Goal: Task Accomplishment & Management: Manage account settings

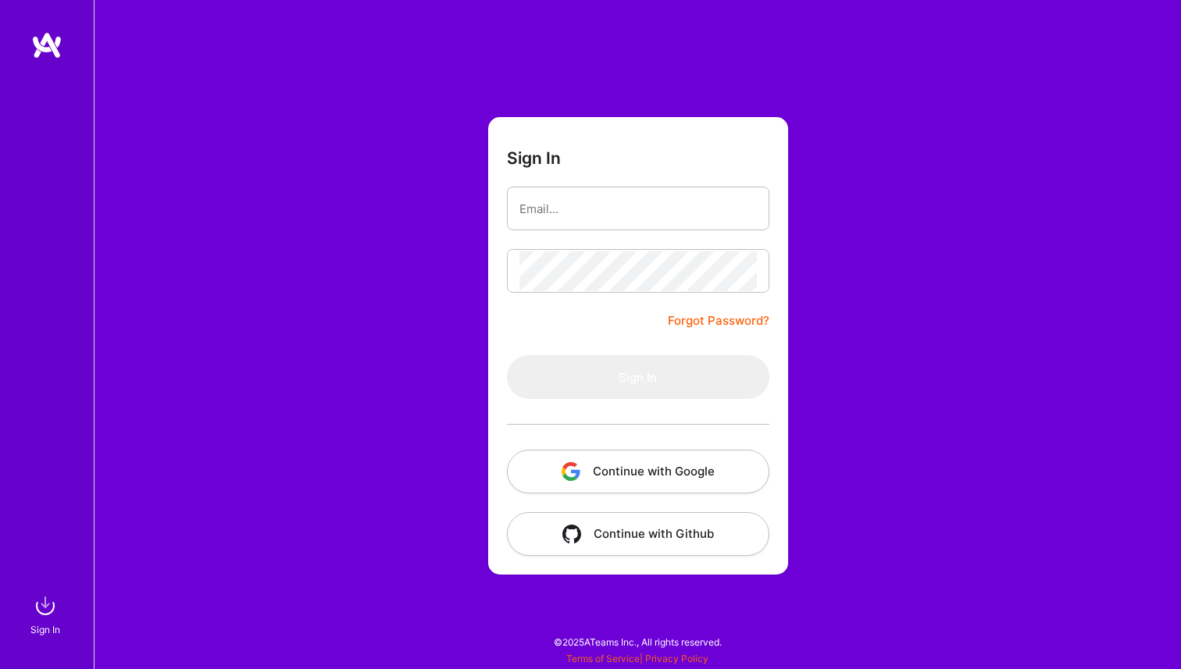
click at [576, 481] on button "Continue with Google" at bounding box center [638, 472] width 262 height 44
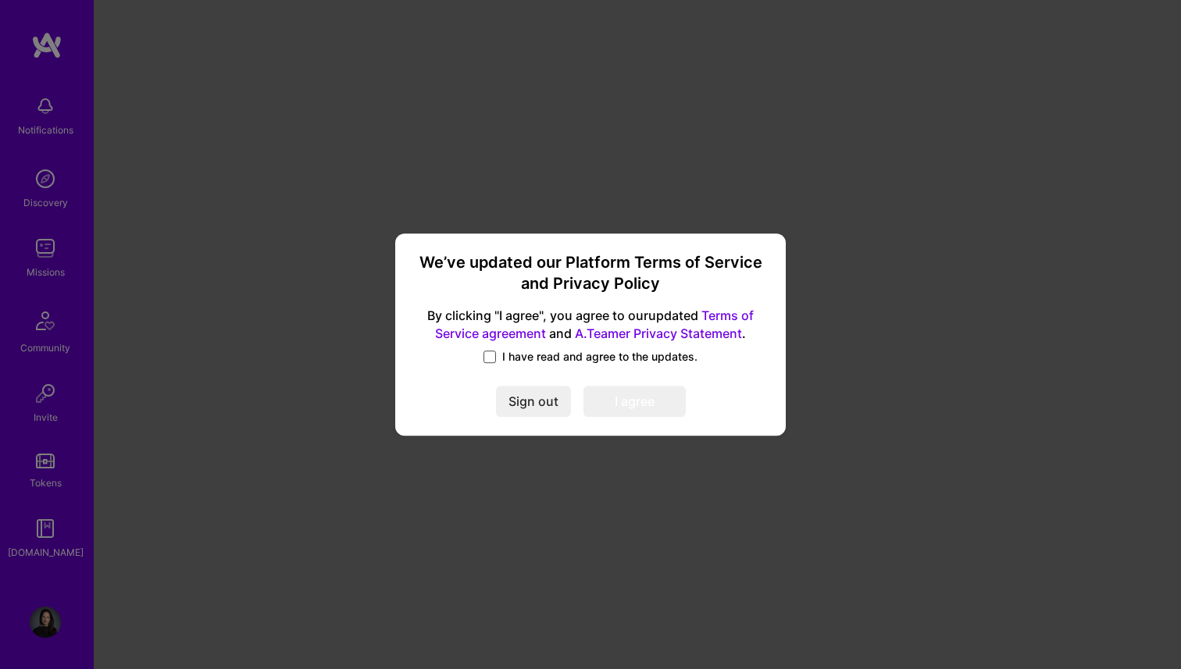
click at [494, 358] on span at bounding box center [489, 357] width 12 height 12
click at [0, 0] on input "I have read and agree to the updates." at bounding box center [0, 0] width 0 height 0
click at [609, 406] on button "I agree" at bounding box center [634, 402] width 102 height 31
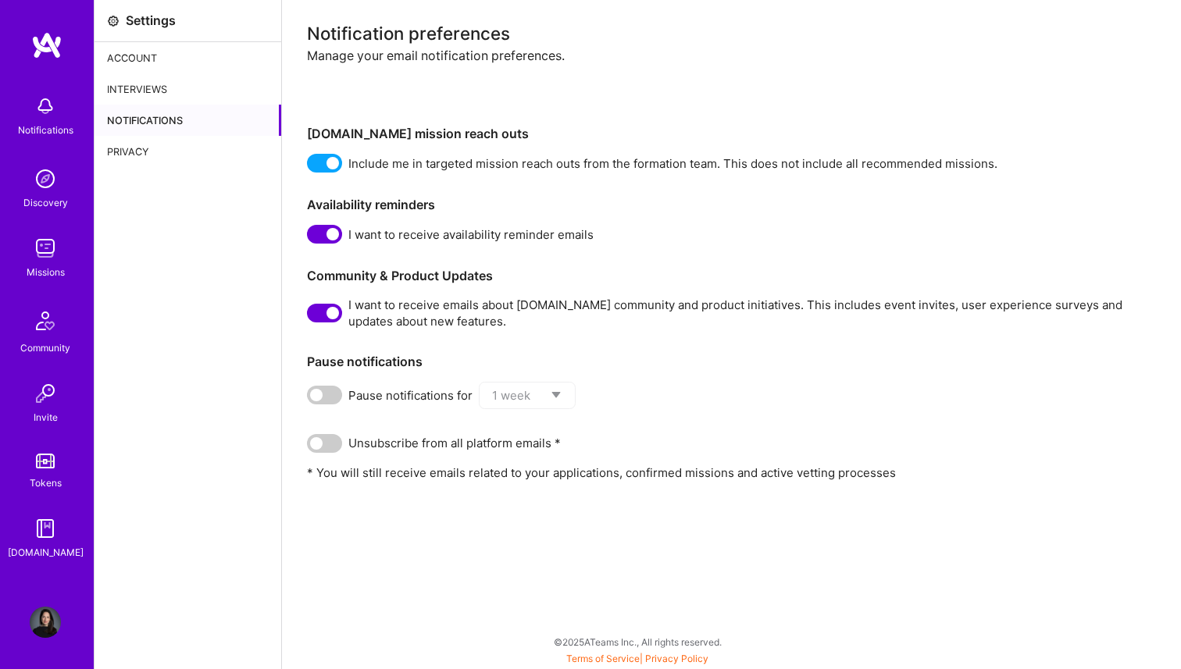
click at [169, 55] on div "Account" at bounding box center [187, 57] width 187 height 31
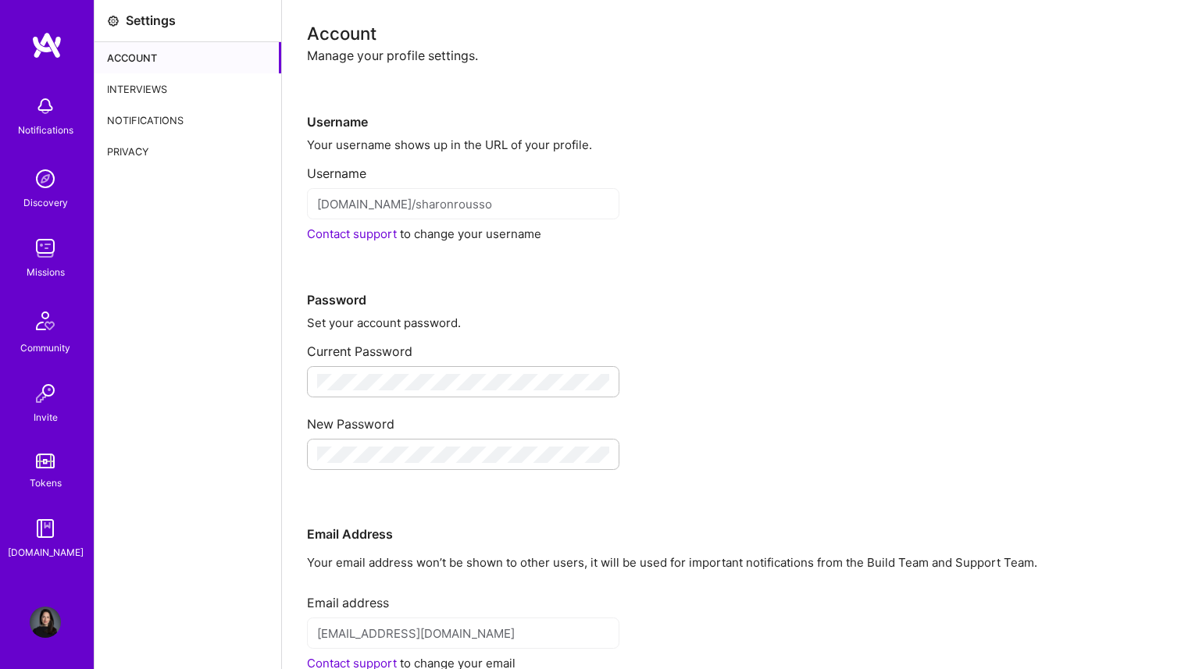
click at [189, 80] on div "Interviews" at bounding box center [187, 88] width 187 height 31
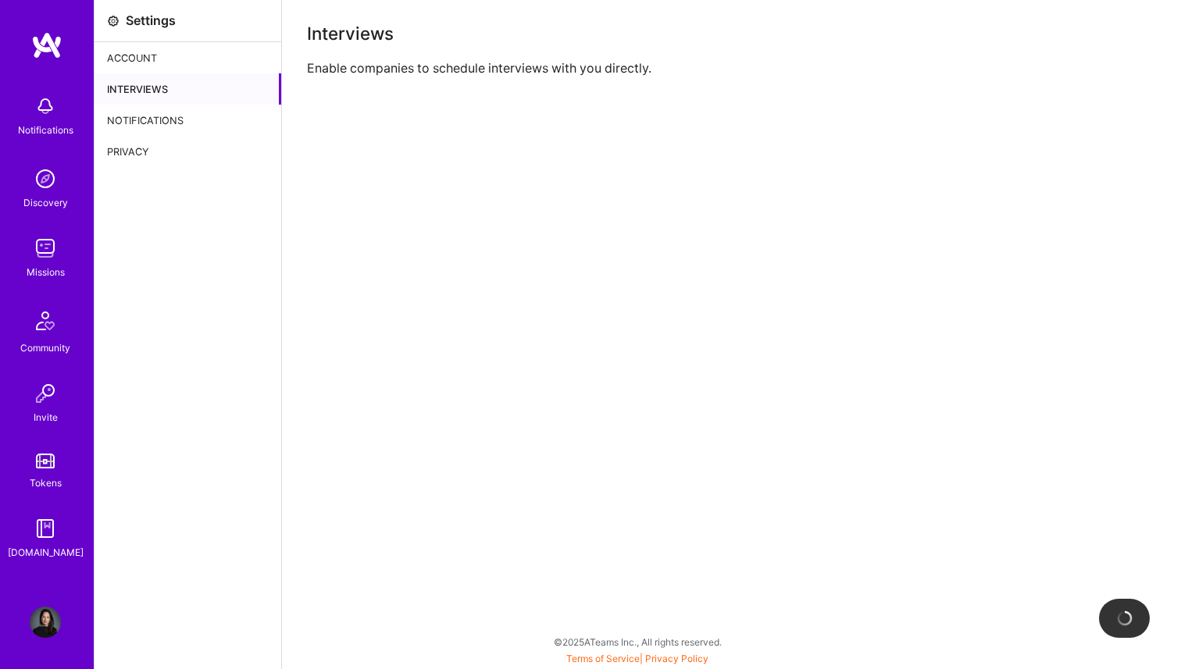
click at [187, 112] on div "Notifications" at bounding box center [187, 120] width 187 height 31
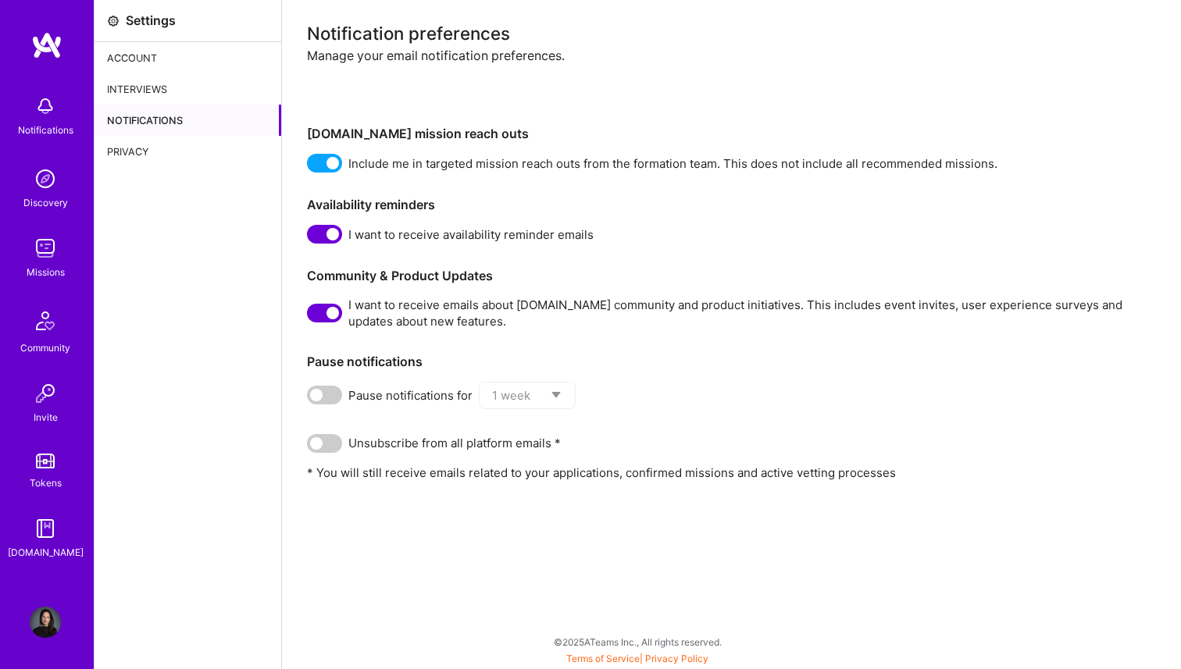
click at [173, 149] on div "Privacy" at bounding box center [187, 151] width 187 height 31
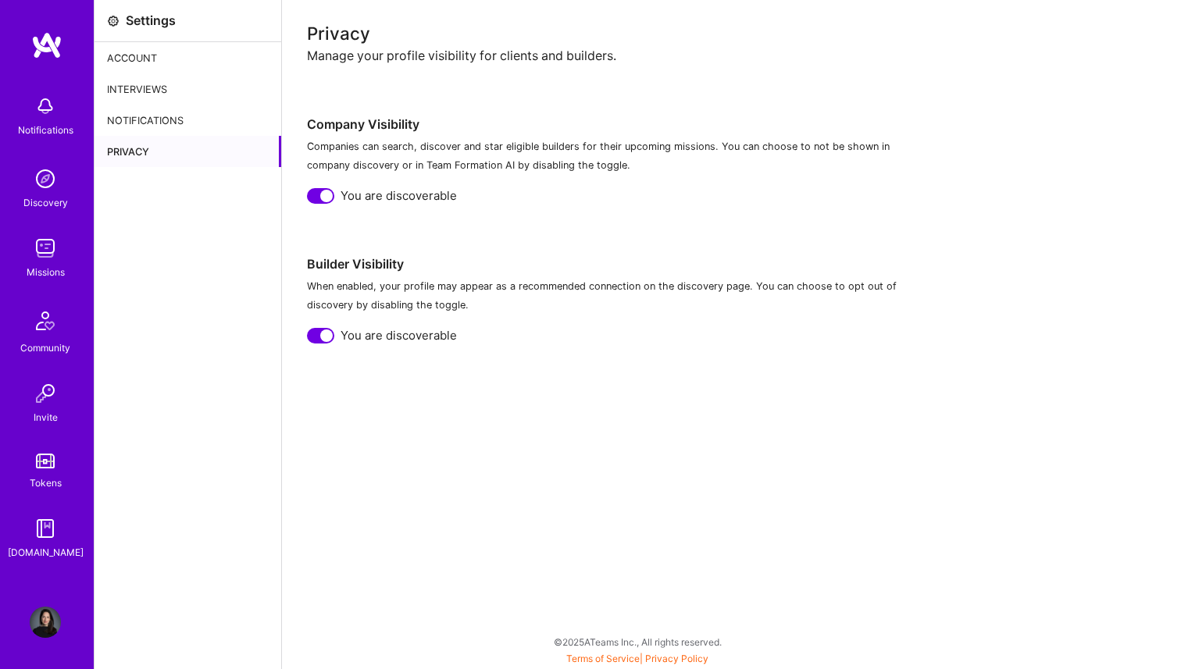
click at [45, 620] on img at bounding box center [45, 622] width 31 height 31
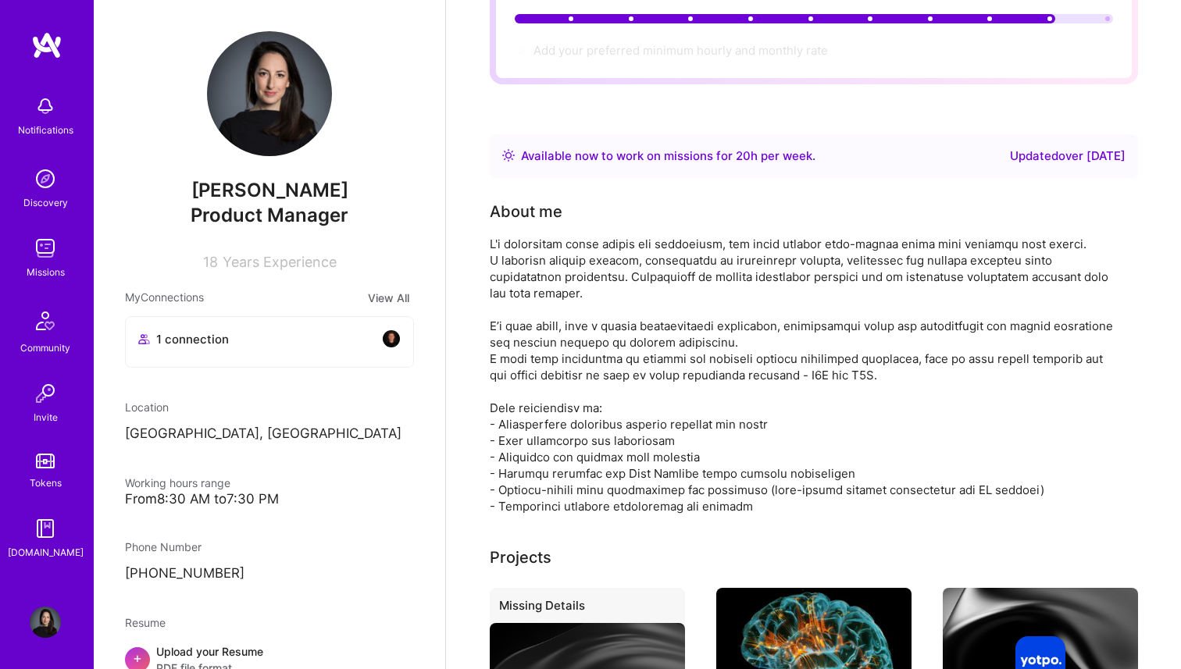
scroll to position [173, 0]
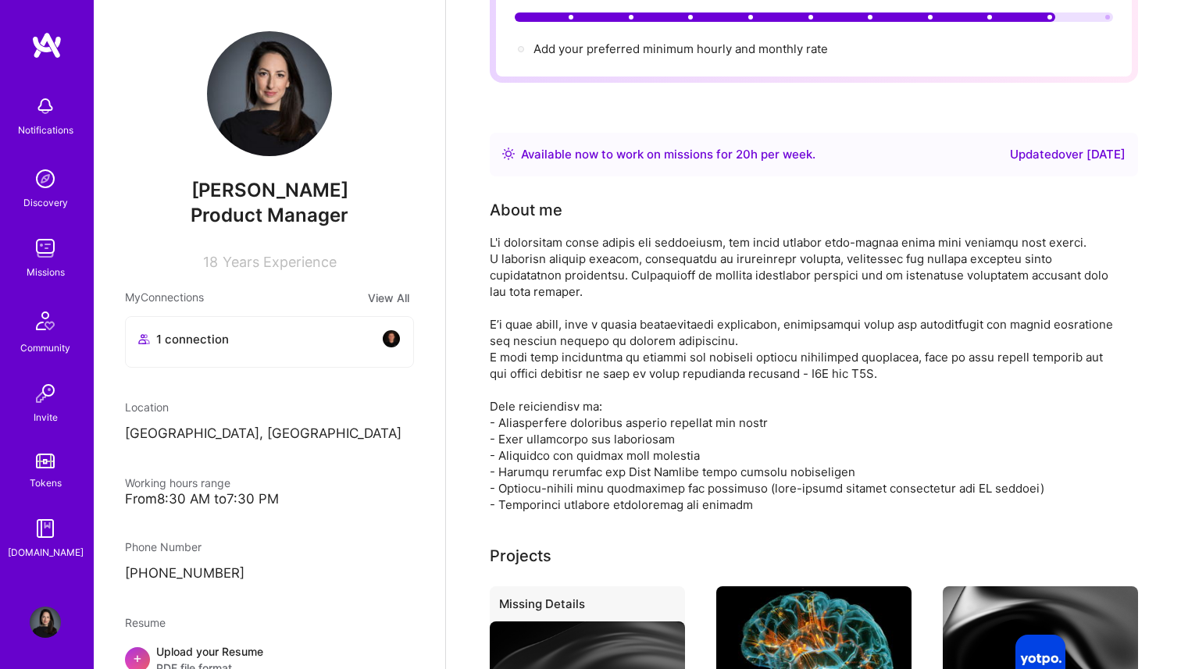
click at [703, 248] on div at bounding box center [802, 373] width 625 height 279
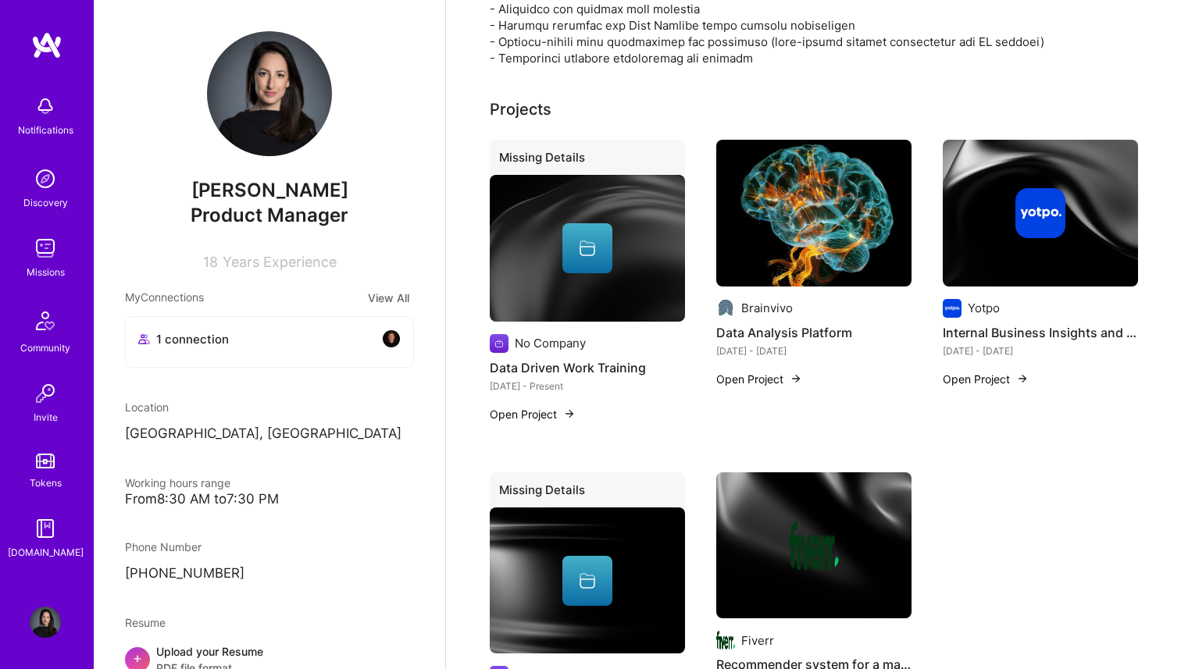
scroll to position [0, 0]
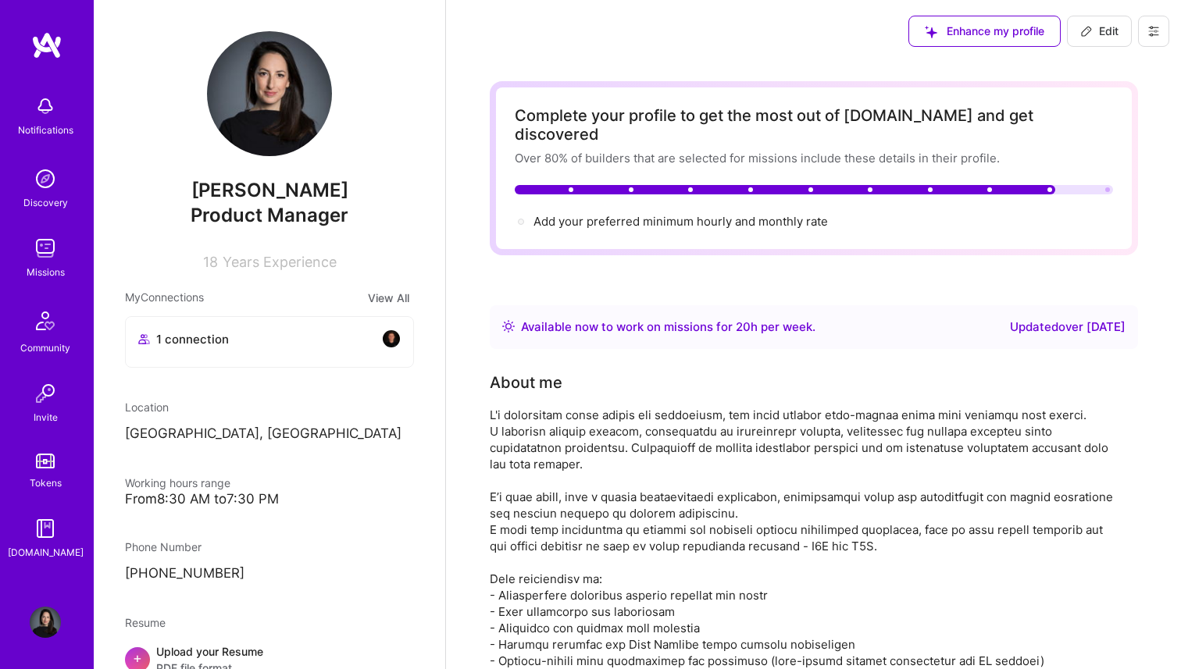
click at [1094, 34] on span "Edit" at bounding box center [1099, 31] width 38 height 16
select select "IL"
select select "Right Now"
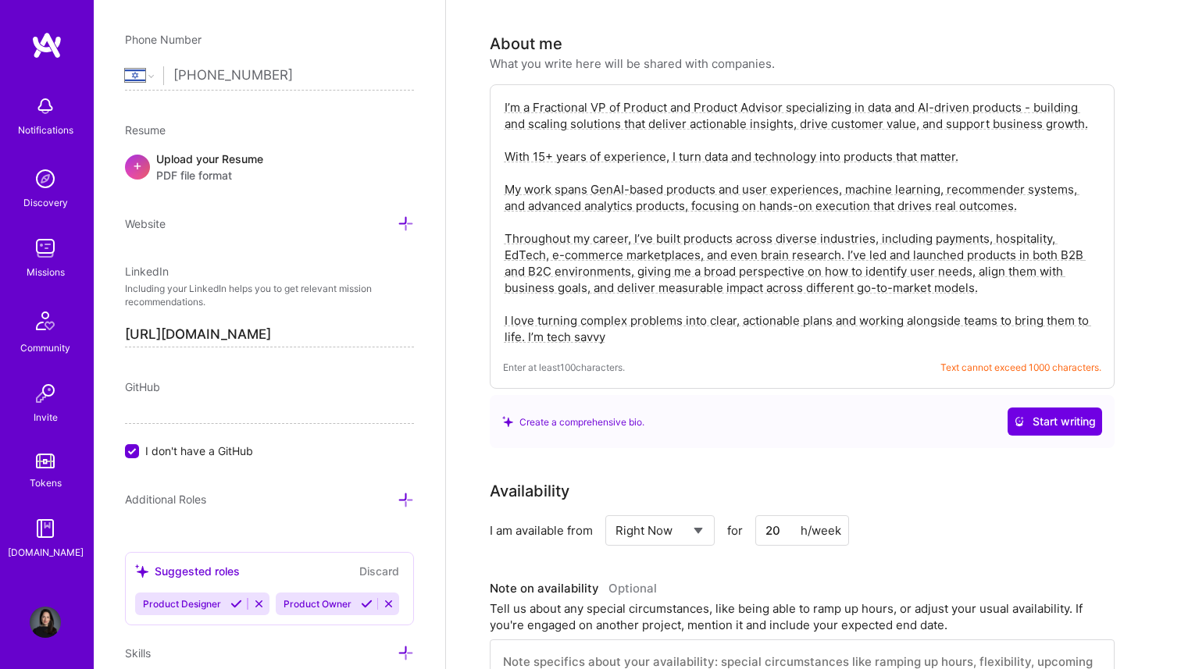
scroll to position [291, 0]
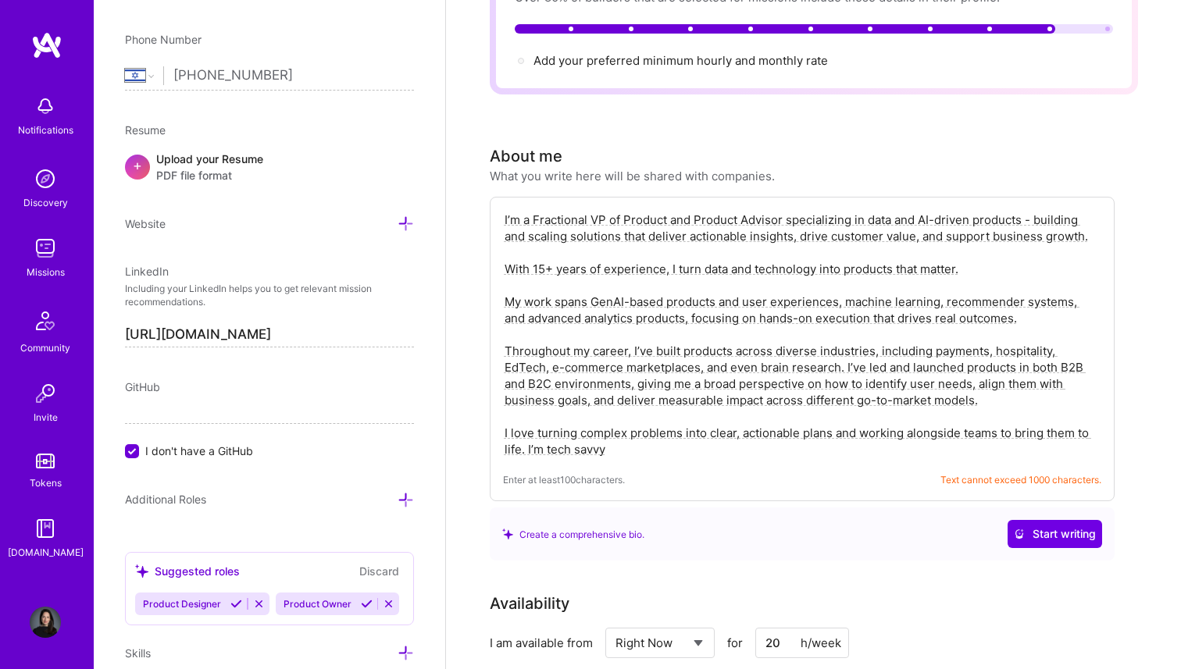
click at [568, 314] on textarea "I’m a Fractional VP of Product and Product Advisor specializing in data and AI-…" at bounding box center [802, 334] width 598 height 249
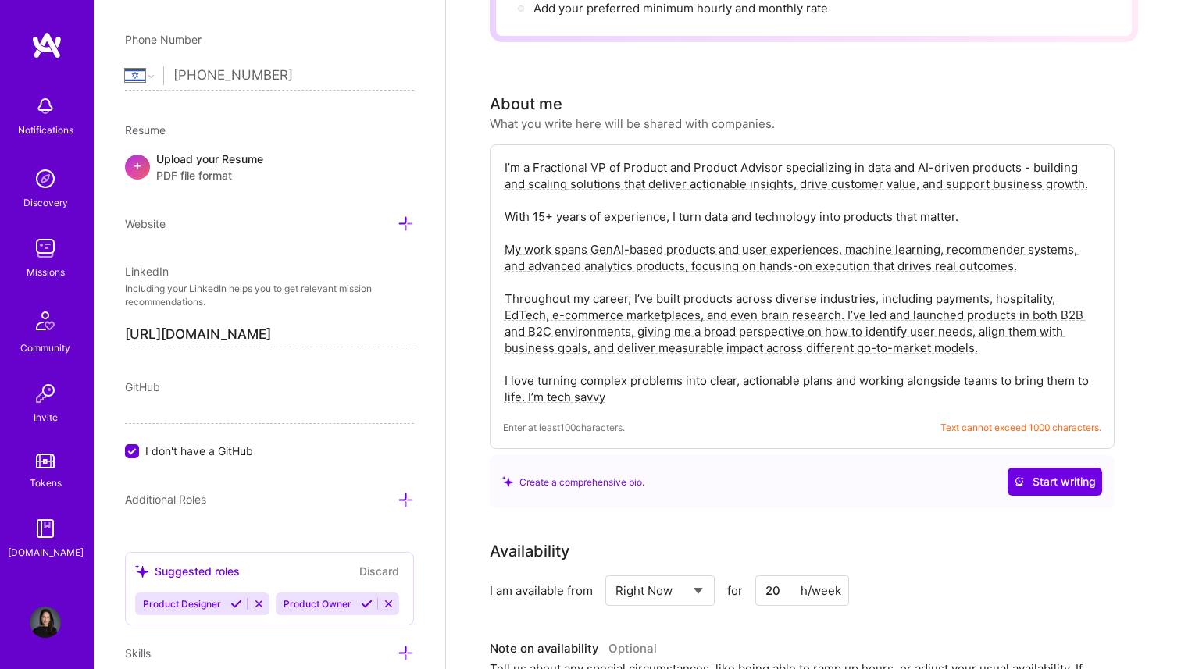
scroll to position [212, 0]
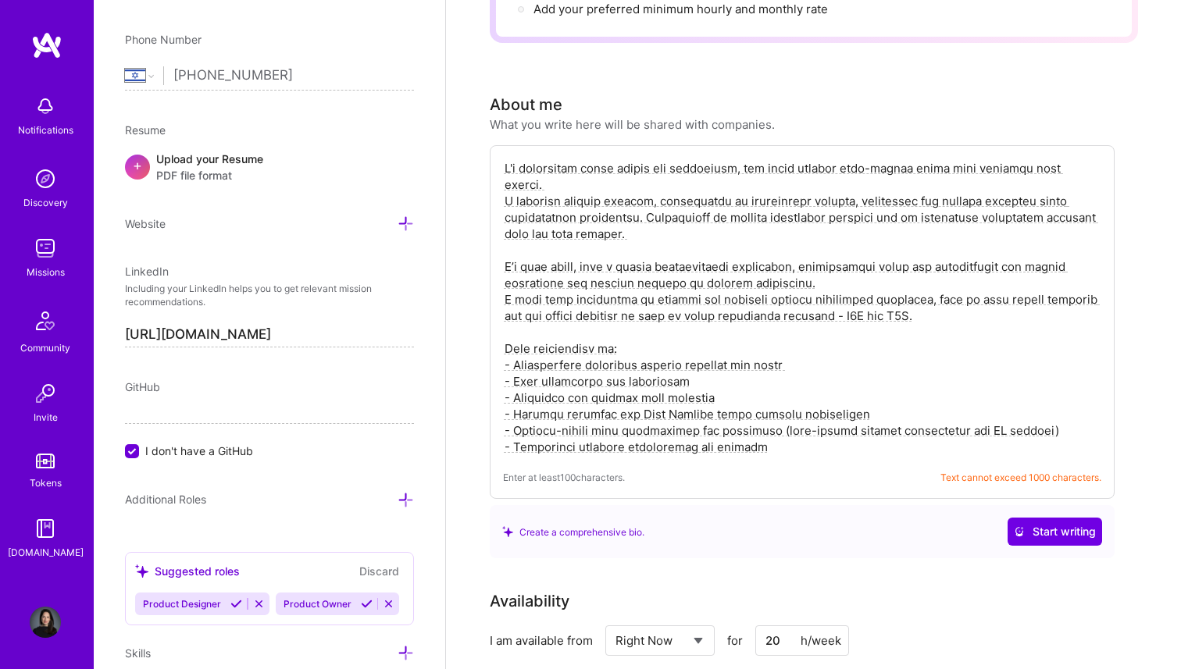
click at [797, 312] on textarea at bounding box center [802, 308] width 598 height 298
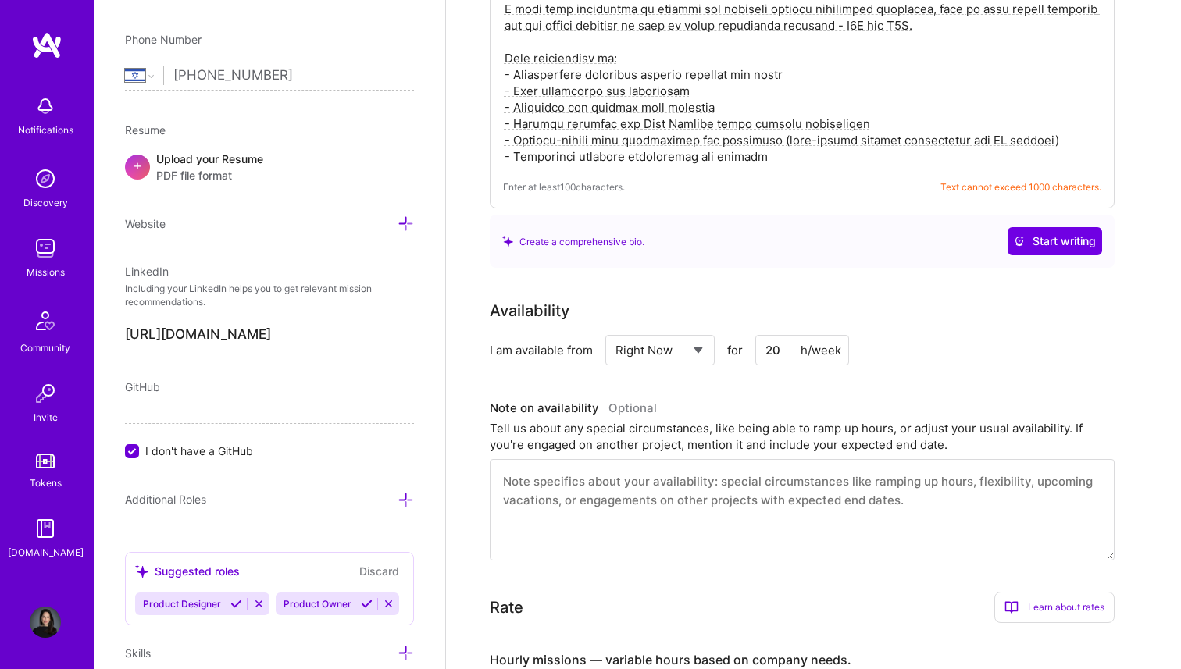
scroll to position [0, 0]
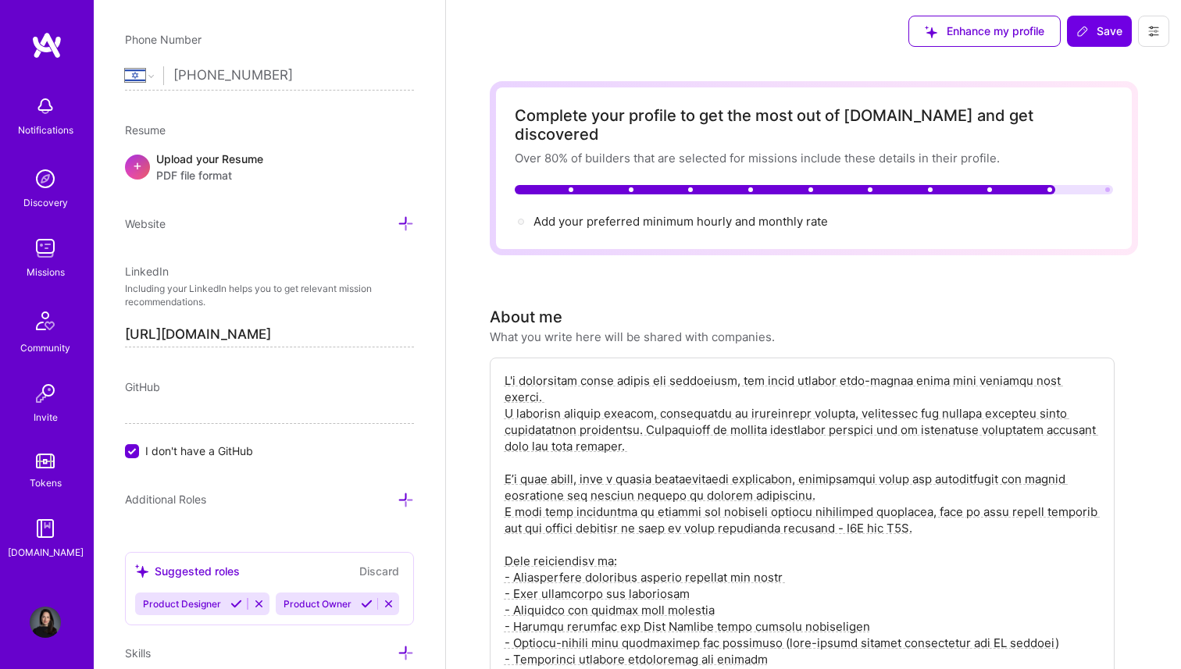
click at [590, 419] on textarea at bounding box center [802, 520] width 598 height 298
paste textarea "’m a Fractional VP of Product and Product Advisor specializing in data and AI-d…"
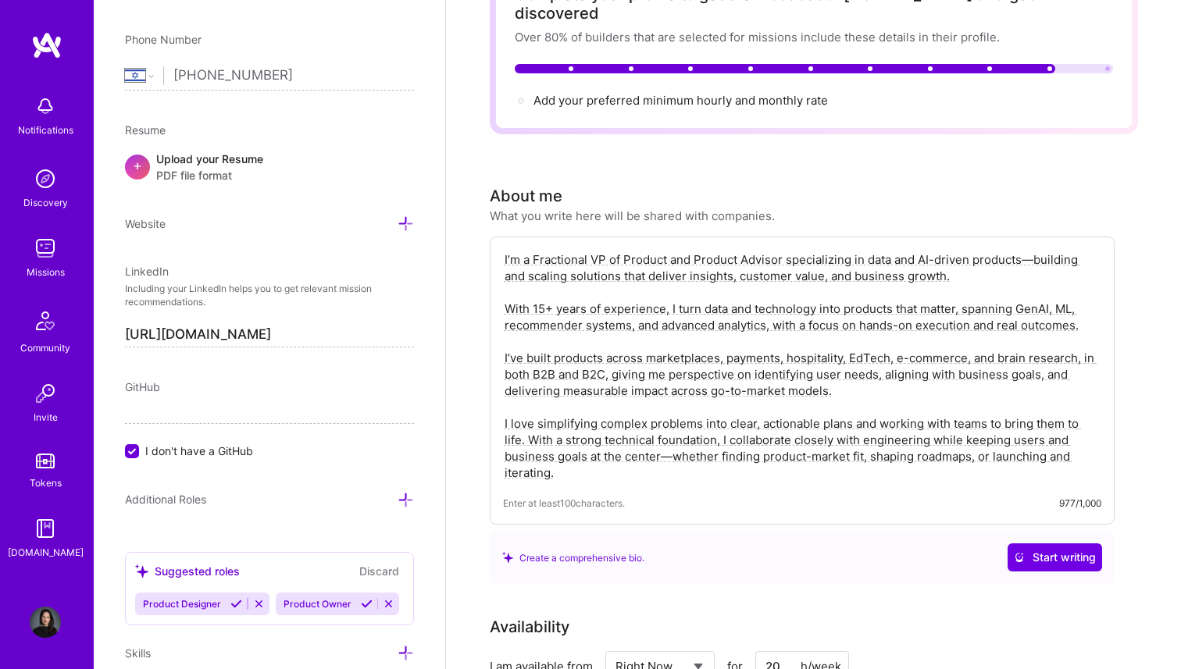
scroll to position [150, 0]
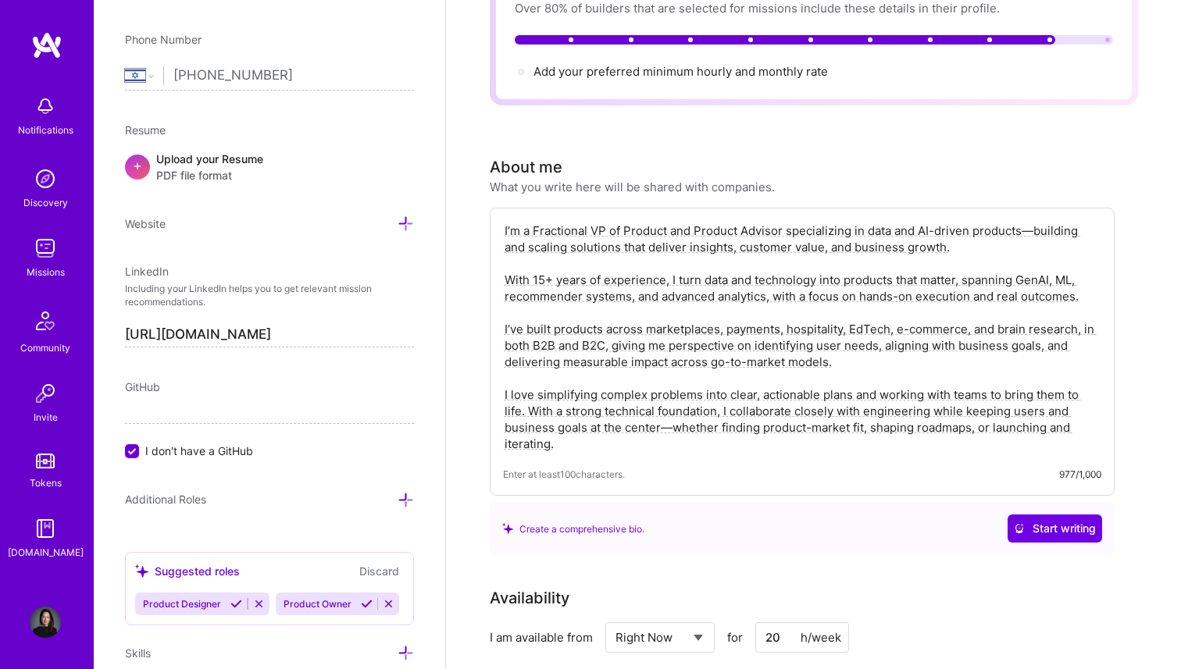
click at [1027, 221] on textarea "I’m a Fractional VP of Product and Product Advisor specializing in data and AI-…" at bounding box center [802, 337] width 598 height 233
drag, startPoint x: 667, startPoint y: 341, endPoint x: 822, endPoint y: 346, distance: 155.5
click at [822, 346] on textarea "I’m a Fractional VP of Product and Product Advisor specializing in data and AI-…" at bounding box center [802, 337] width 598 height 233
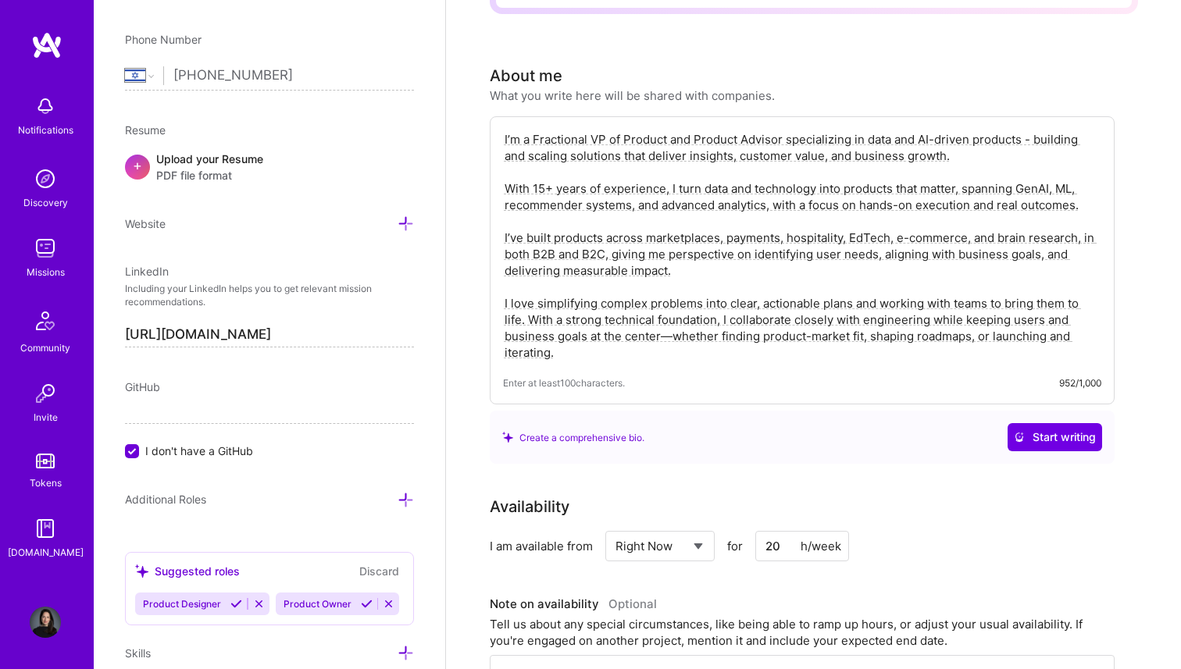
scroll to position [244, 0]
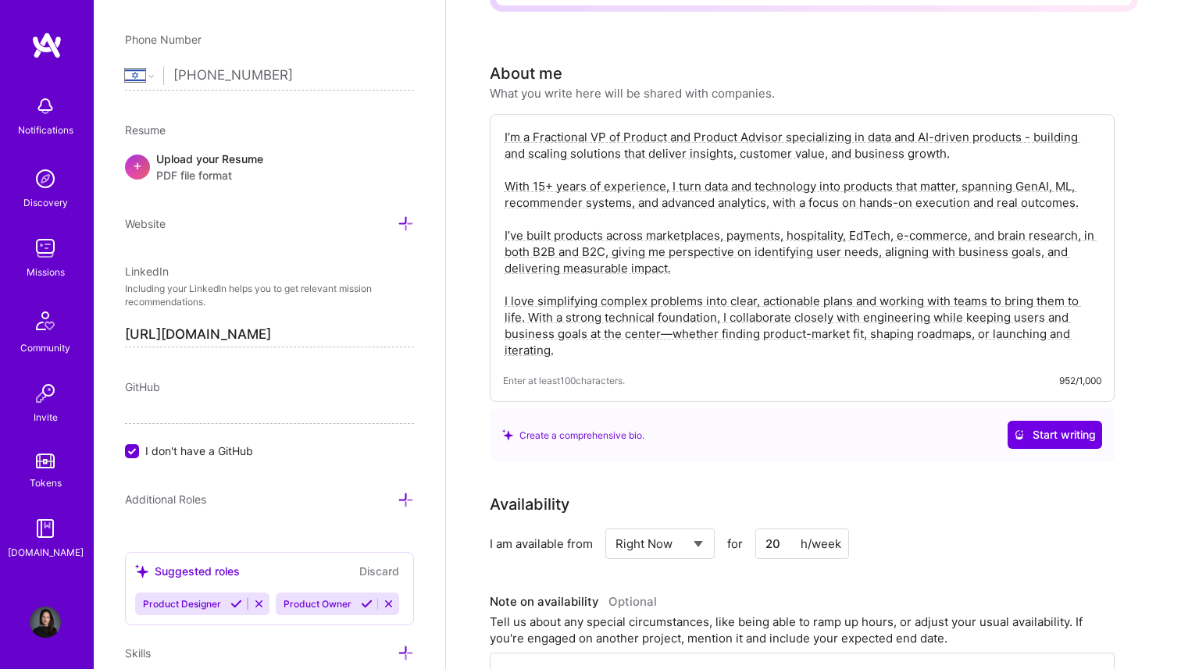
drag, startPoint x: 529, startPoint y: 302, endPoint x: 505, endPoint y: 286, distance: 28.6
click at [505, 286] on textarea "I’m a Fractional VP of Product and Product Advisor specializing in data and AI-…" at bounding box center [802, 243] width 598 height 233
drag, startPoint x: 851, startPoint y: 280, endPoint x: 522, endPoint y: 302, distance: 329.5
click at [522, 302] on textarea "I’m a Fractional VP of Product and Product Advisor specializing in data and AI-…" at bounding box center [802, 243] width 598 height 233
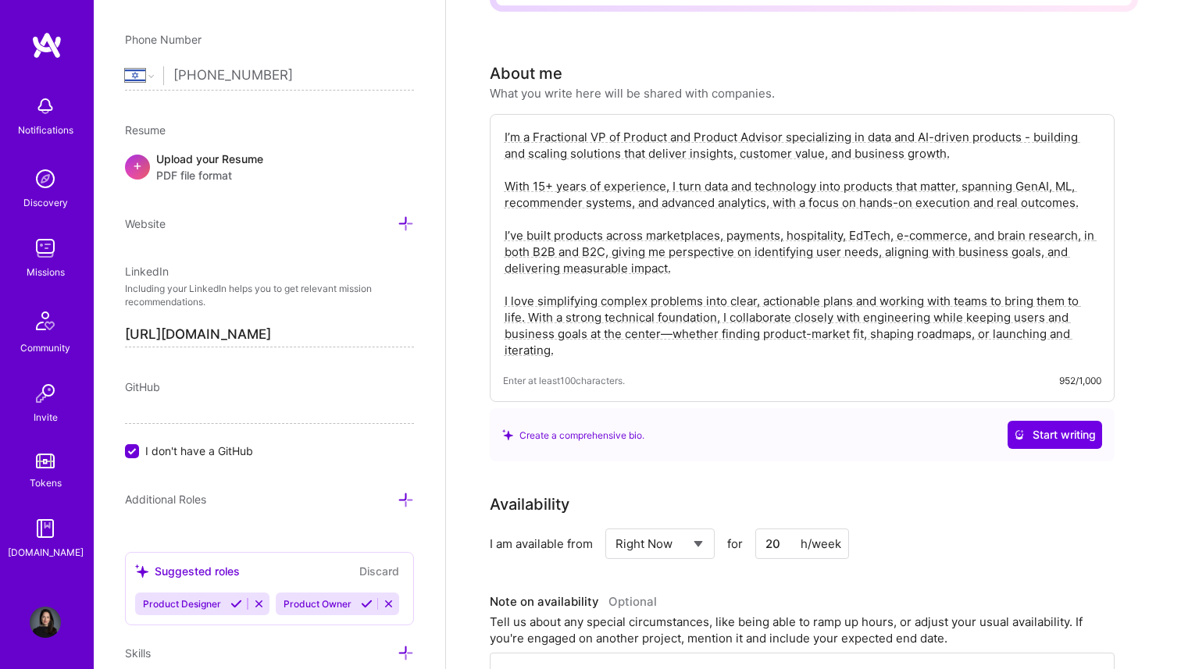
click at [569, 320] on textarea "I’m a Fractional VP of Product and Product Advisor specializing in data and AI-…" at bounding box center [802, 243] width 598 height 233
drag, startPoint x: 851, startPoint y: 284, endPoint x: 519, endPoint y: 297, distance: 332.1
click at [519, 297] on textarea "I’m a Fractional VP of Product and Product Advisor specializing in data and AI-…" at bounding box center [802, 243] width 598 height 233
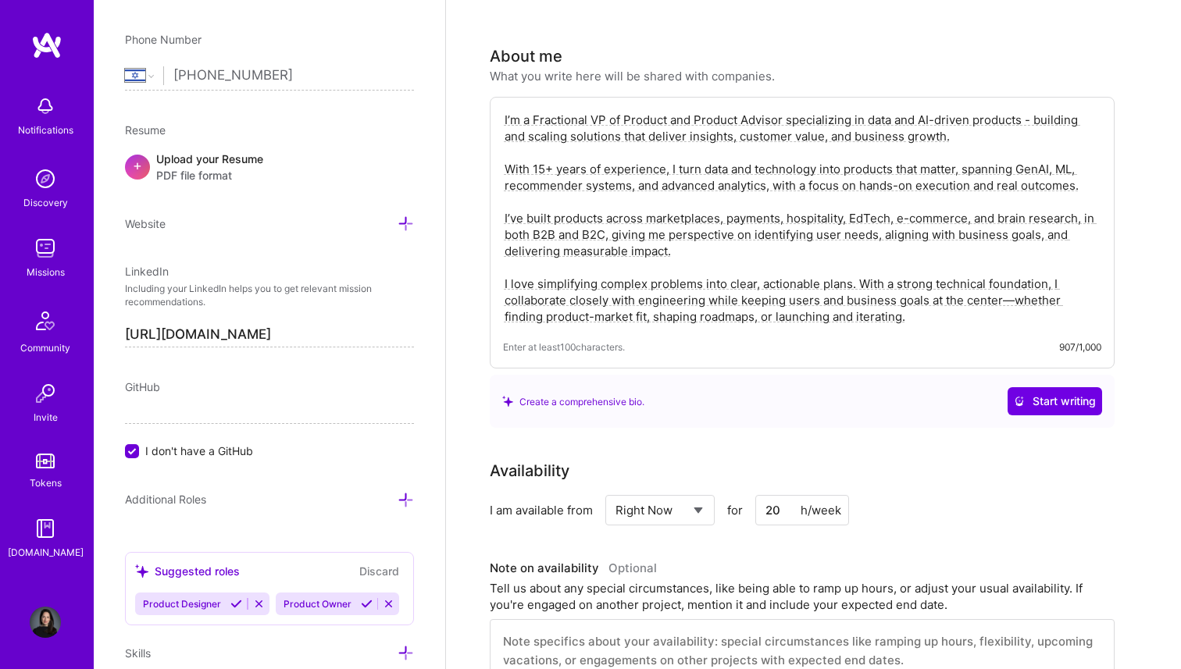
scroll to position [262, 0]
drag, startPoint x: 998, startPoint y: 277, endPoint x: 860, endPoint y: 304, distance: 140.7
click at [860, 304] on textarea "I’m a Fractional VP of Product and Product Advisor specializing in data and AI-…" at bounding box center [802, 217] width 598 height 216
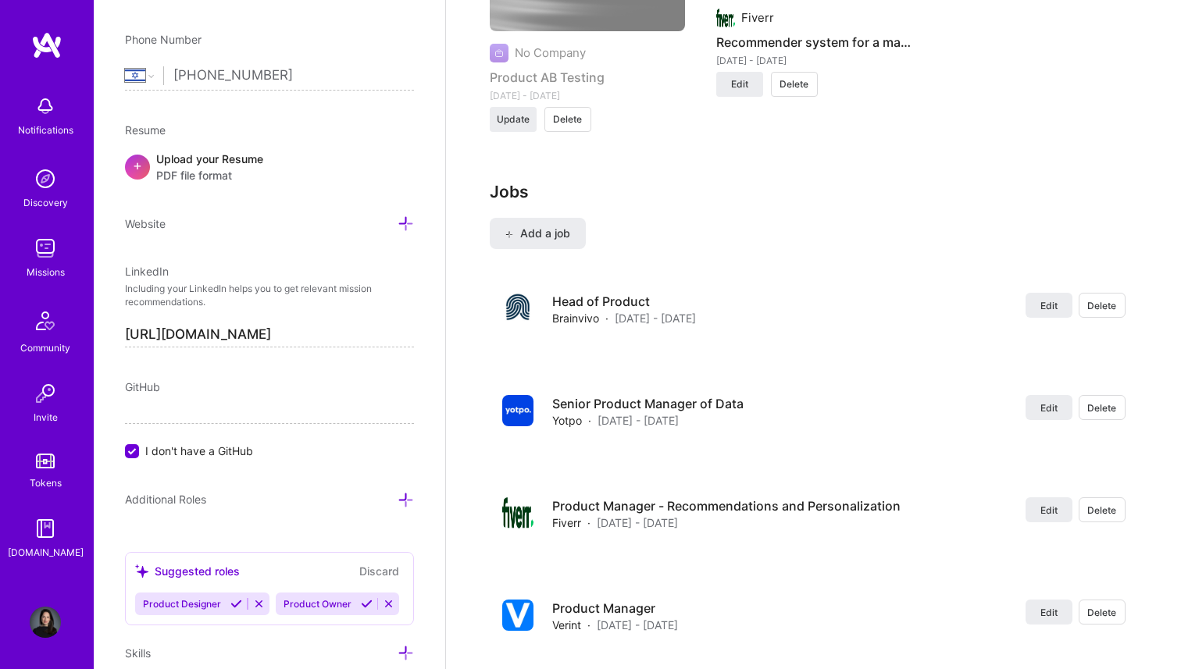
scroll to position [1880, 0]
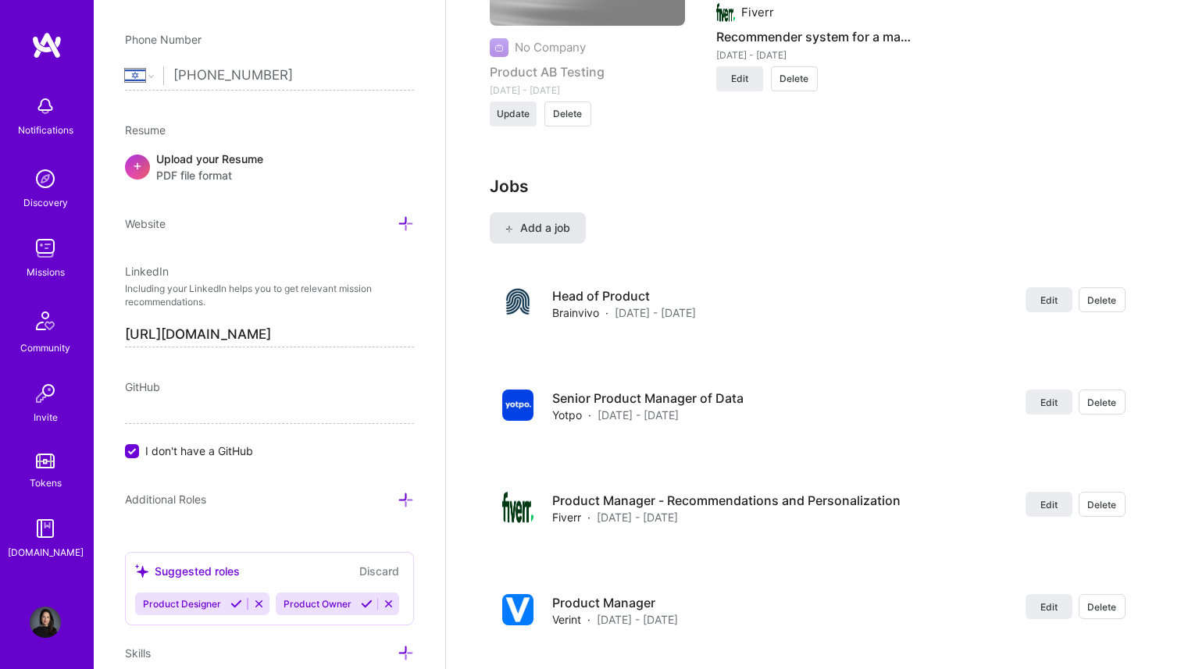
type textarea "I’m a Fractional VP of Product and Product Advisor specializing in data and AI-…"
click at [572, 212] on button "Add a job" at bounding box center [538, 227] width 96 height 31
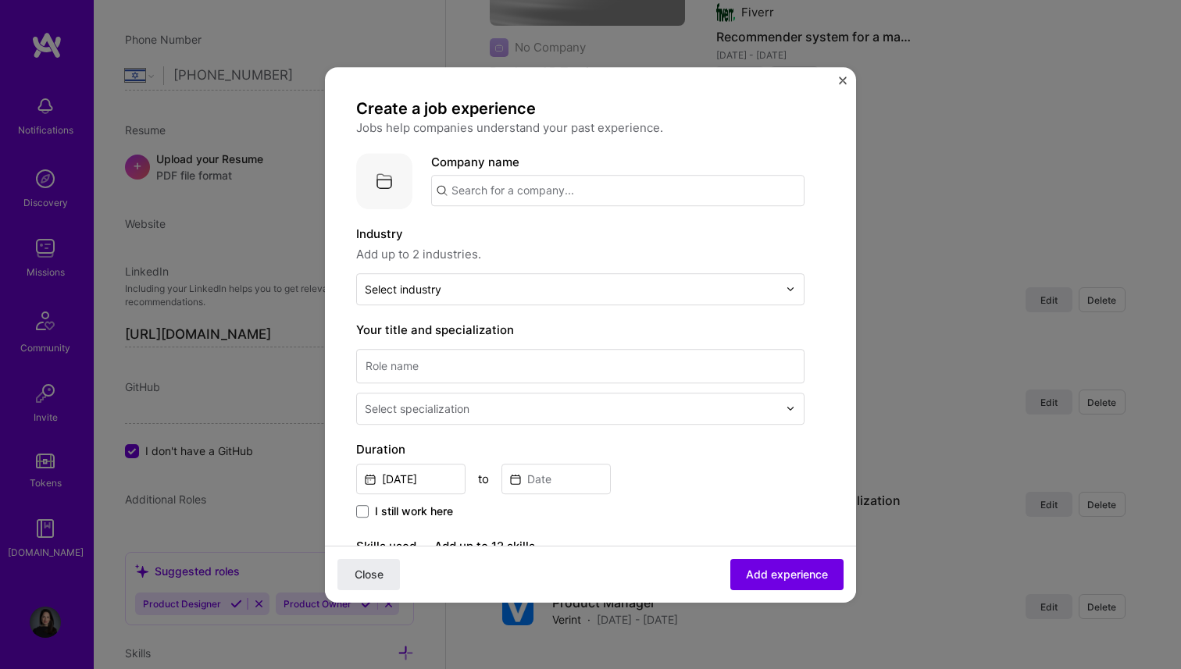
click at [523, 185] on input "text" at bounding box center [617, 190] width 373 height 31
type input "W"
type input "[PERSON_NAME]"
click at [498, 231] on span "Add company" at bounding box center [474, 234] width 75 height 16
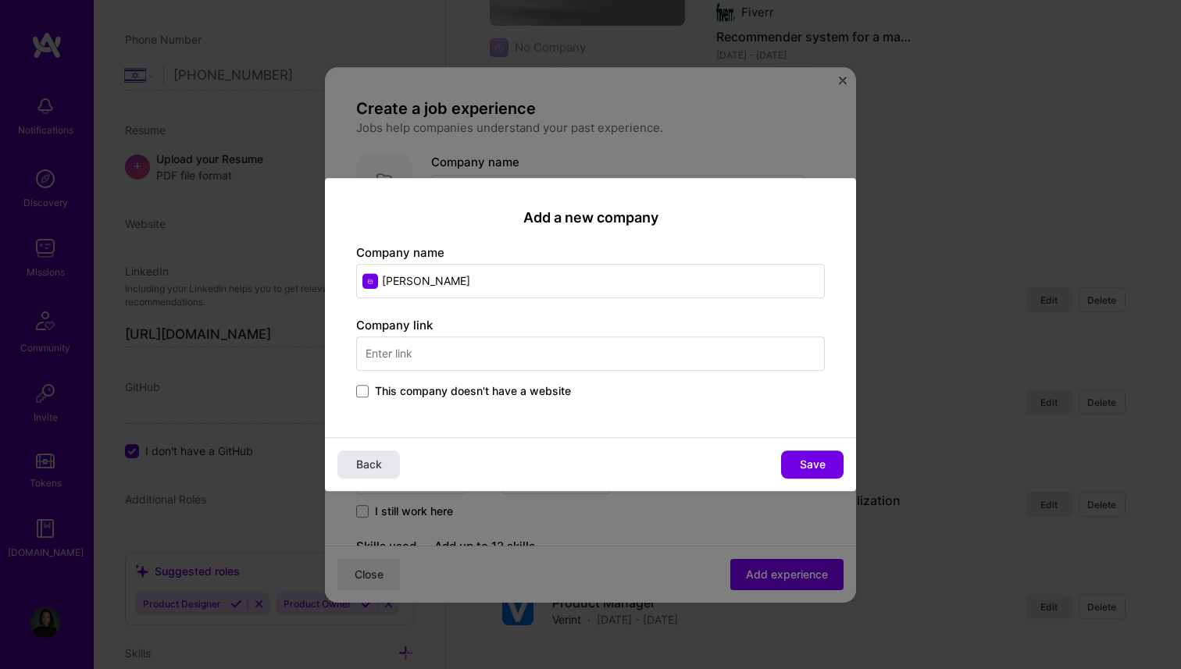
click at [394, 464] on button "Back" at bounding box center [368, 465] width 62 height 28
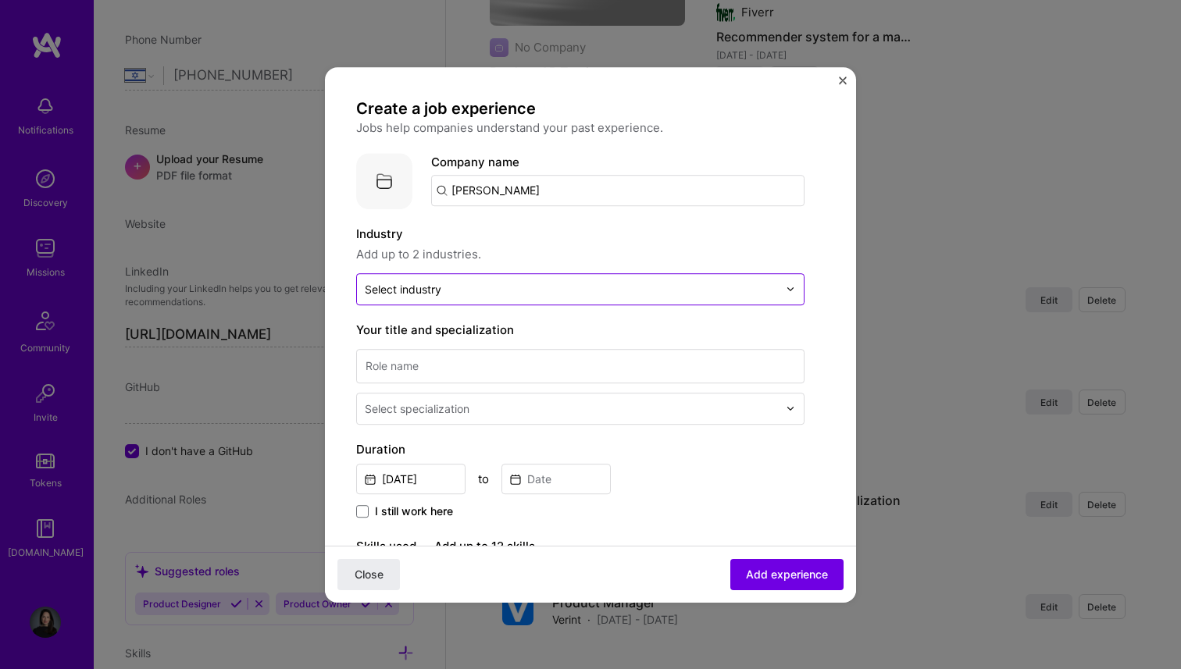
click at [429, 297] on div "Select industry 0" at bounding box center [403, 289] width 77 height 16
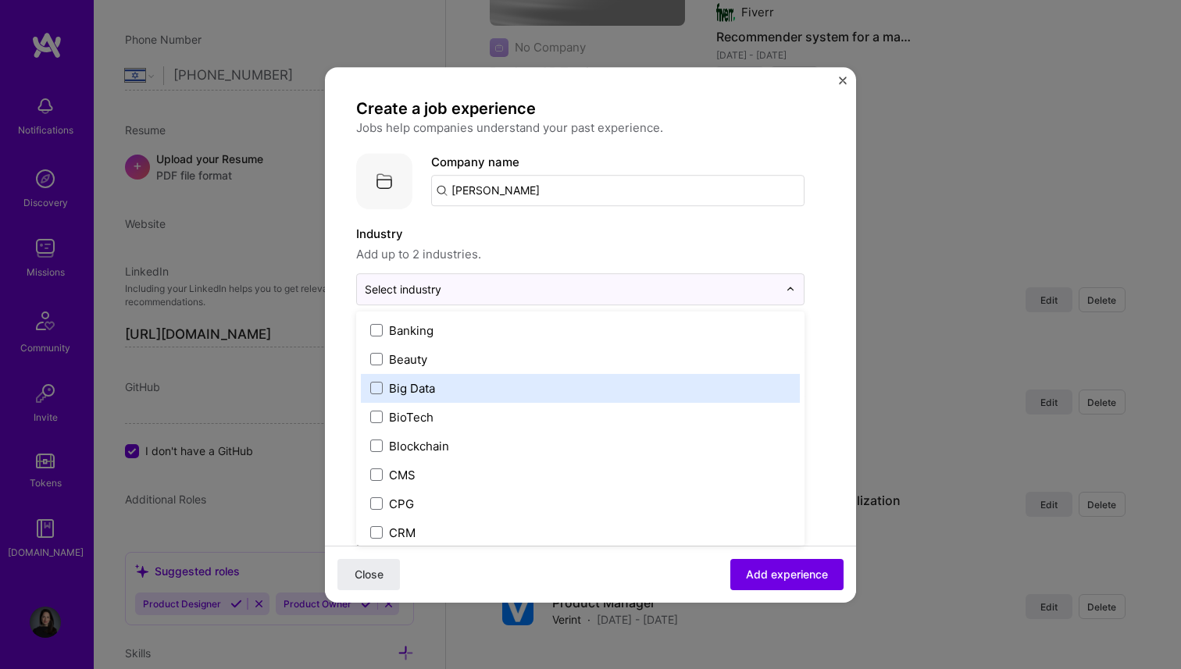
scroll to position [0, 0]
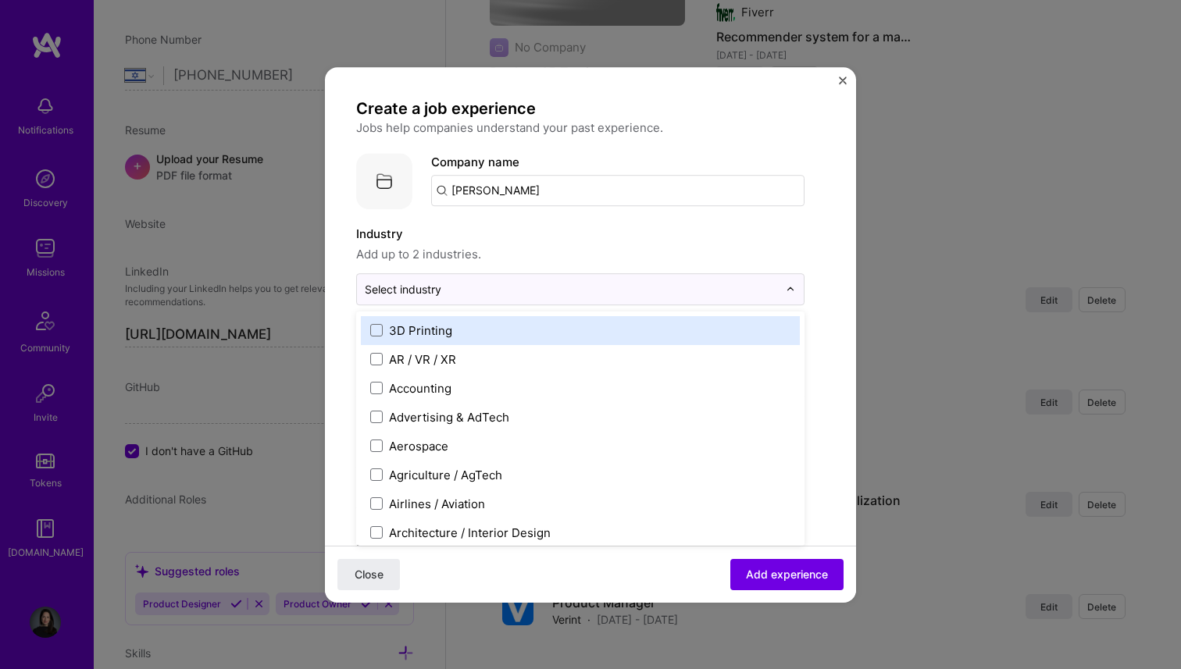
click at [517, 238] on label "Industry" at bounding box center [580, 234] width 448 height 19
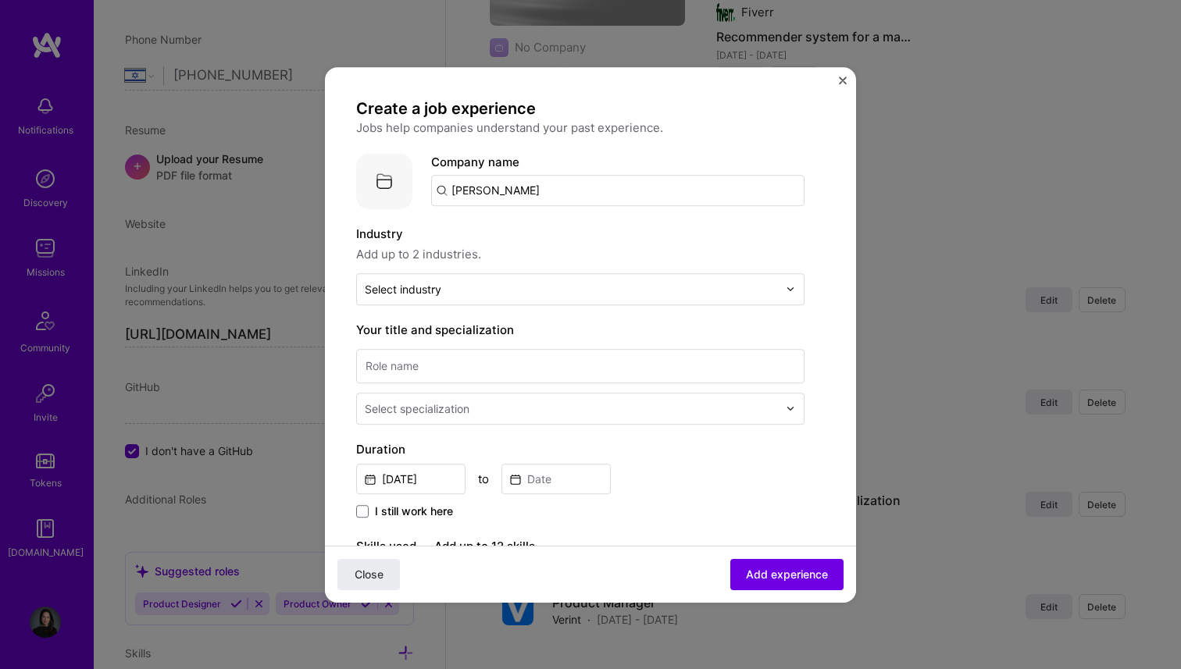
click at [497, 187] on input "[PERSON_NAME]" at bounding box center [617, 190] width 373 height 31
type input "Leeway"
click at [520, 233] on div "Leeway" at bounding box center [547, 233] width 56 height 27
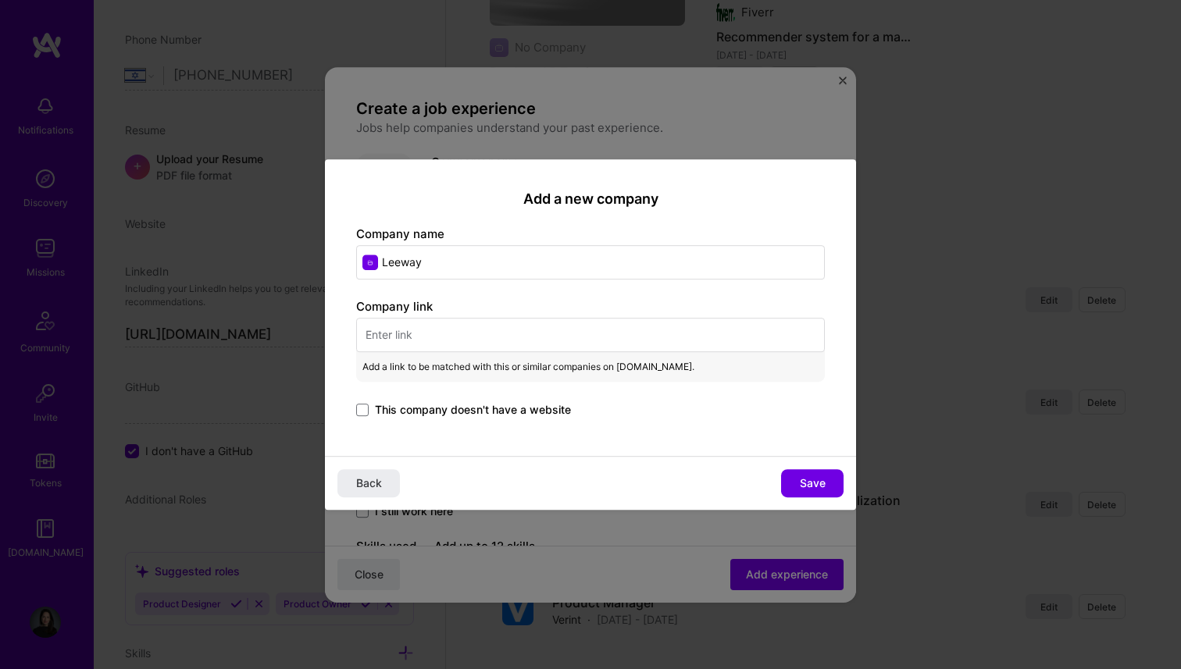
click at [442, 335] on input "text" at bounding box center [590, 335] width 469 height 34
paste input "[URL][DOMAIN_NAME]"
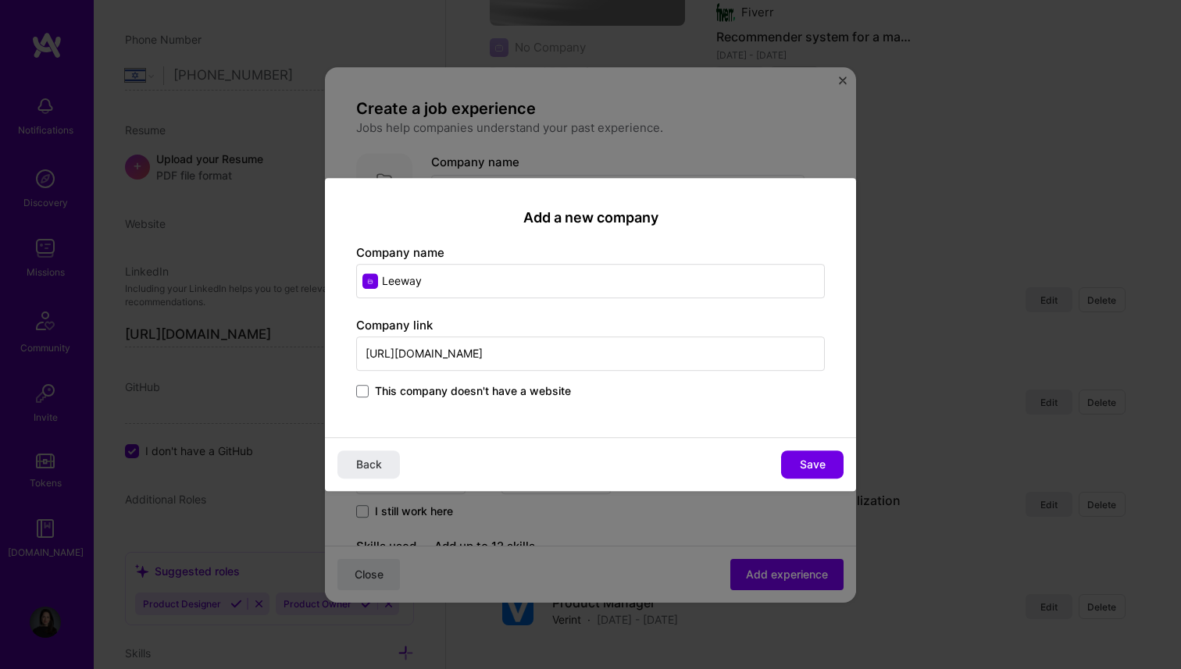
click at [465, 360] on input "[URL][DOMAIN_NAME]" at bounding box center [590, 354] width 469 height 34
paste input "[DOMAIN_NAME][URL]"
type input "[URL][DOMAIN_NAME]"
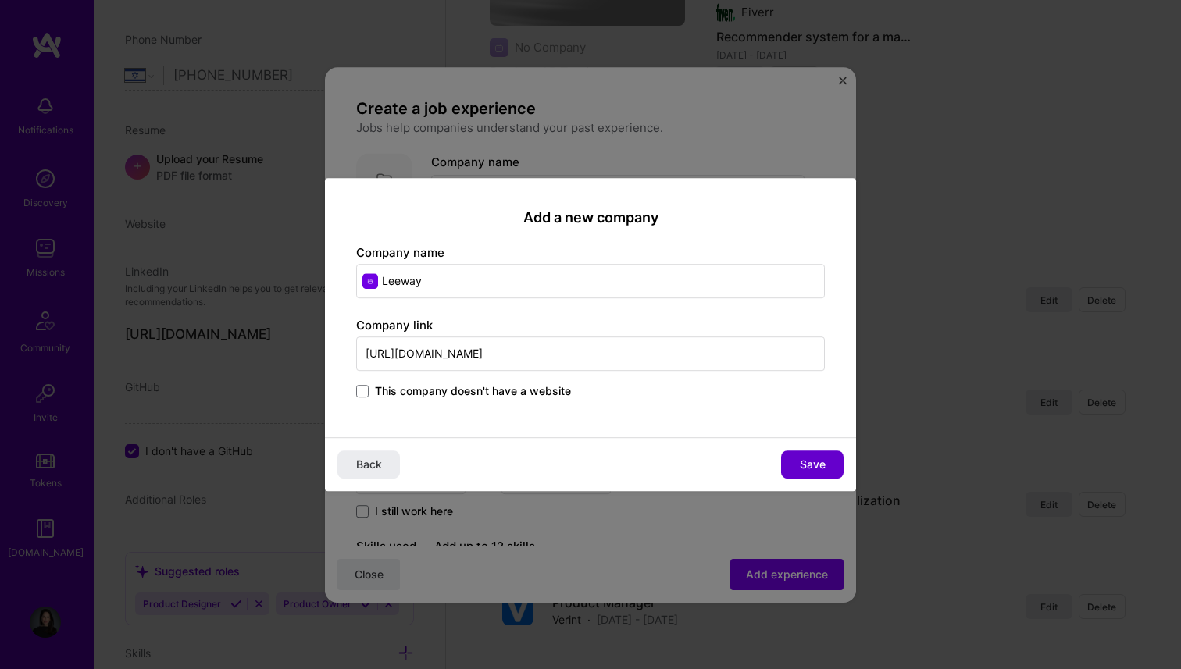
click at [794, 463] on button "Save" at bounding box center [812, 465] width 62 height 28
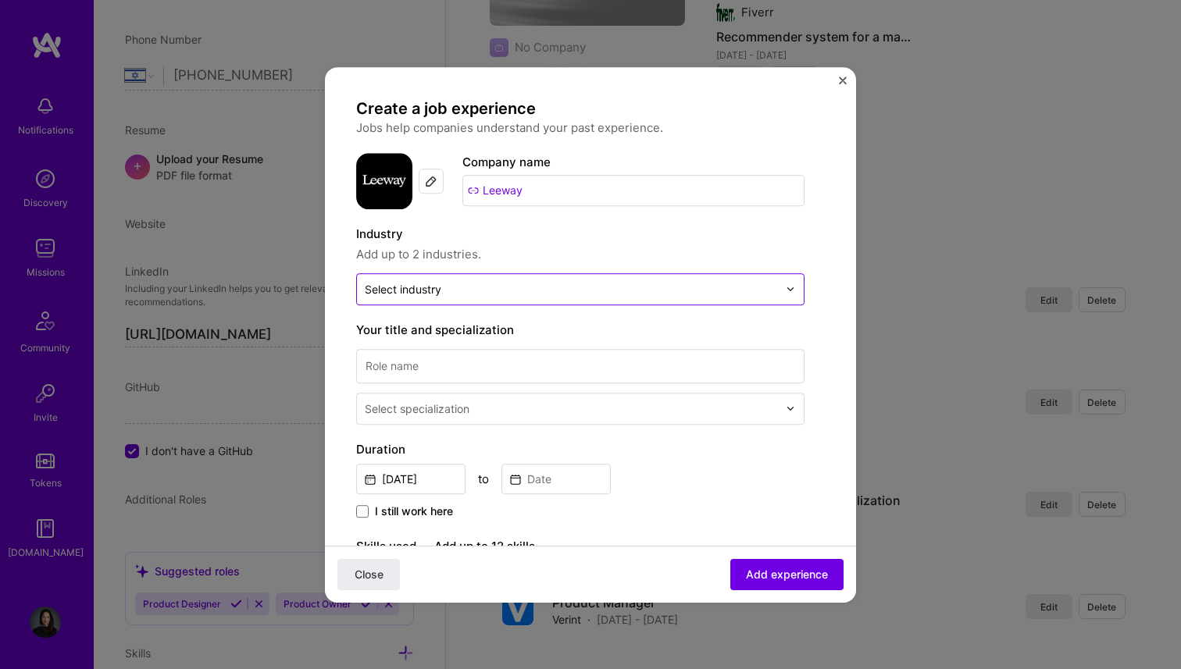
click at [421, 302] on div "Select industry 0" at bounding box center [571, 289] width 429 height 30
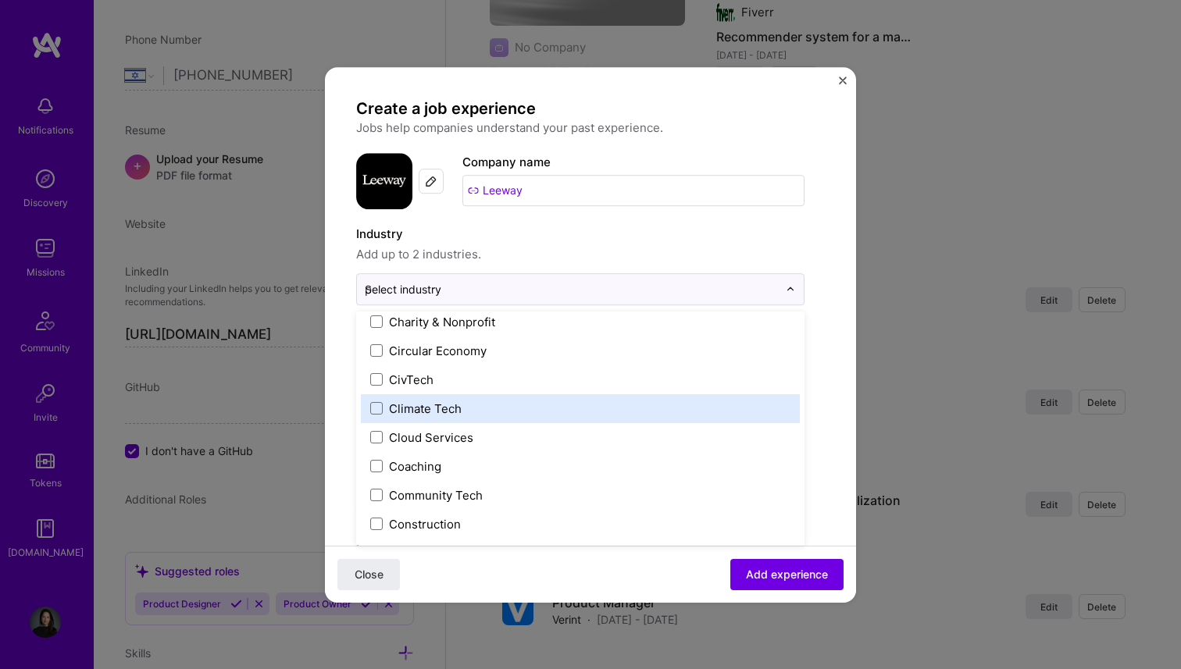
scroll to position [124, 0]
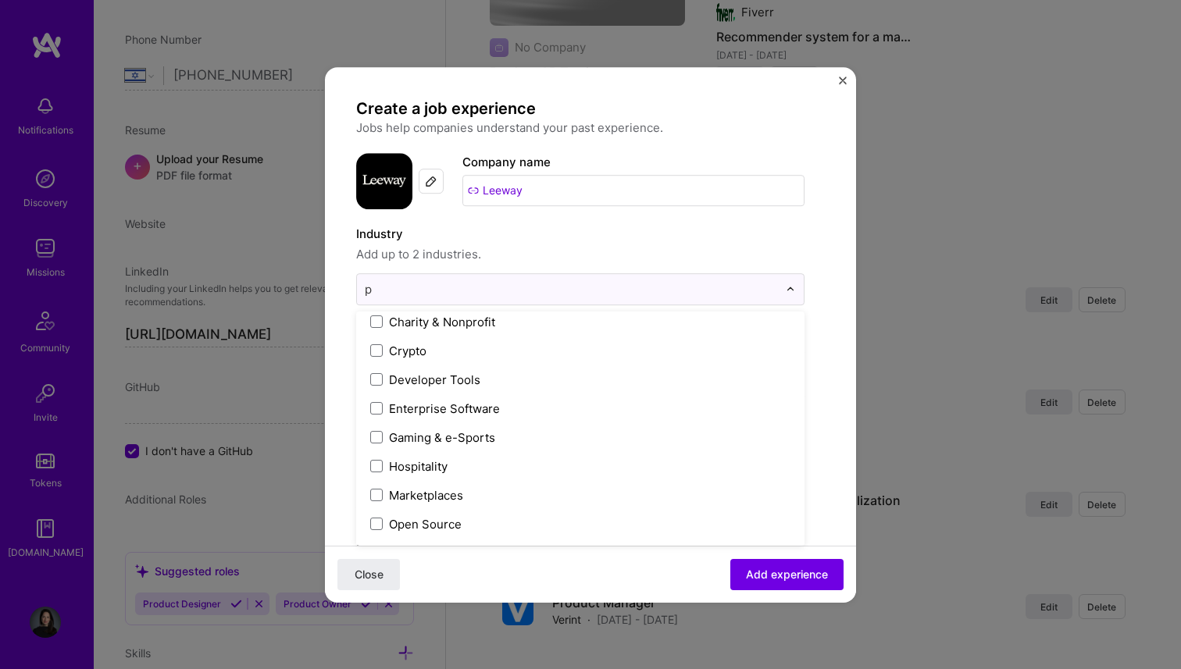
type input "pa"
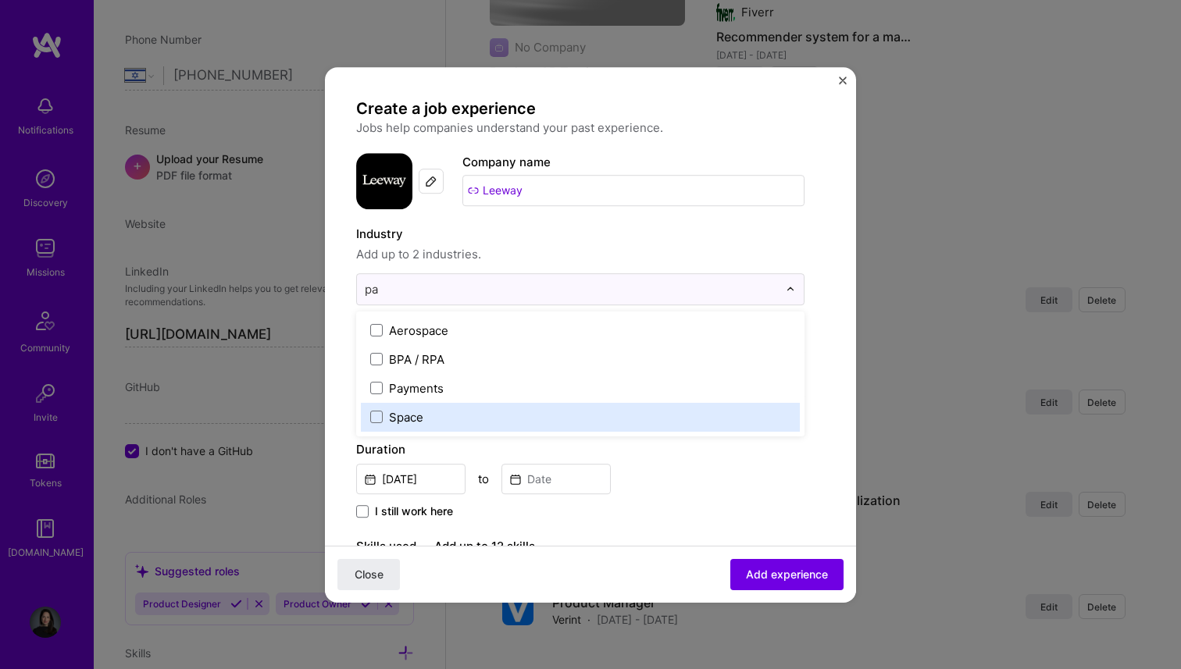
click at [426, 392] on div "Payments" at bounding box center [416, 388] width 55 height 16
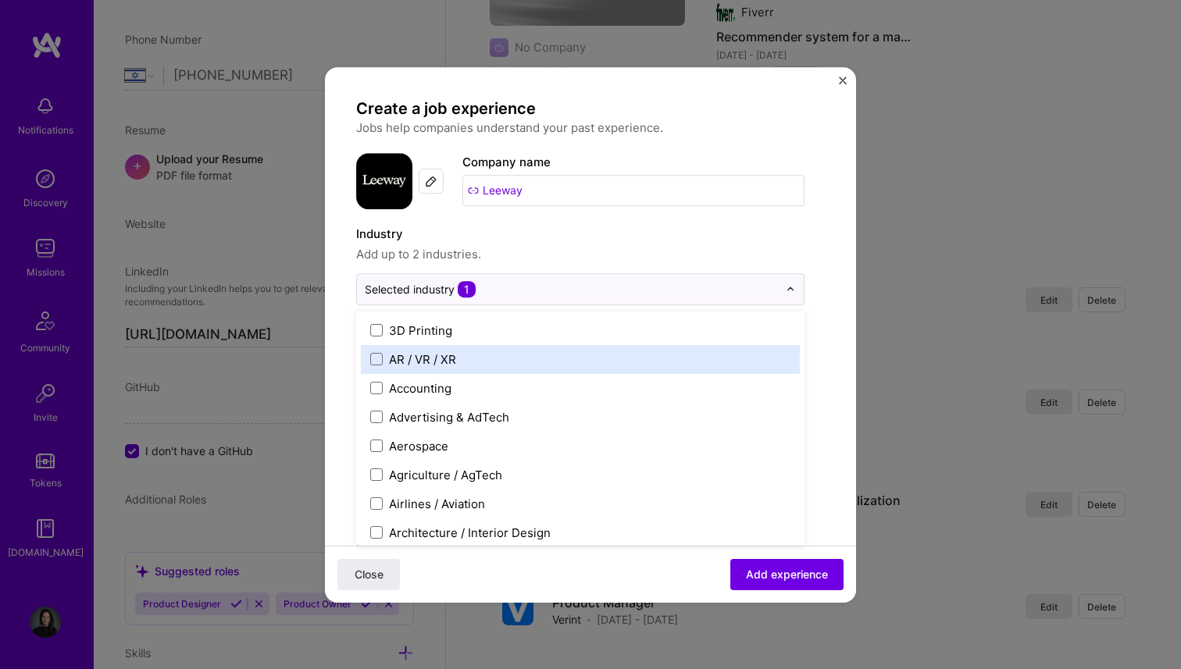
click at [337, 405] on form "Create a job experience Jobs help companies understand your past experience. Co…" at bounding box center [590, 612] width 531 height 1028
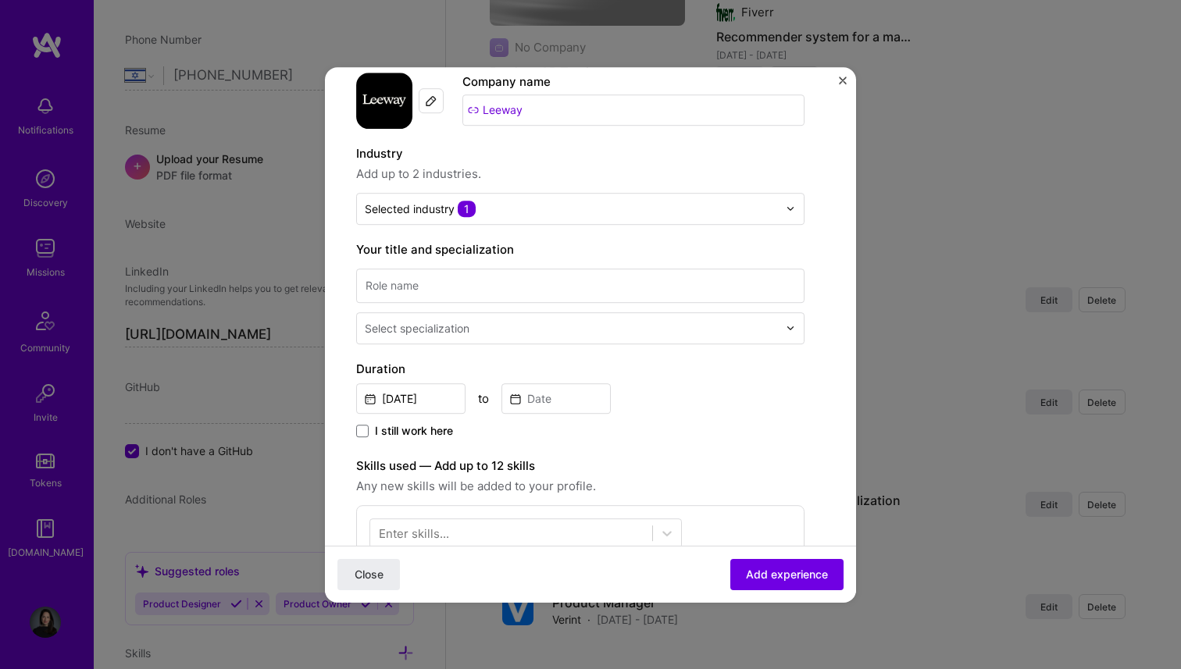
scroll to position [86, 0]
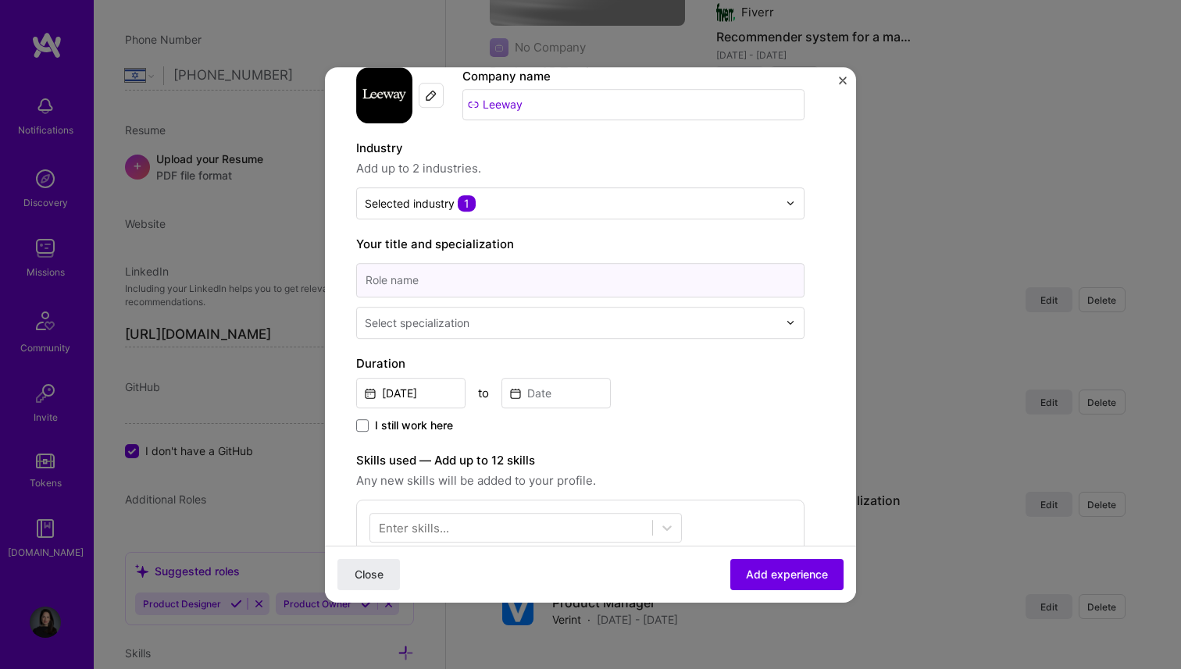
click at [408, 289] on input at bounding box center [580, 280] width 448 height 34
type input "V"
type input "VP Product"
click at [472, 316] on input "text" at bounding box center [573, 323] width 416 height 16
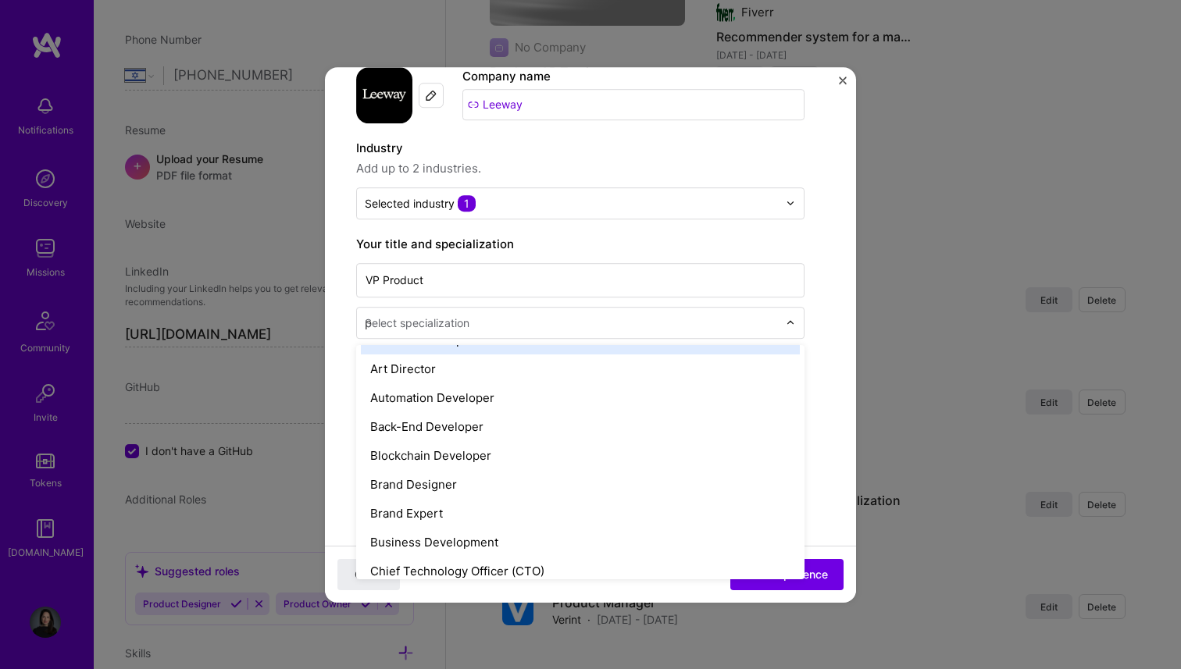
scroll to position [6, 0]
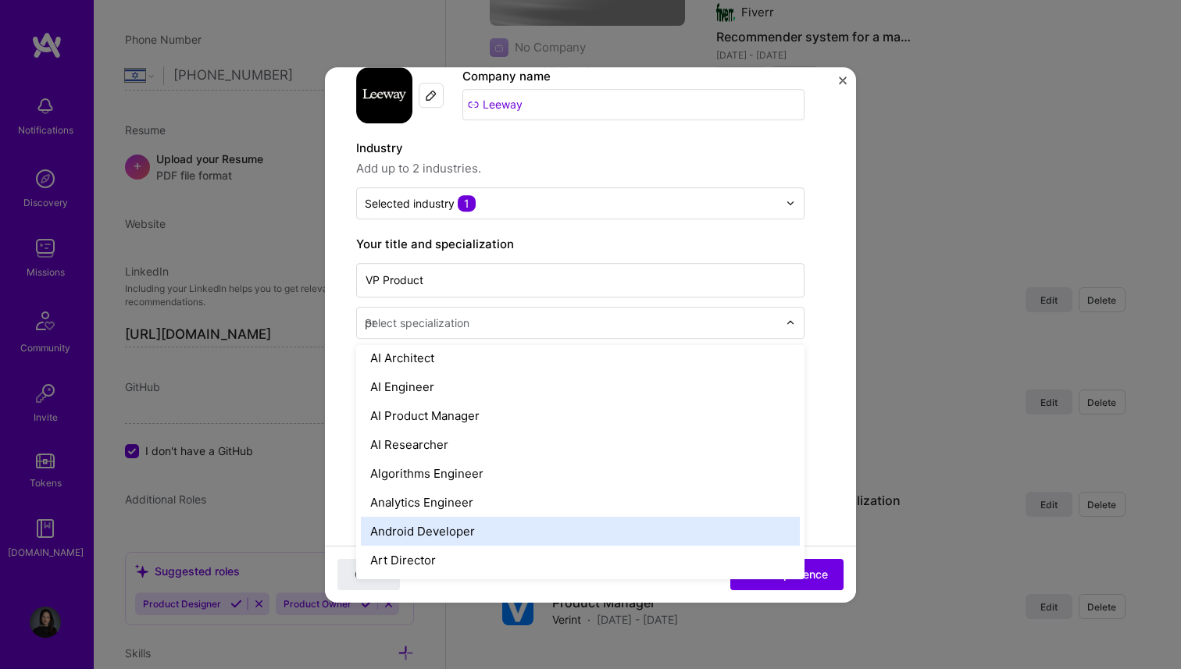
type input "pro"
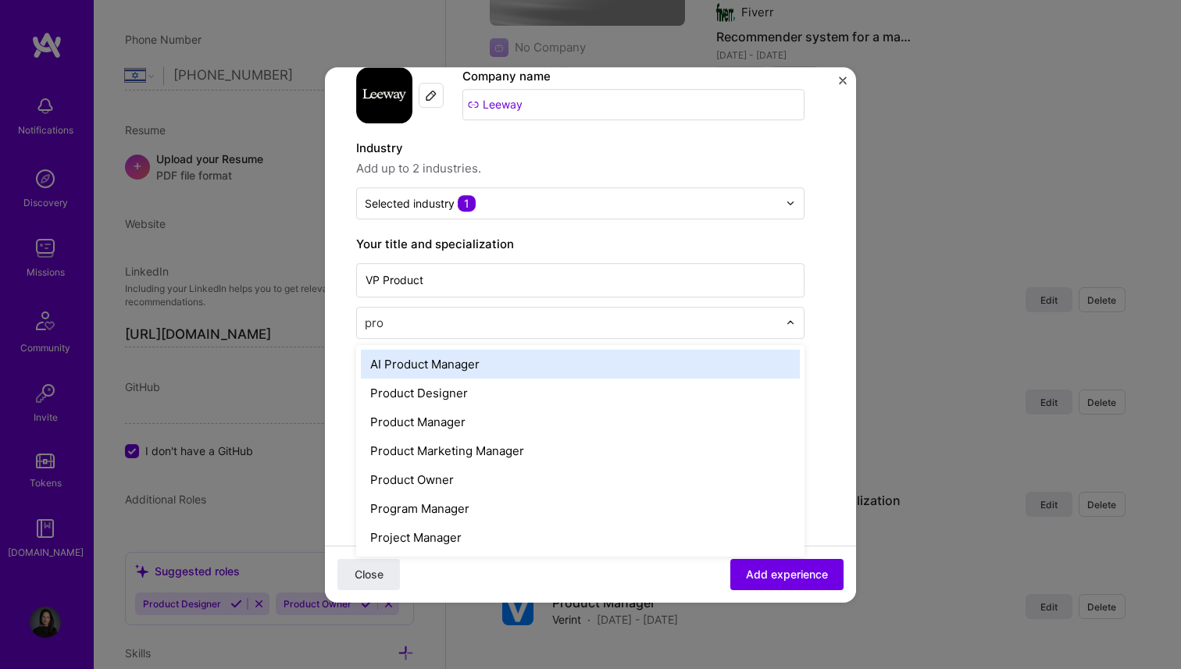
scroll to position [0, 0]
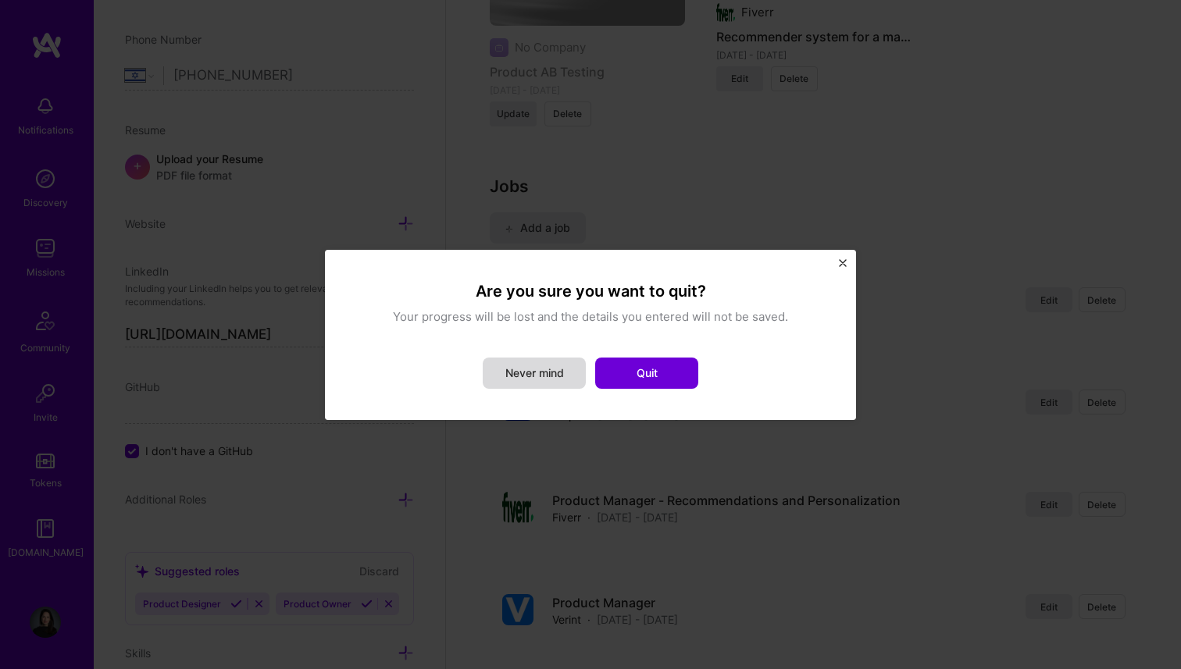
click at [543, 376] on button "Never mind" at bounding box center [534, 373] width 103 height 31
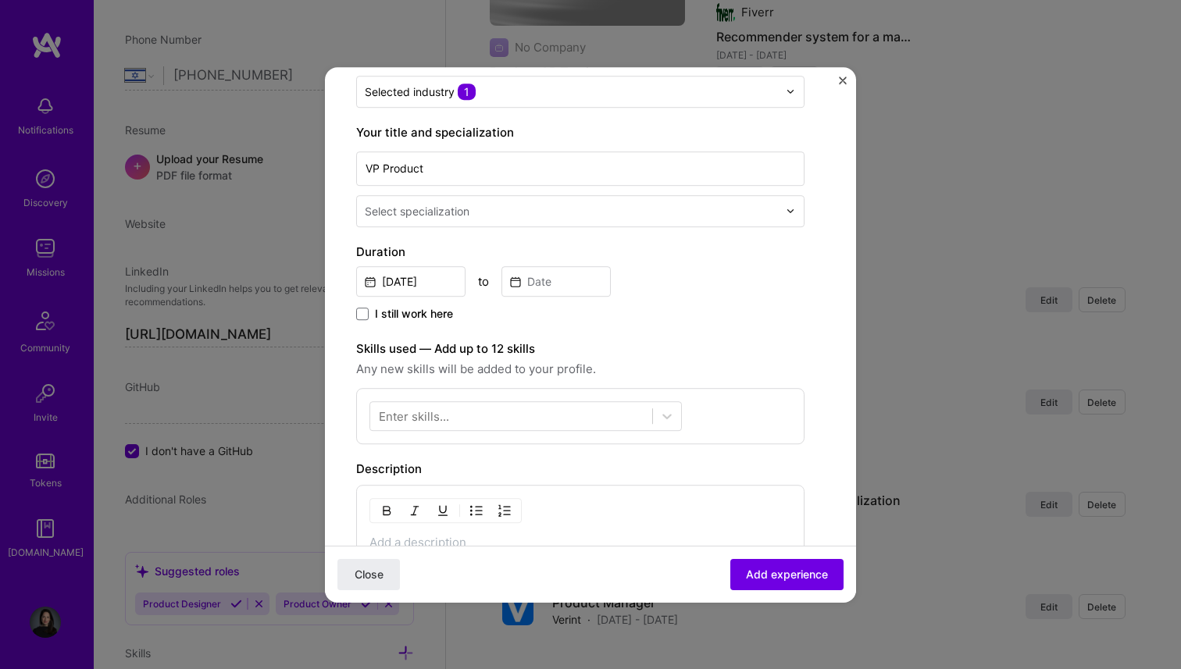
scroll to position [200, 0]
click at [426, 279] on input "[DATE]" at bounding box center [410, 279] width 109 height 30
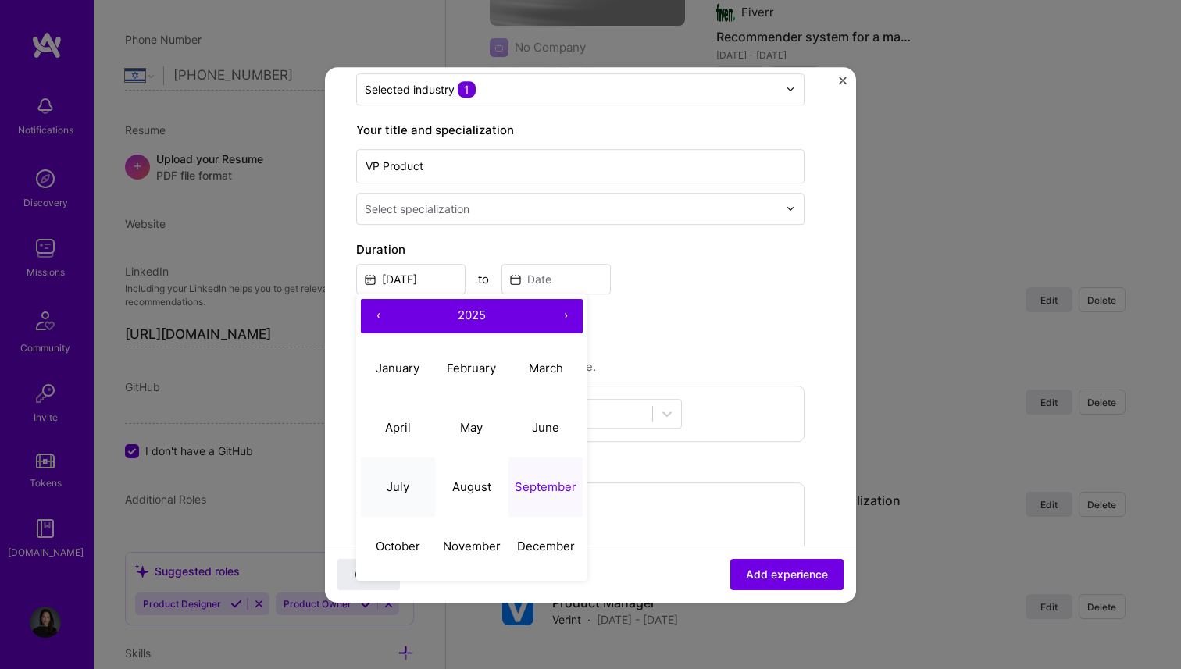
click at [404, 478] on button "July" at bounding box center [398, 487] width 74 height 59
type input "[DATE]"
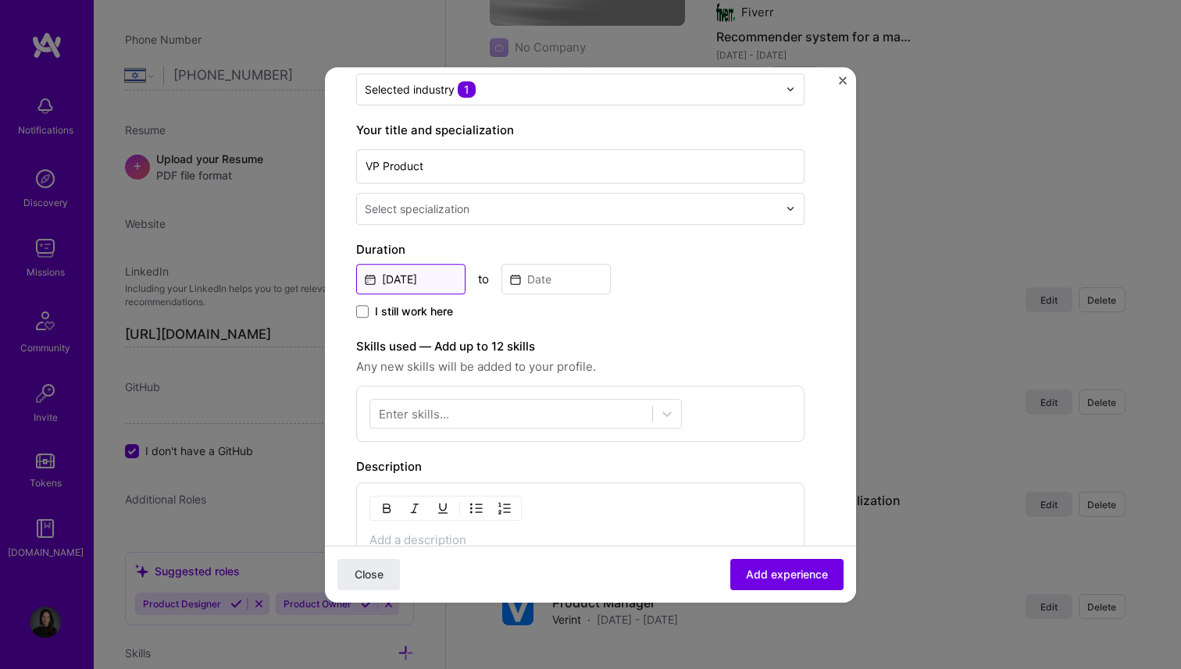
click at [438, 275] on input "[DATE]" at bounding box center [410, 279] width 109 height 30
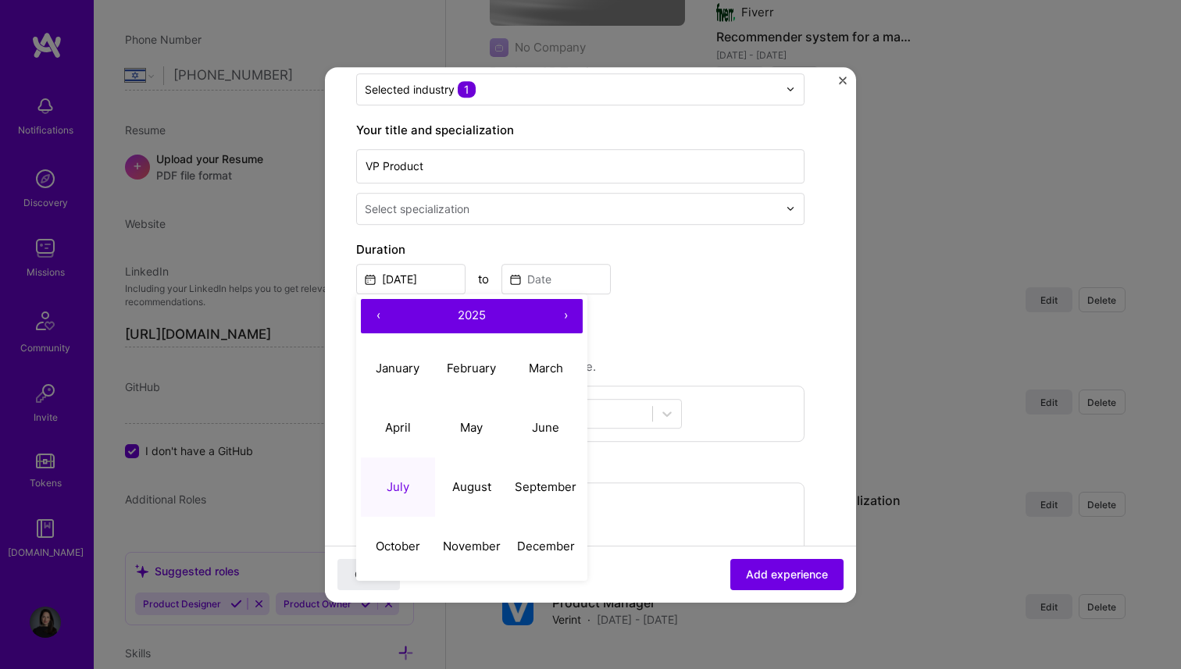
click at [376, 307] on button "‹" at bounding box center [378, 316] width 34 height 34
click at [433, 314] on button "2024" at bounding box center [471, 316] width 153 height 34
click at [394, 426] on button "2024" at bounding box center [398, 427] width 74 height 59
click at [542, 281] on input at bounding box center [555, 279] width 109 height 30
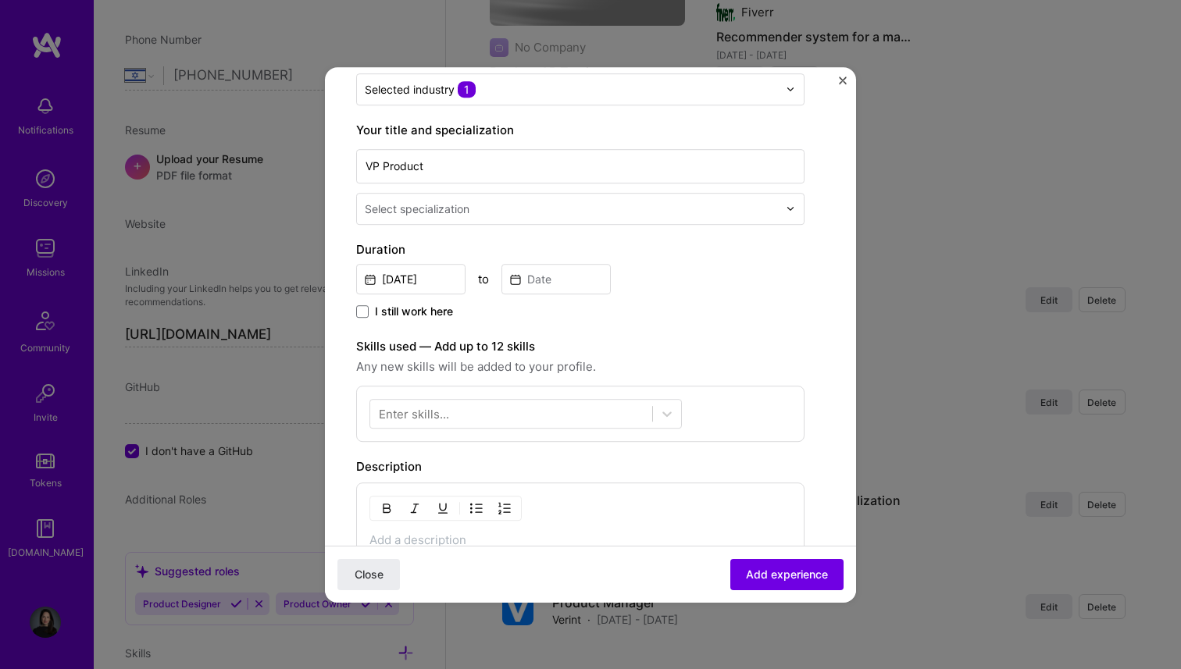
click at [653, 267] on div "[DATE] to" at bounding box center [580, 278] width 448 height 34
click at [368, 305] on label "I still work here" at bounding box center [404, 312] width 97 height 16
click at [0, 0] on input "I still work here" at bounding box center [0, 0] width 0 height 0
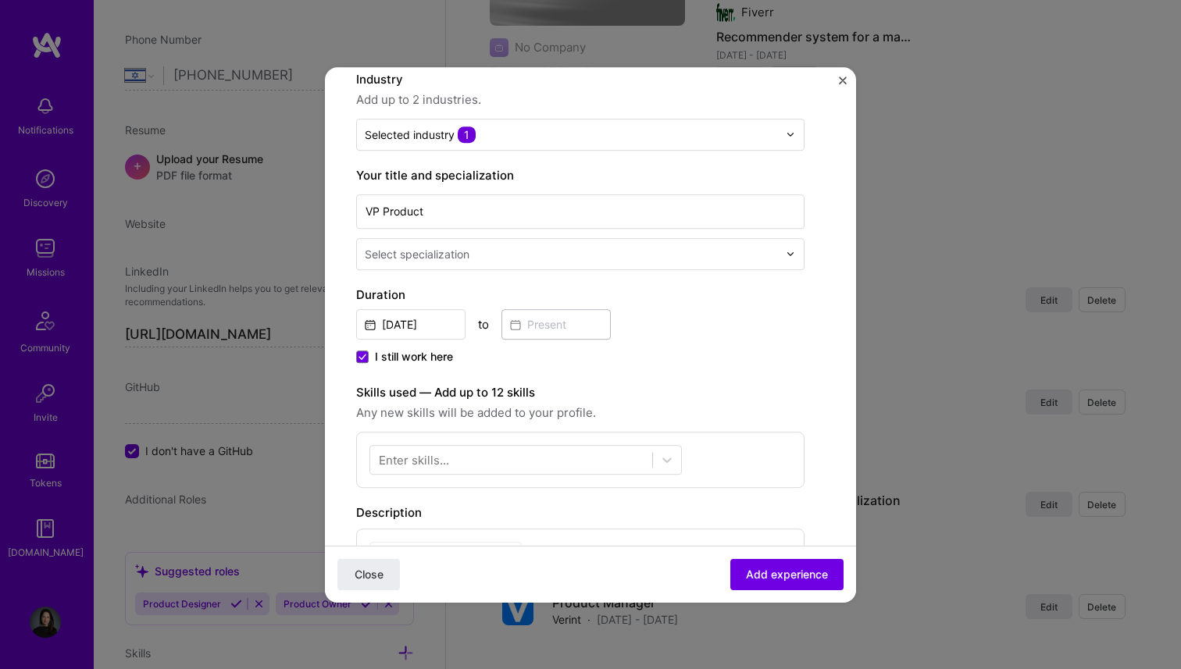
scroll to position [94, 0]
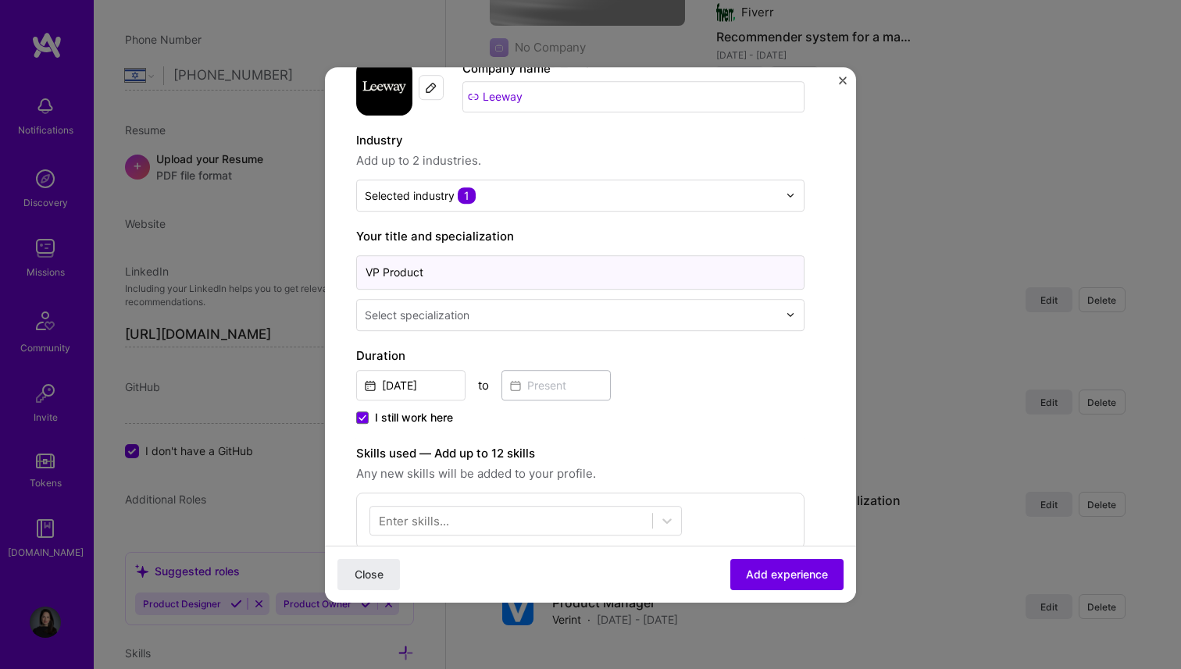
click at [367, 269] on input "VP Product" at bounding box center [580, 272] width 448 height 34
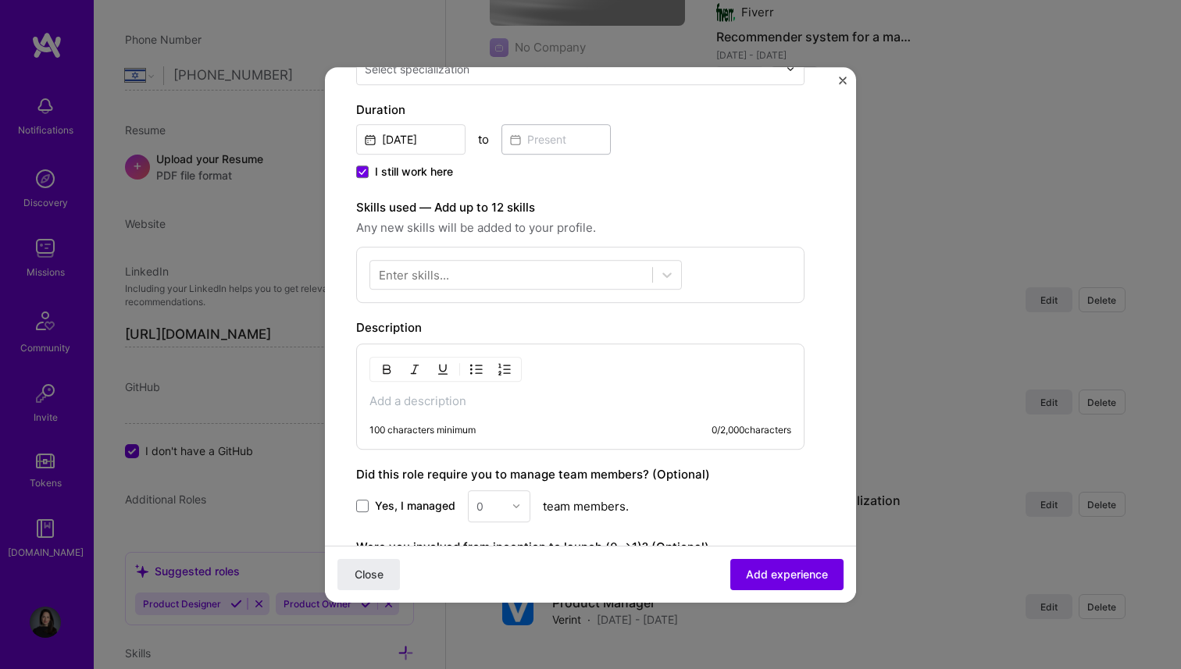
scroll to position [361, 0]
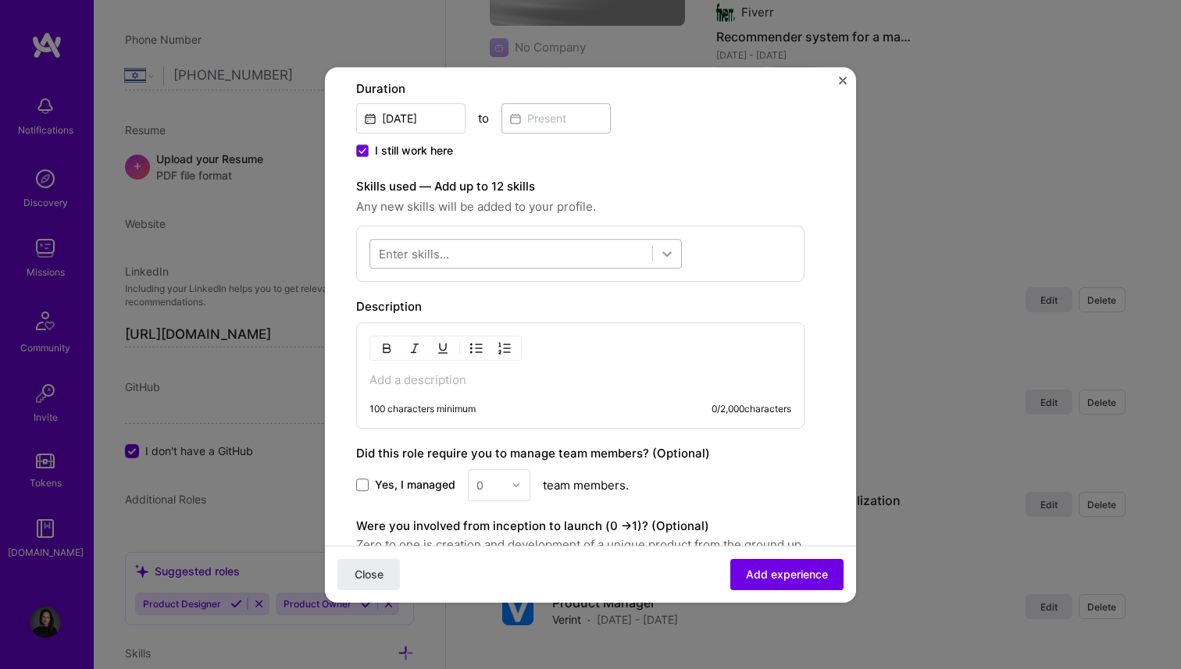
type input "Fractional VP Product"
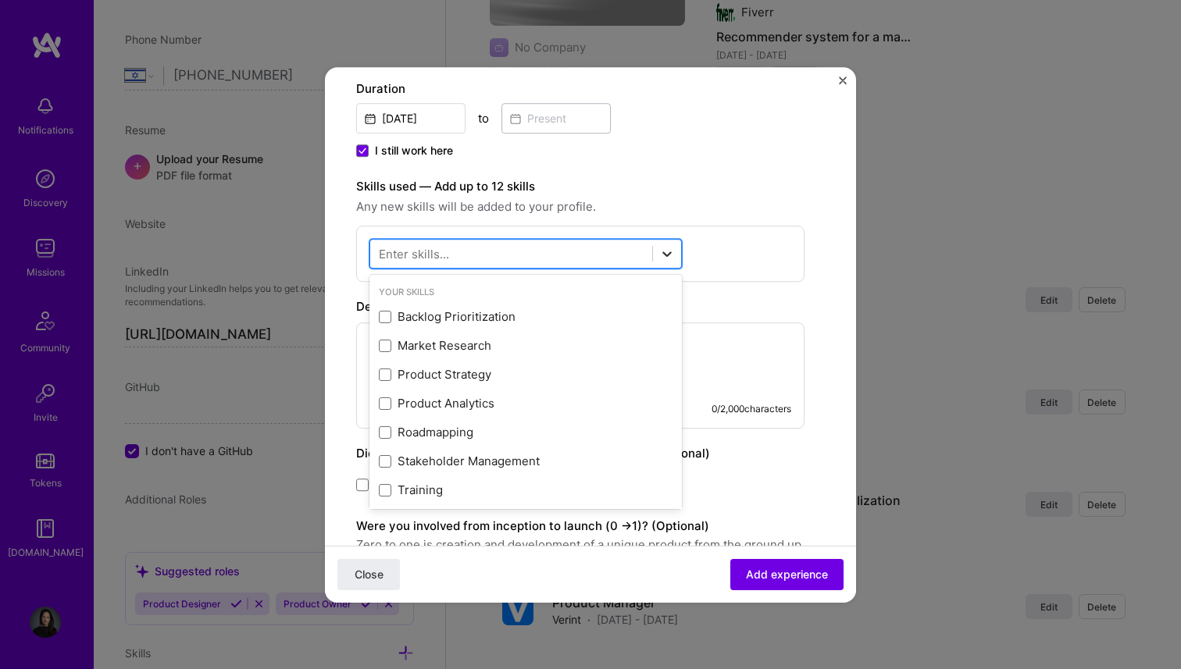
click at [661, 249] on icon at bounding box center [667, 254] width 16 height 16
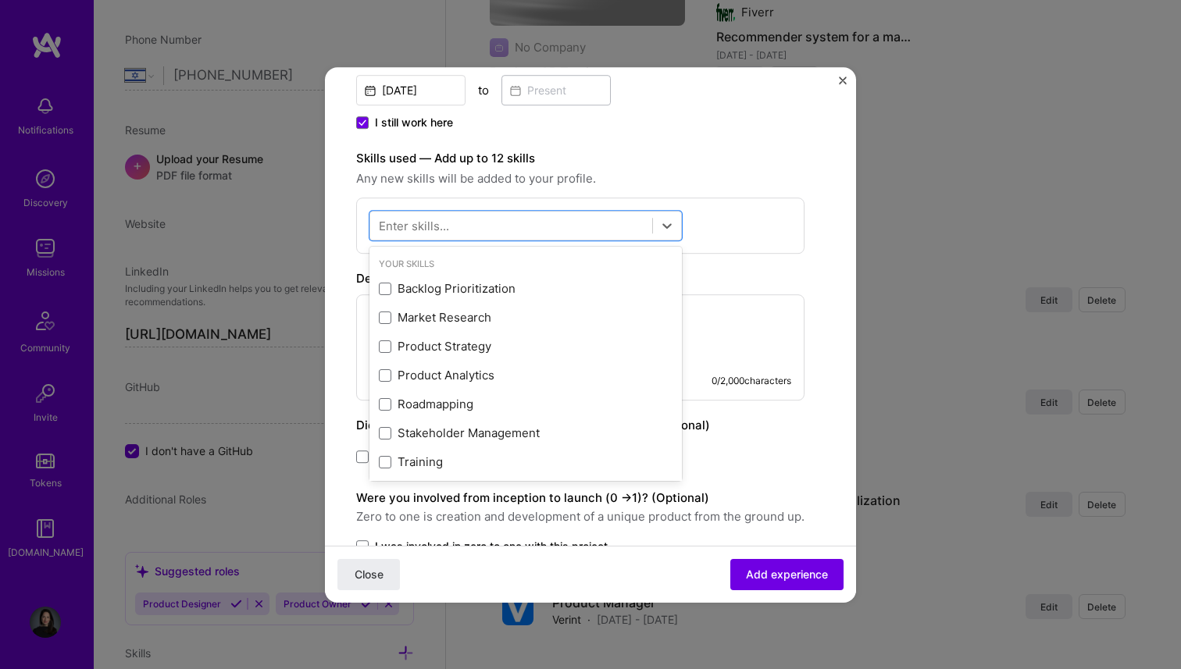
scroll to position [388, 0]
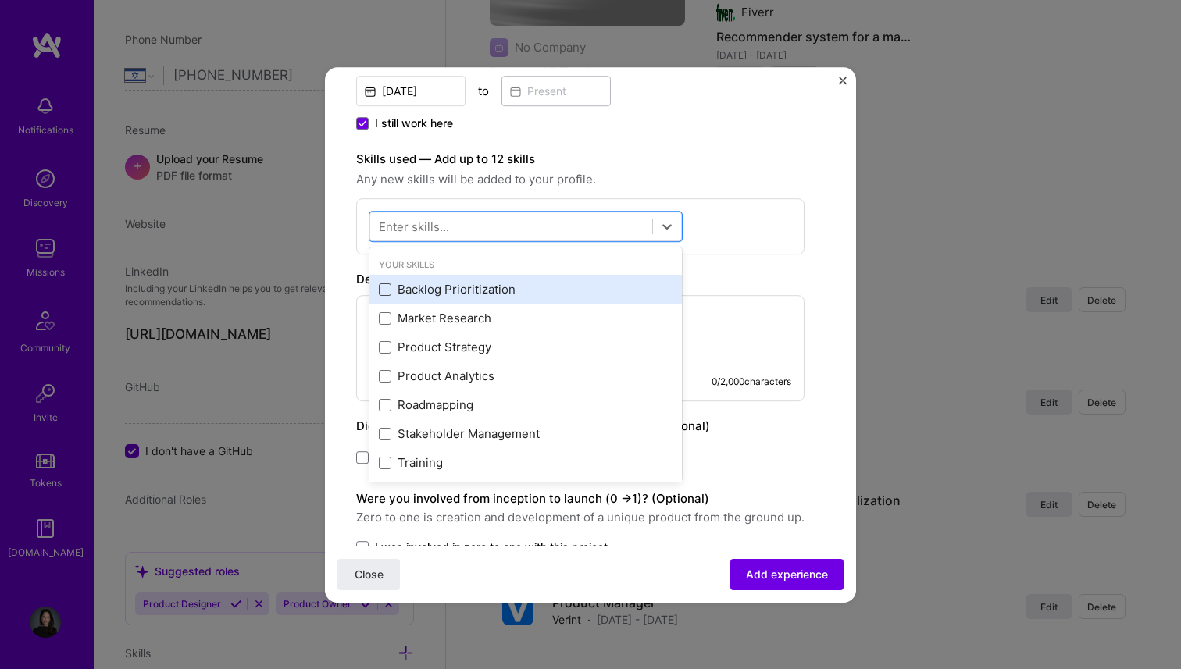
click at [385, 289] on span at bounding box center [385, 289] width 12 height 12
click at [0, 0] on input "checkbox" at bounding box center [0, 0] width 0 height 0
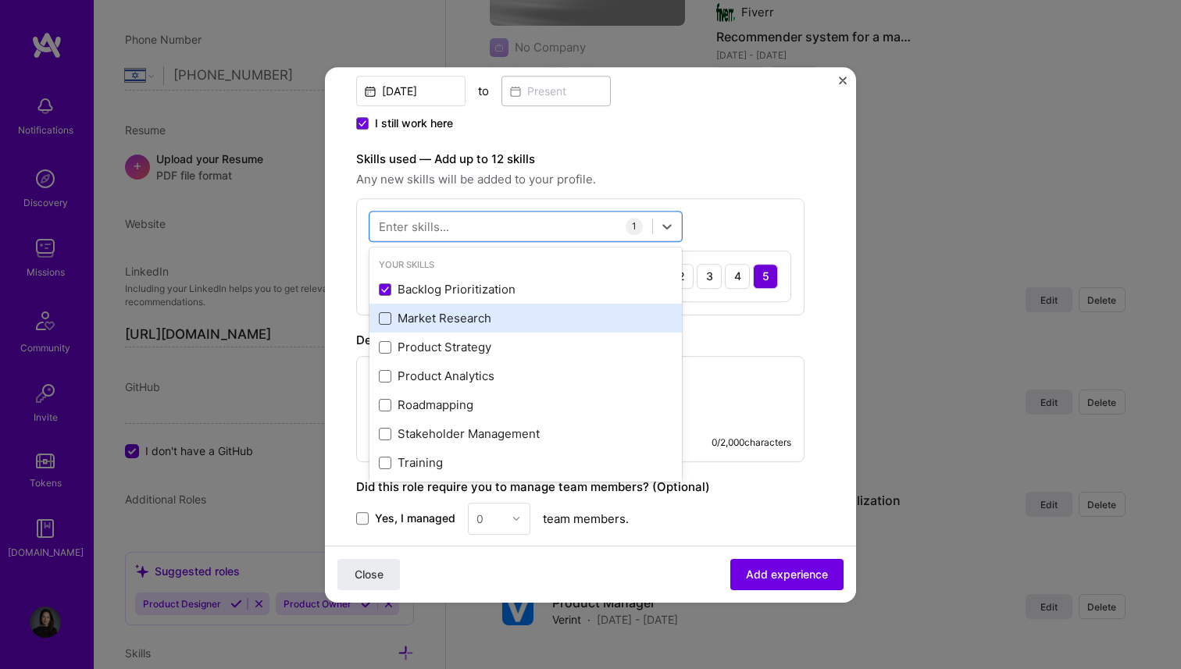
click at [385, 322] on span at bounding box center [385, 318] width 12 height 12
click at [0, 0] on input "checkbox" at bounding box center [0, 0] width 0 height 0
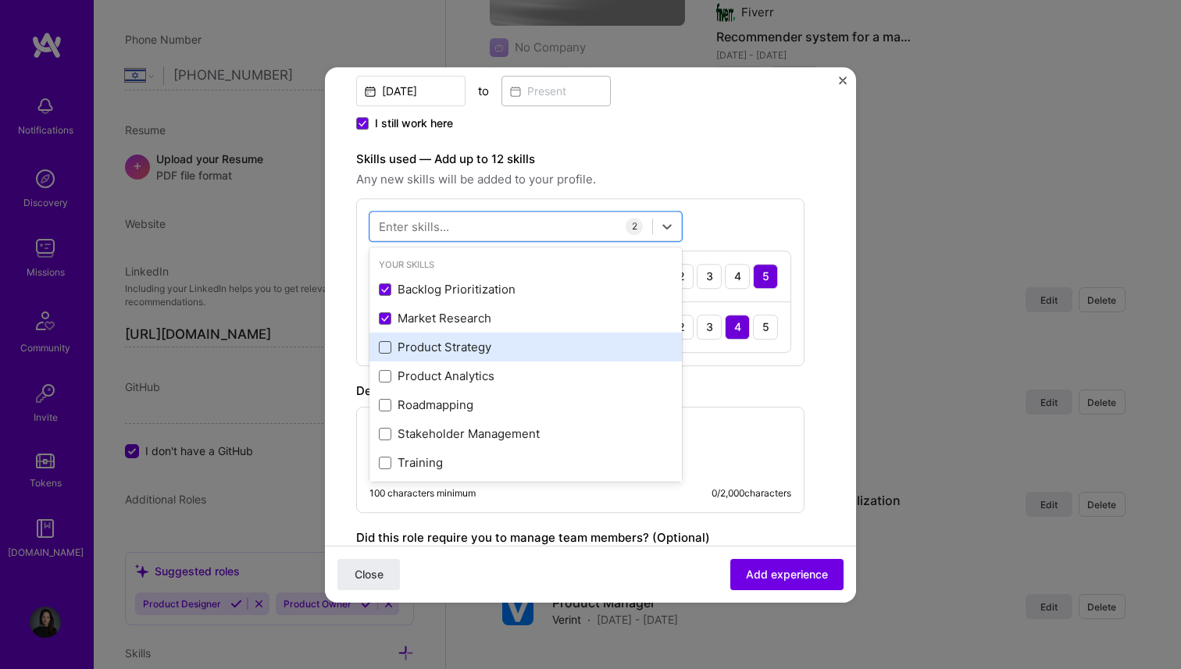
click at [383, 344] on span at bounding box center [385, 347] width 12 height 12
click at [0, 0] on input "checkbox" at bounding box center [0, 0] width 0 height 0
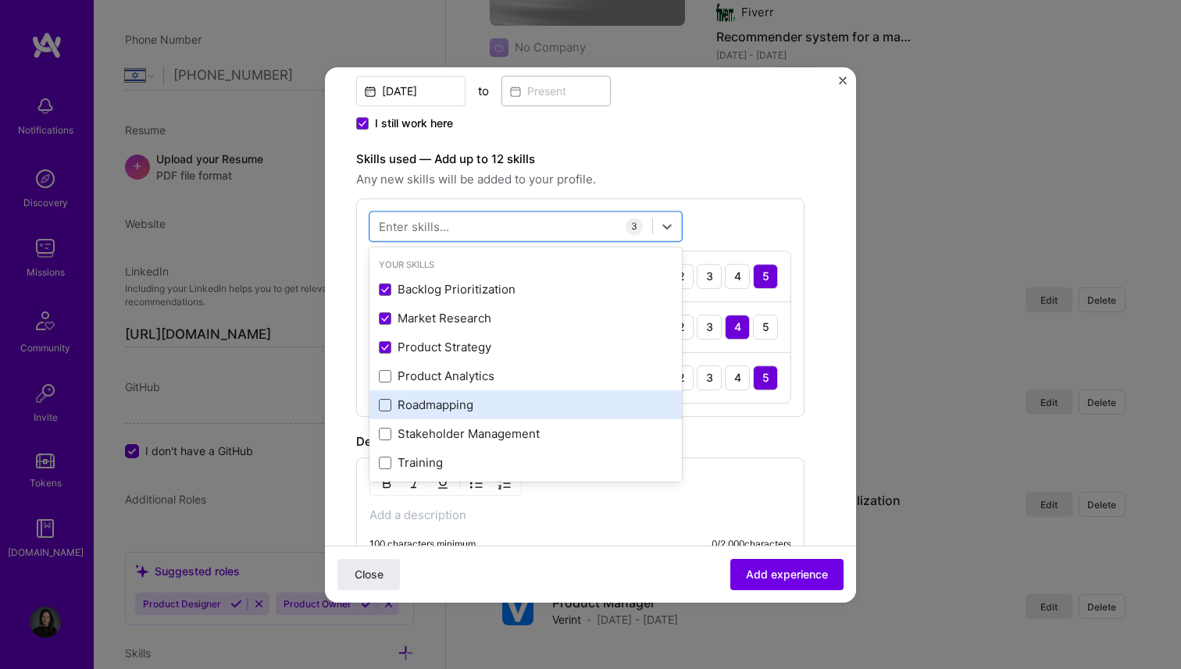
click at [382, 403] on span at bounding box center [385, 405] width 12 height 12
click at [0, 0] on input "checkbox" at bounding box center [0, 0] width 0 height 0
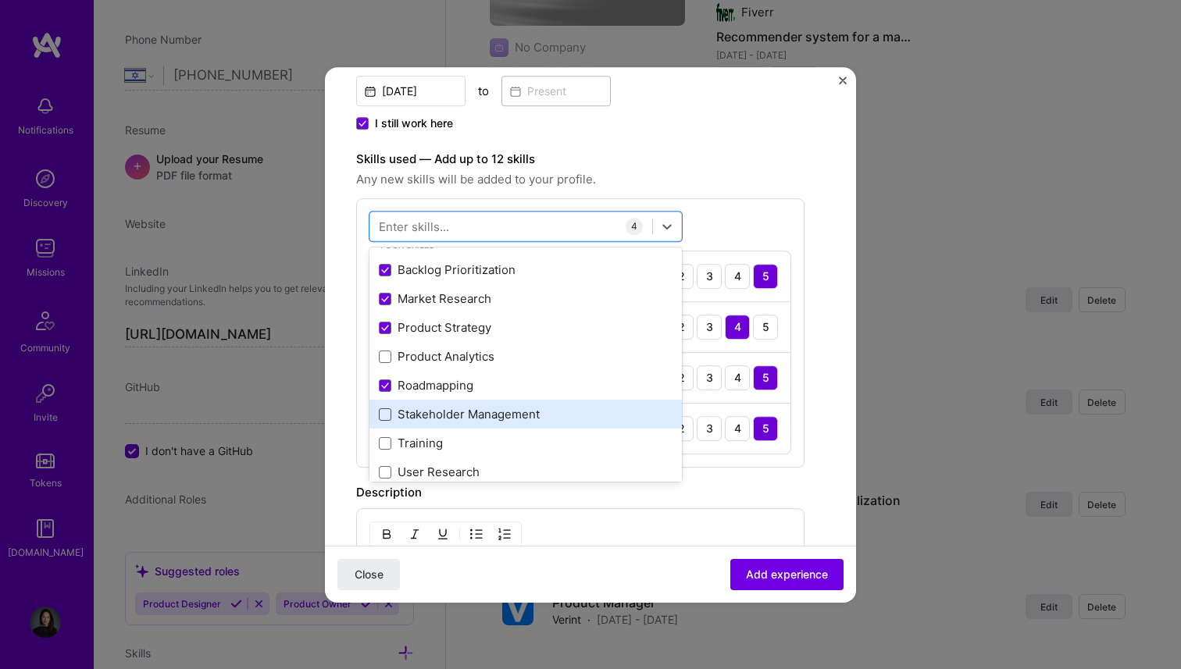
click at [382, 409] on span at bounding box center [385, 414] width 12 height 12
click at [0, 0] on input "checkbox" at bounding box center [0, 0] width 0 height 0
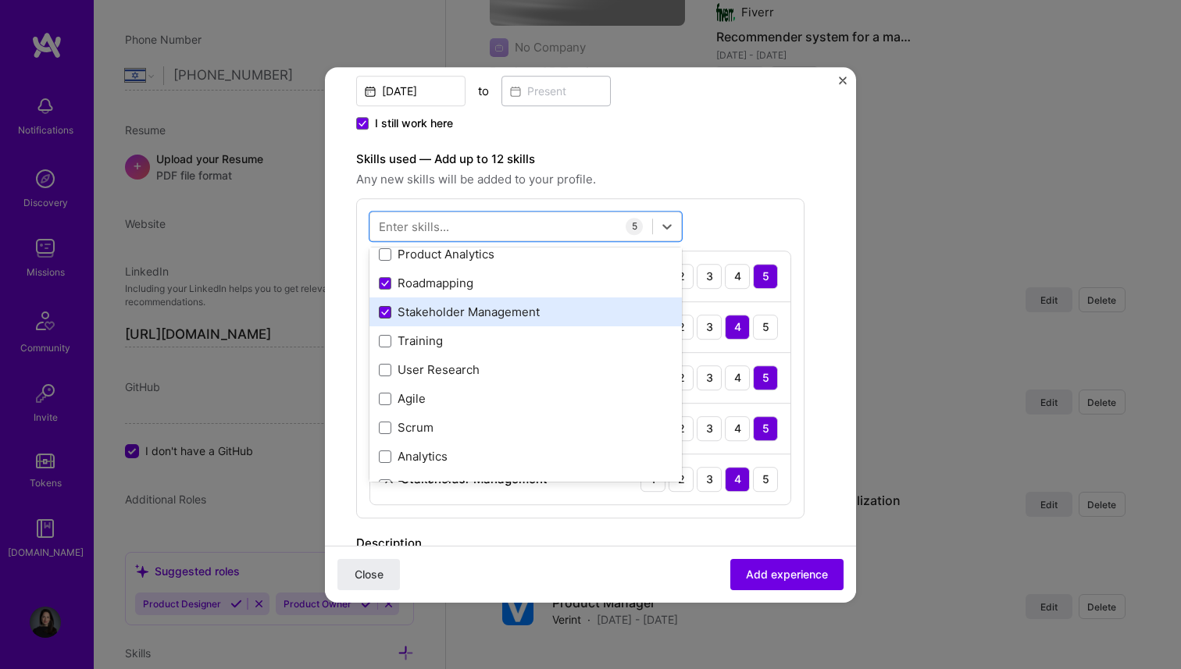
scroll to position [128, 0]
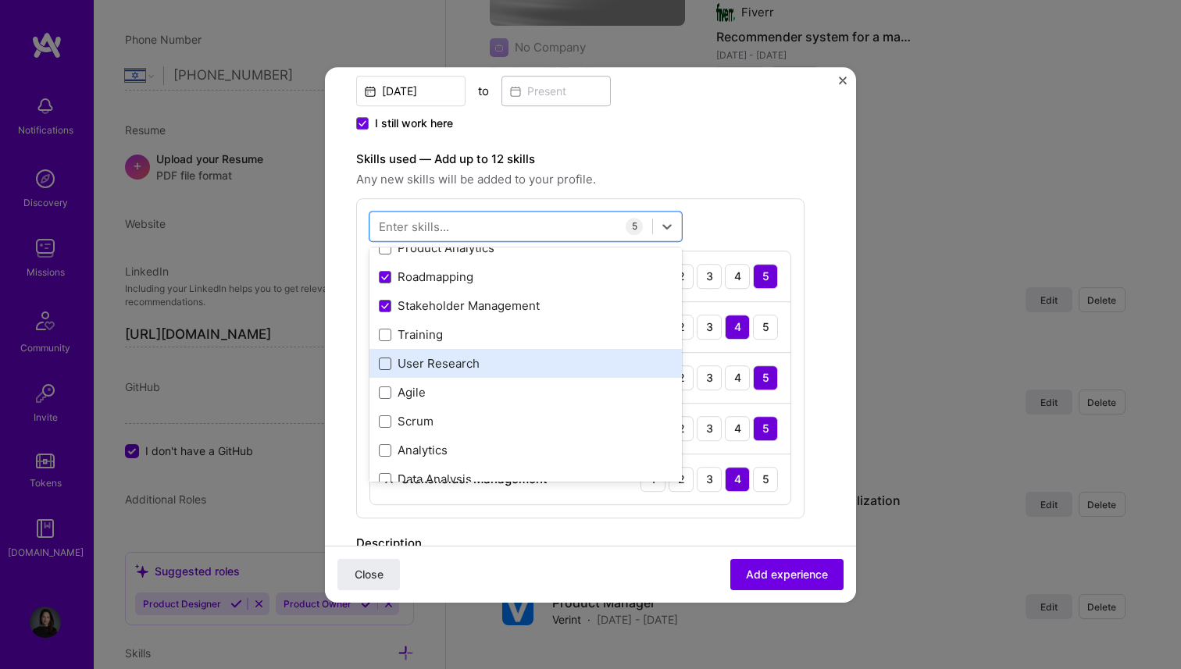
click at [385, 364] on span at bounding box center [385, 364] width 12 height 12
click at [0, 0] on input "checkbox" at bounding box center [0, 0] width 0 height 0
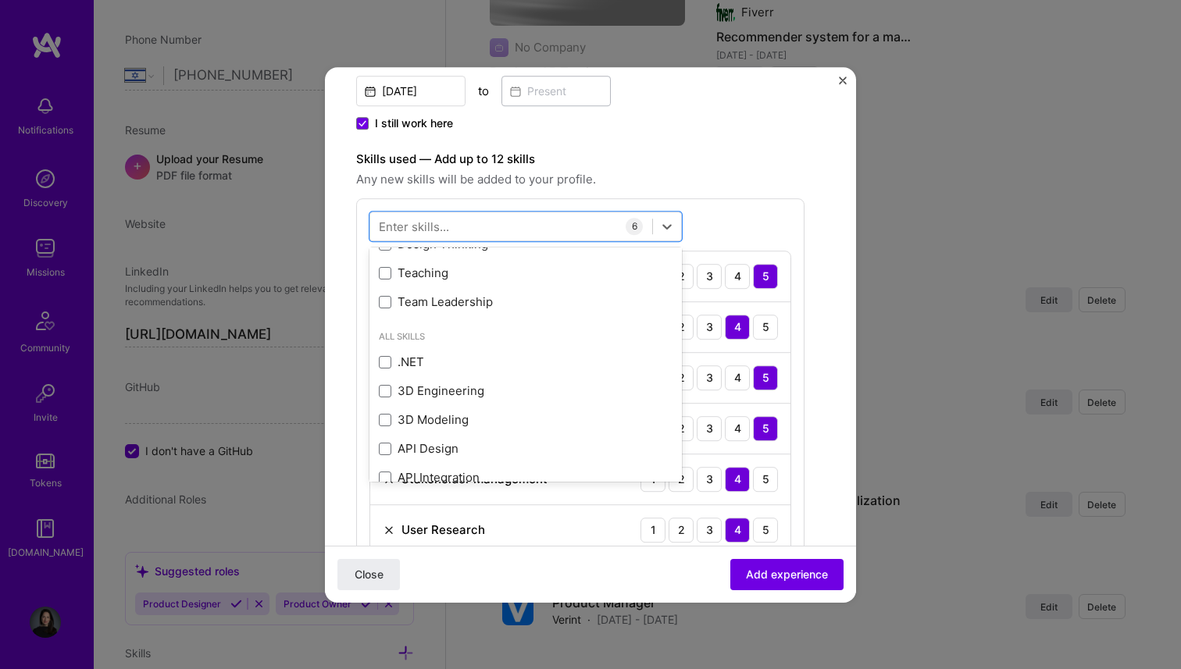
scroll to position [392, 0]
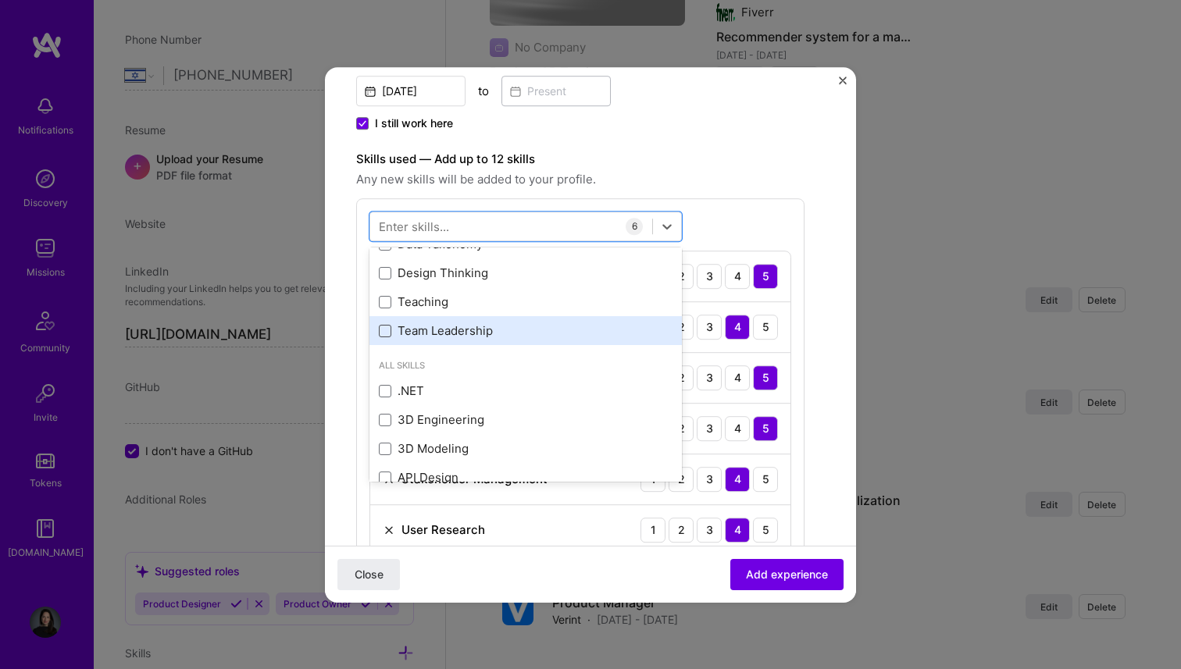
click at [383, 326] on span at bounding box center [385, 331] width 12 height 12
click at [0, 0] on input "checkbox" at bounding box center [0, 0] width 0 height 0
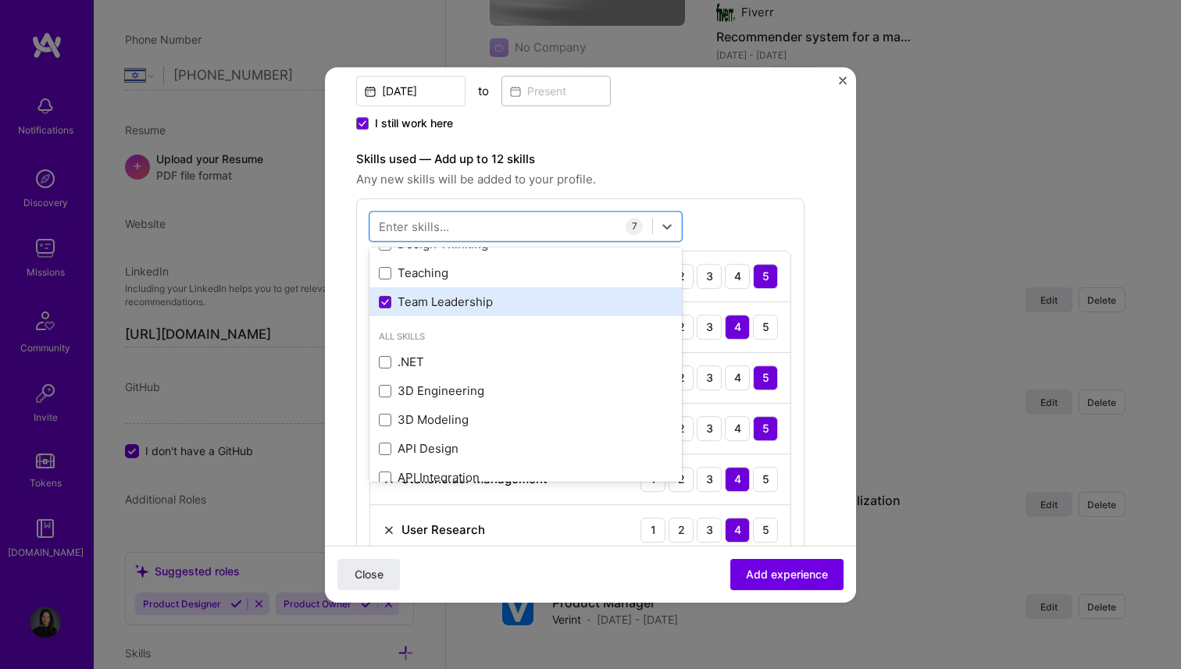
click at [383, 297] on span at bounding box center [385, 302] width 12 height 12
click at [0, 0] on input "checkbox" at bounding box center [0, 0] width 0 height 0
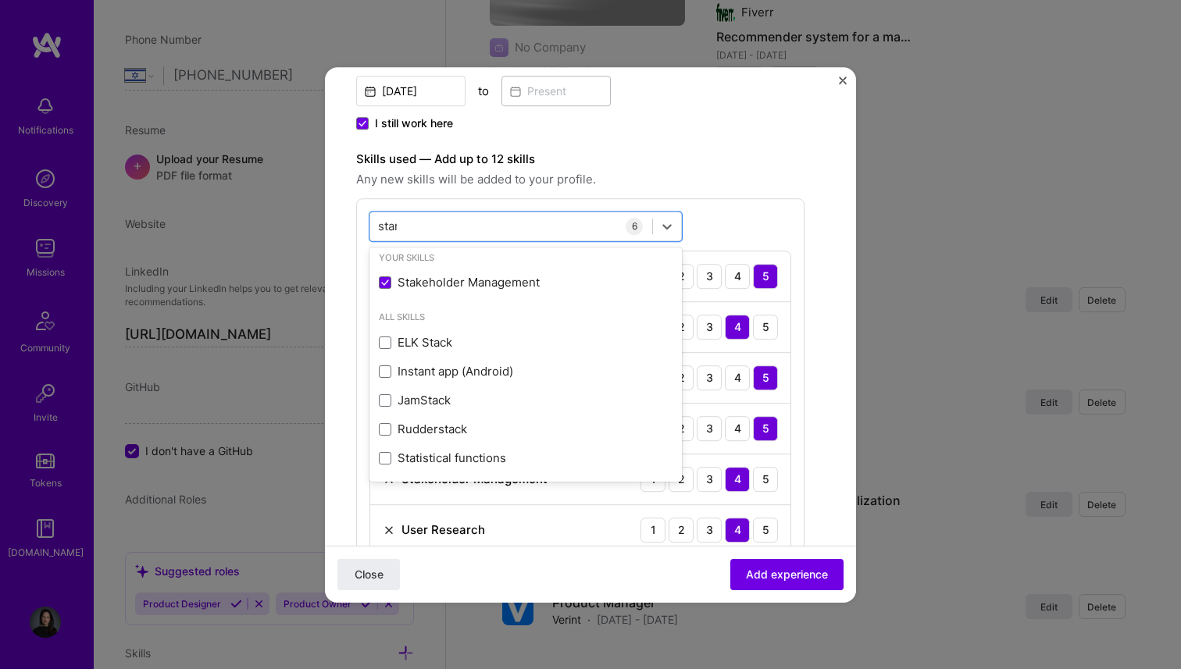
scroll to position [0, 0]
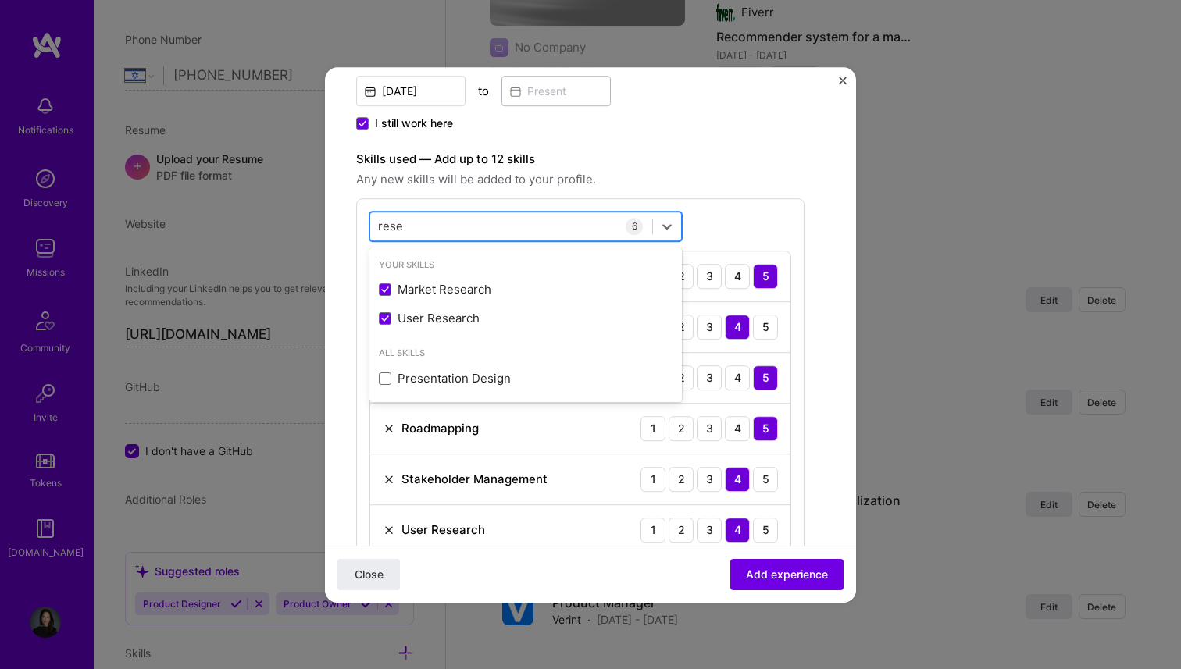
click at [399, 224] on input "rese" at bounding box center [391, 226] width 26 height 16
click at [422, 228] on div "mana mana" at bounding box center [511, 226] width 282 height 26
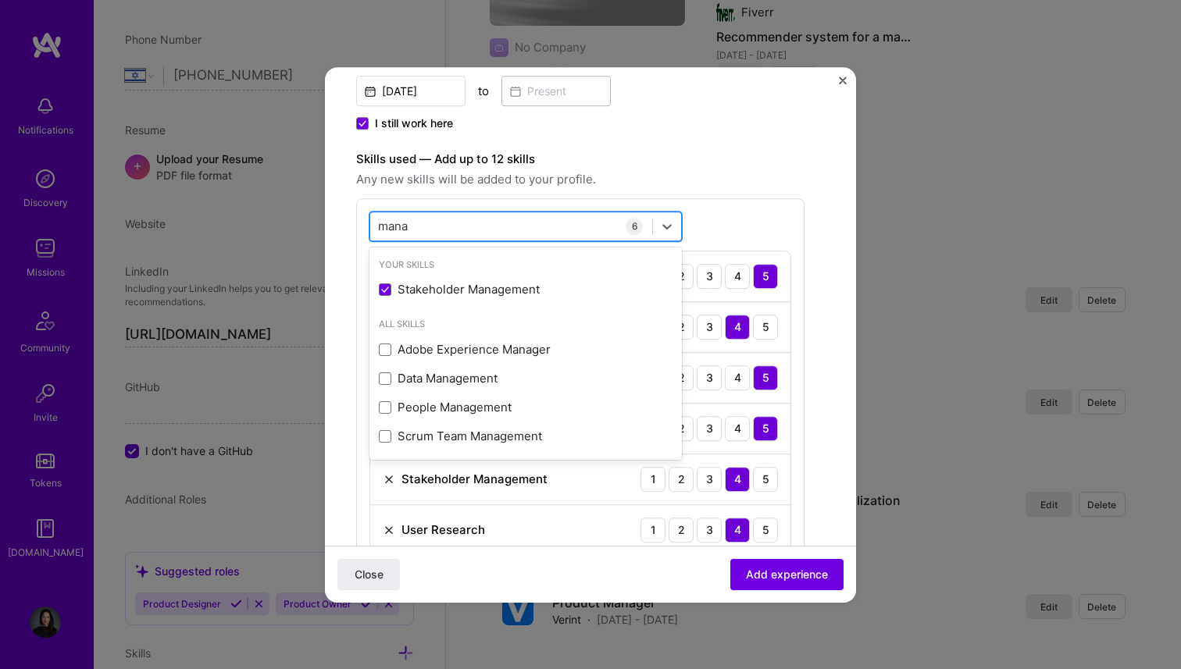
click at [422, 228] on div "mana mana" at bounding box center [511, 226] width 282 height 26
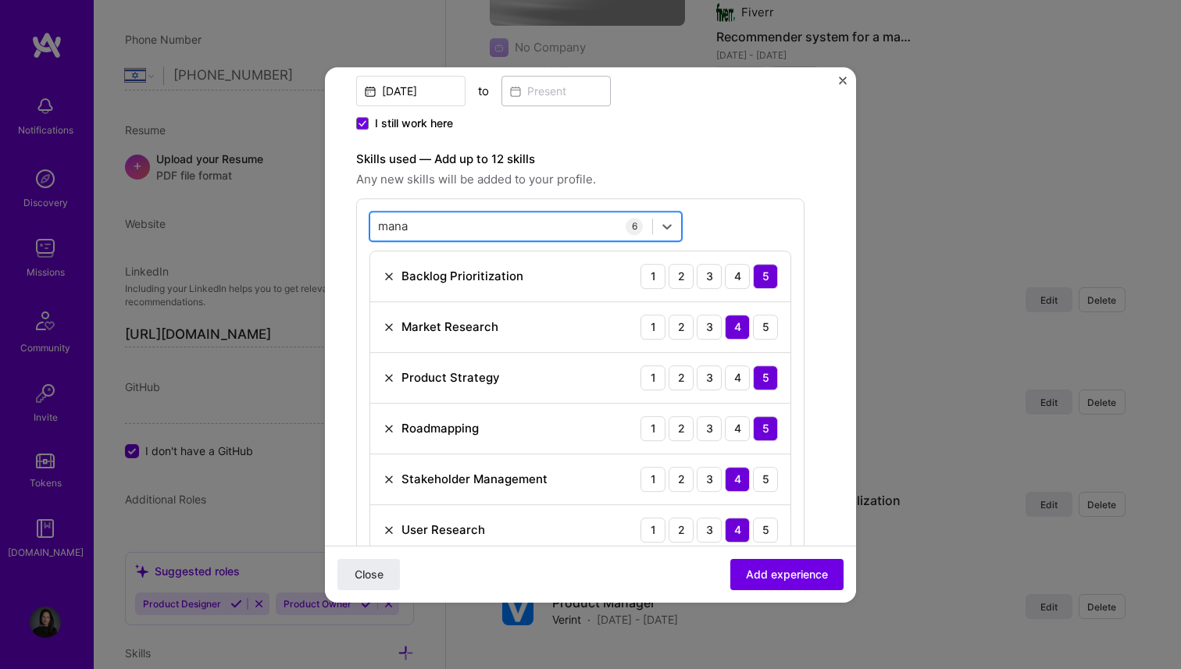
click at [422, 228] on div "mana mana" at bounding box center [511, 226] width 282 height 26
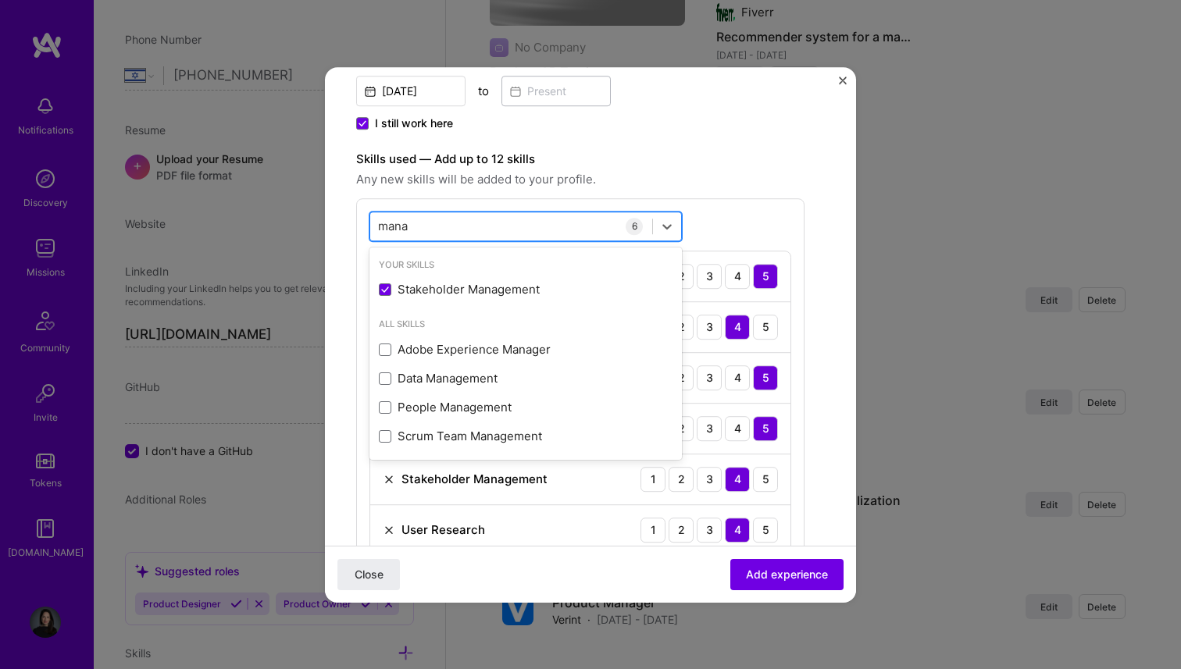
click at [401, 222] on input "mana" at bounding box center [394, 226] width 32 height 16
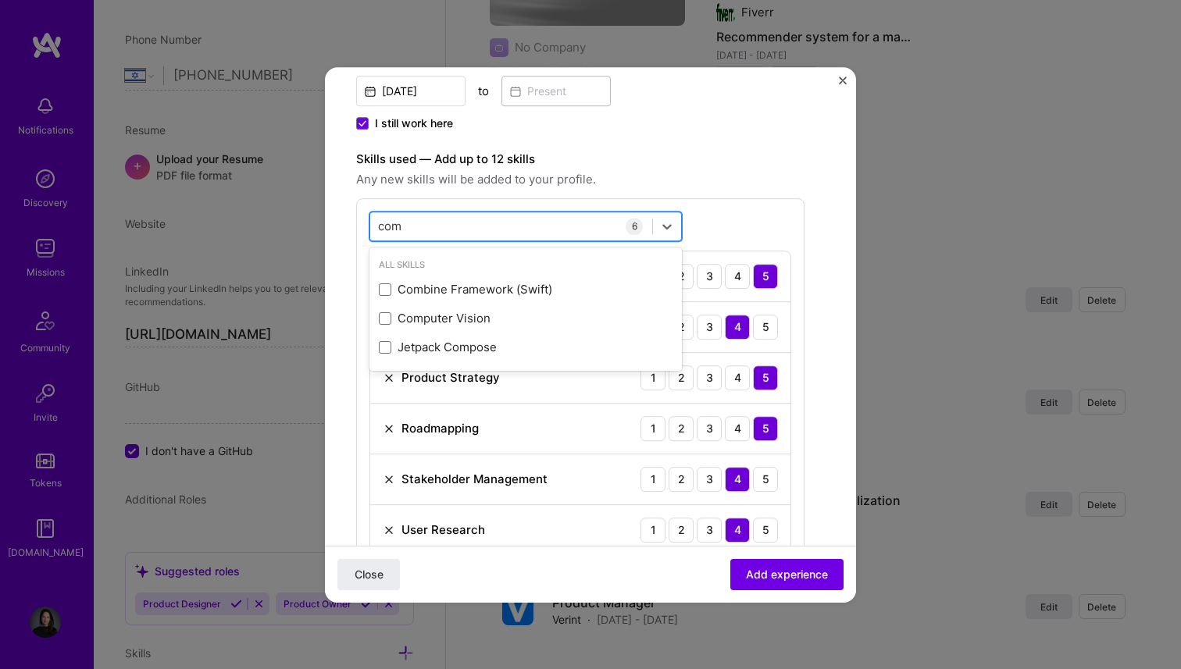
type input "comp"
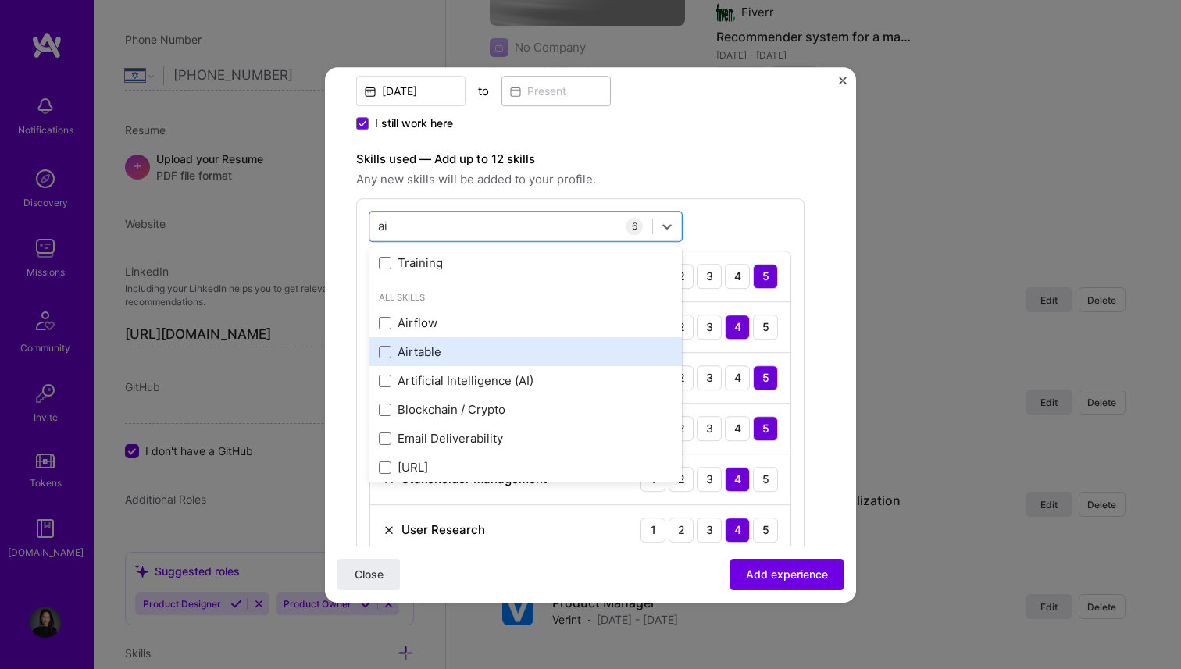
scroll to position [41, 0]
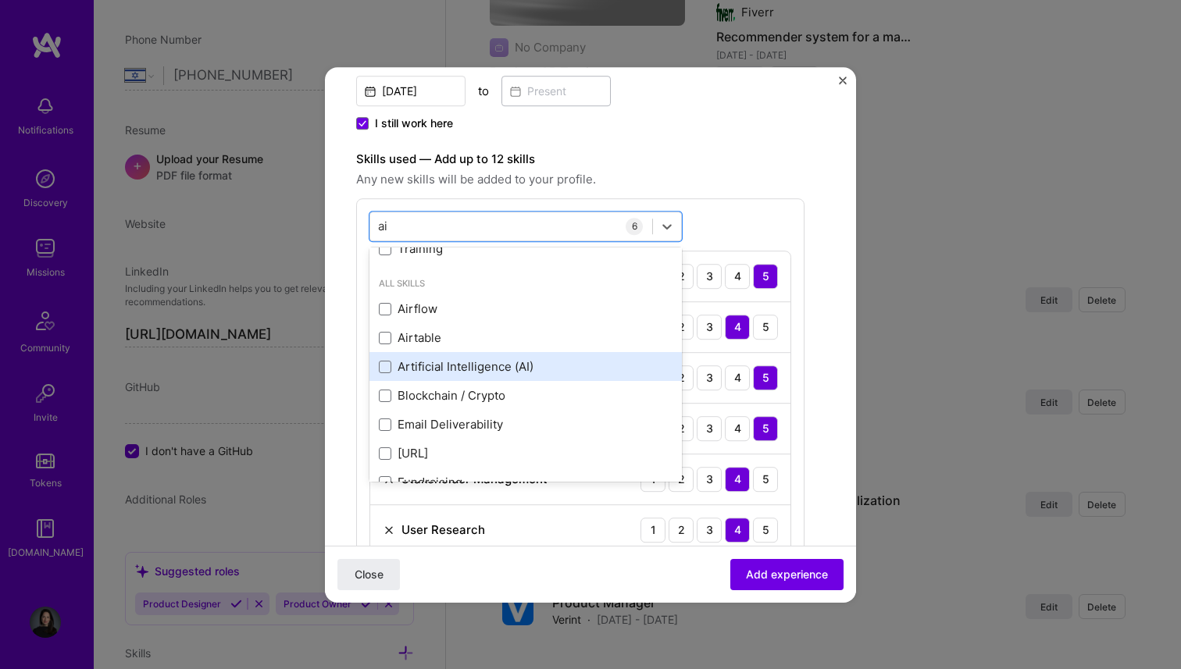
click at [450, 368] on div "Artificial Intelligence (AI)" at bounding box center [526, 366] width 294 height 16
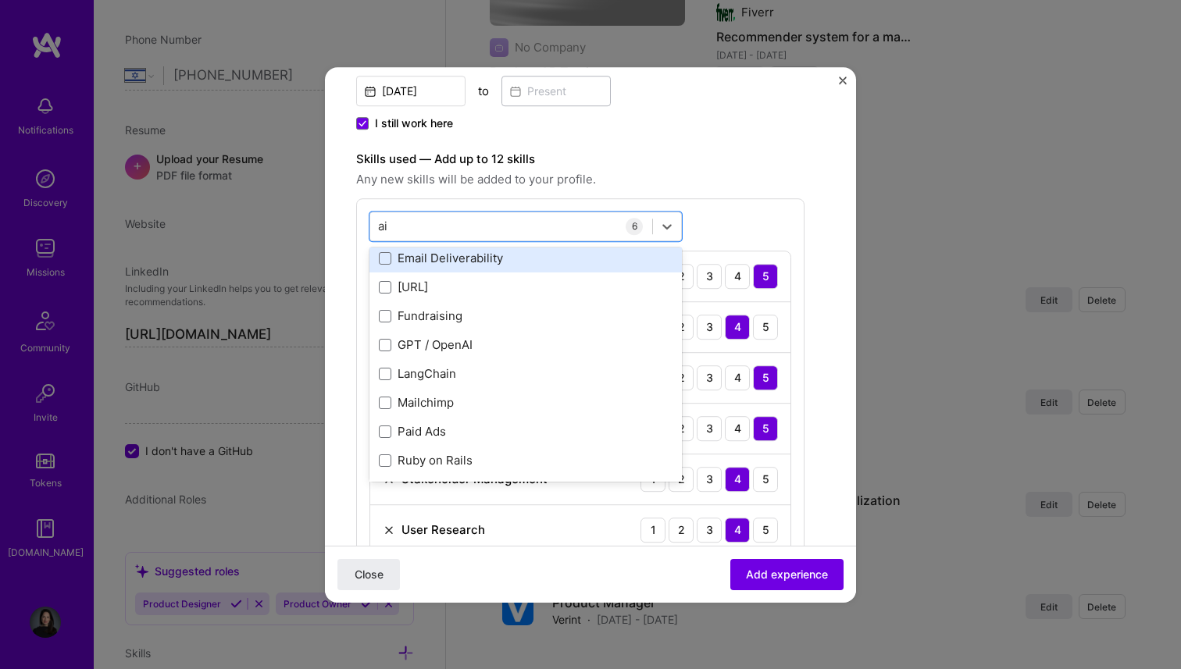
scroll to position [296, 0]
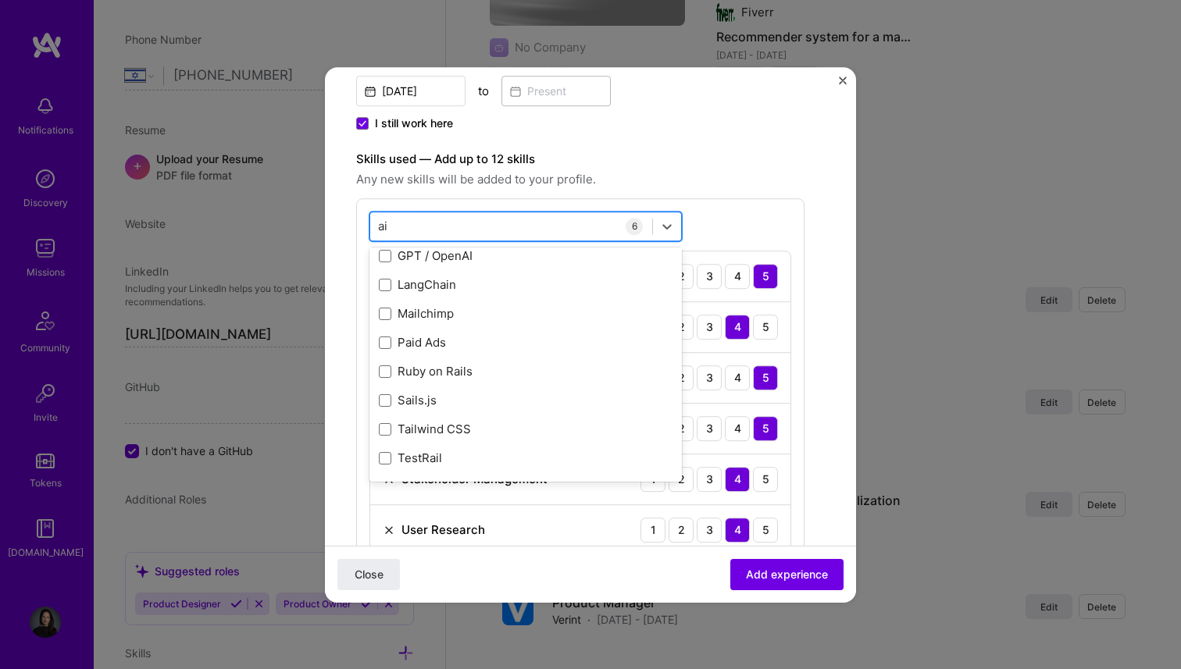
click at [395, 216] on div "ai ai" at bounding box center [511, 226] width 282 height 26
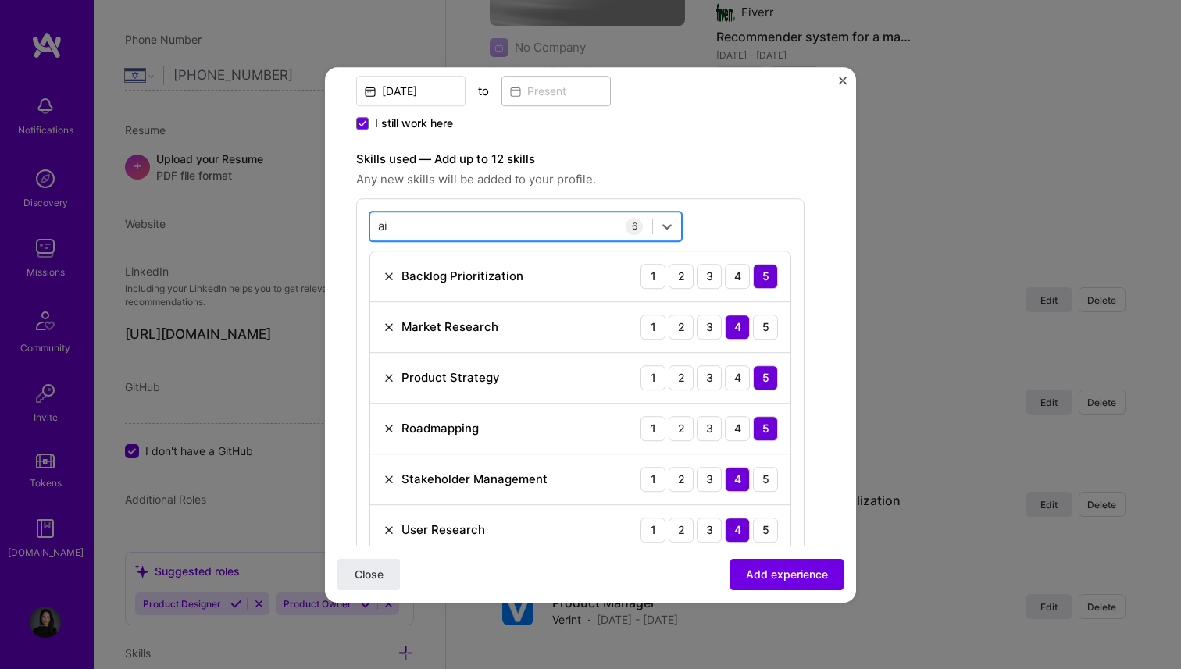
click at [395, 224] on div "ai ai" at bounding box center [511, 226] width 282 height 26
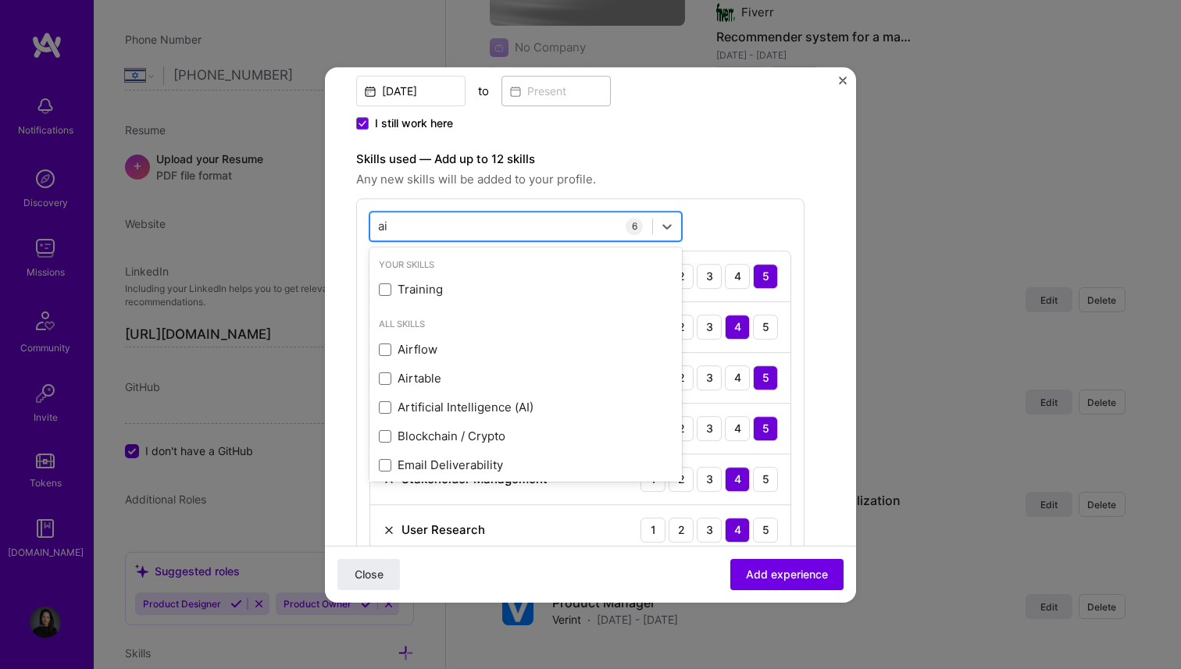
click at [380, 229] on input "ai" at bounding box center [383, 226] width 11 height 16
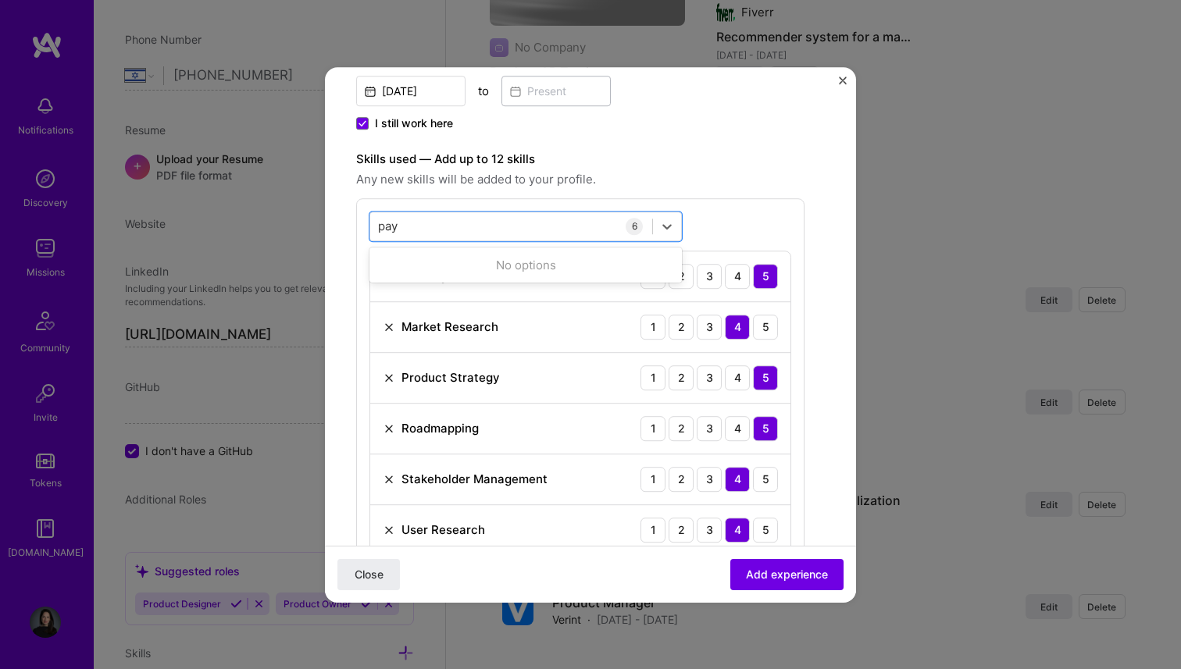
type input "pay"
click at [704, 205] on div "option Artificial Intelligence (AI), deselected. 0 results available for search…" at bounding box center [580, 383] width 448 height 371
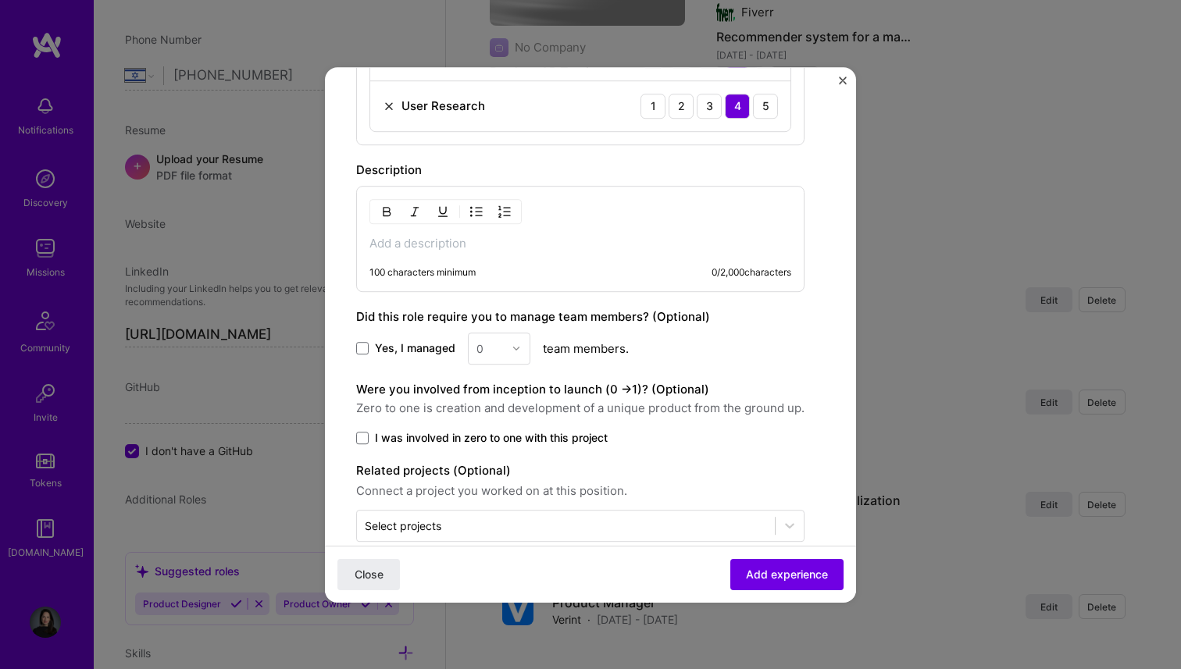
scroll to position [839, 0]
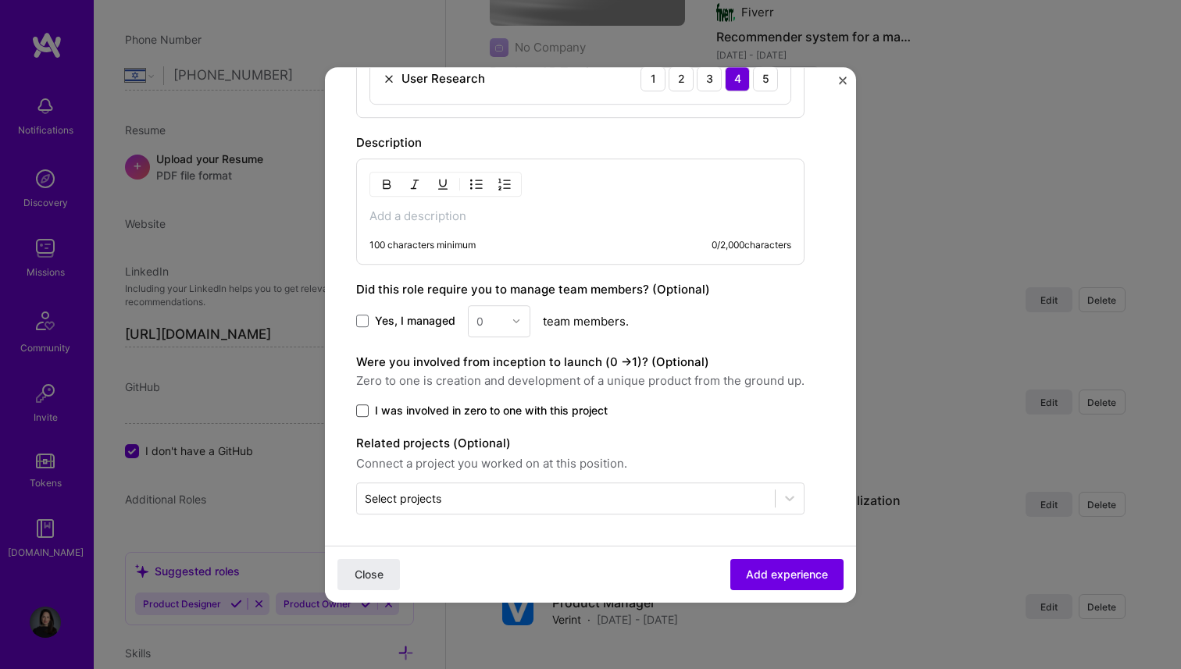
click at [359, 412] on span at bounding box center [362, 411] width 12 height 12
click at [0, 0] on input "I was involved in zero to one with this project" at bounding box center [0, 0] width 0 height 0
click at [800, 573] on span "Add experience" at bounding box center [787, 574] width 82 height 16
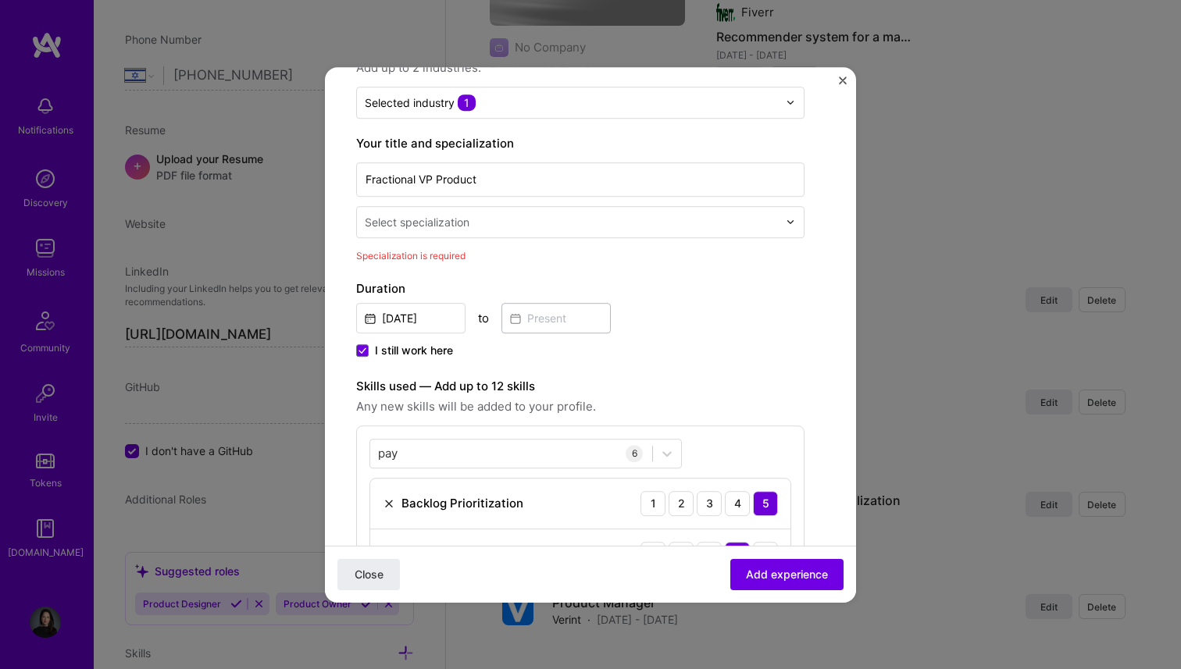
scroll to position [181, 0]
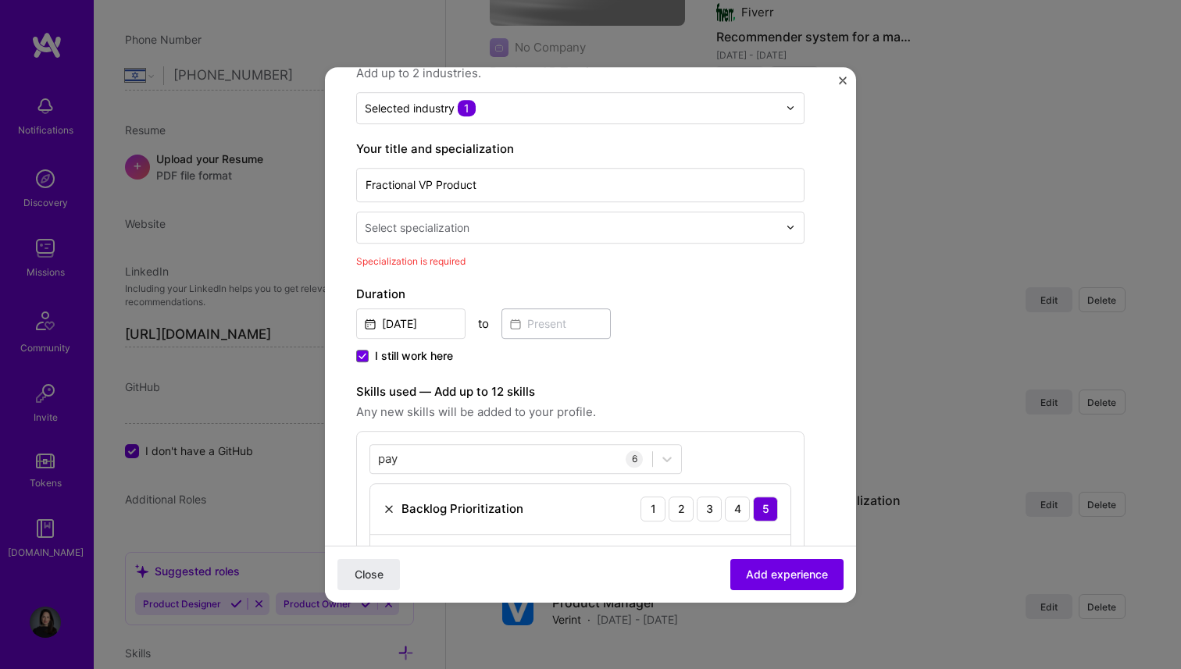
click at [789, 222] on div at bounding box center [795, 227] width 18 height 30
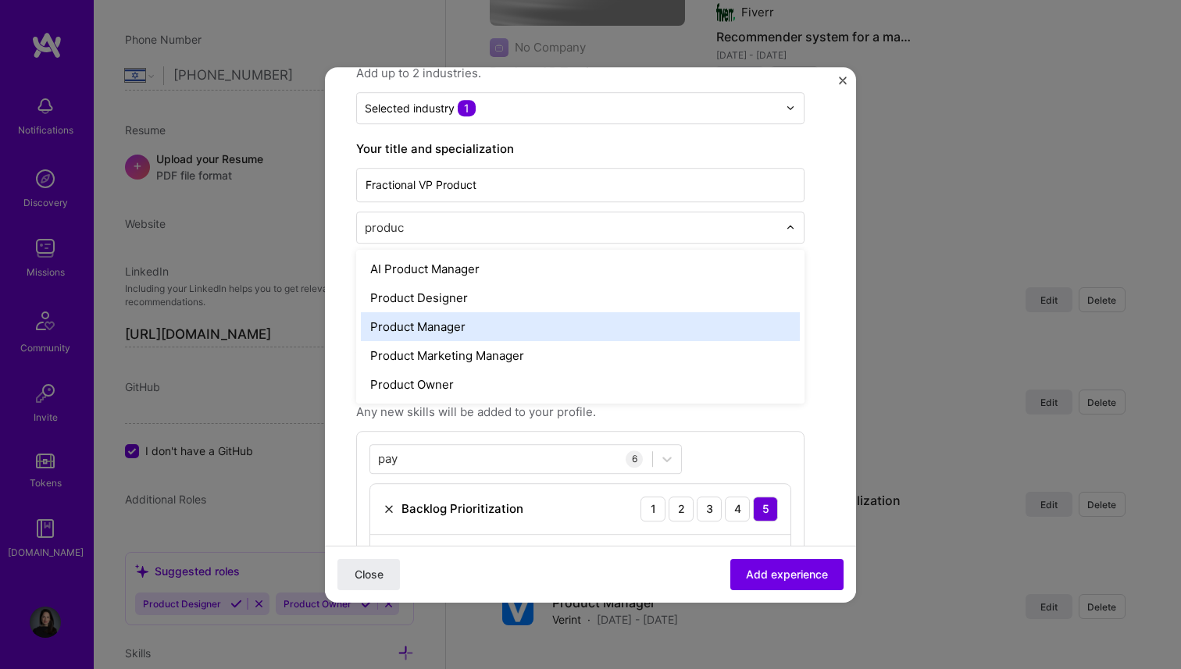
type input "product"
click at [443, 340] on div "Product Manager" at bounding box center [580, 326] width 439 height 29
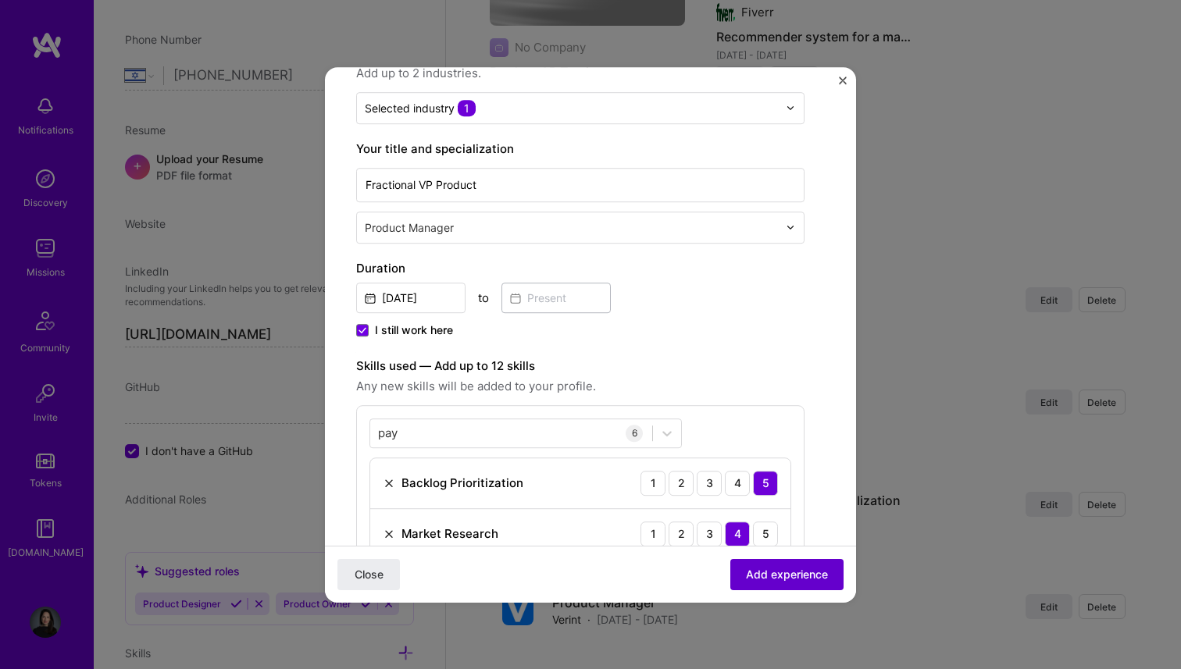
click at [803, 573] on span "Add experience" at bounding box center [787, 574] width 82 height 16
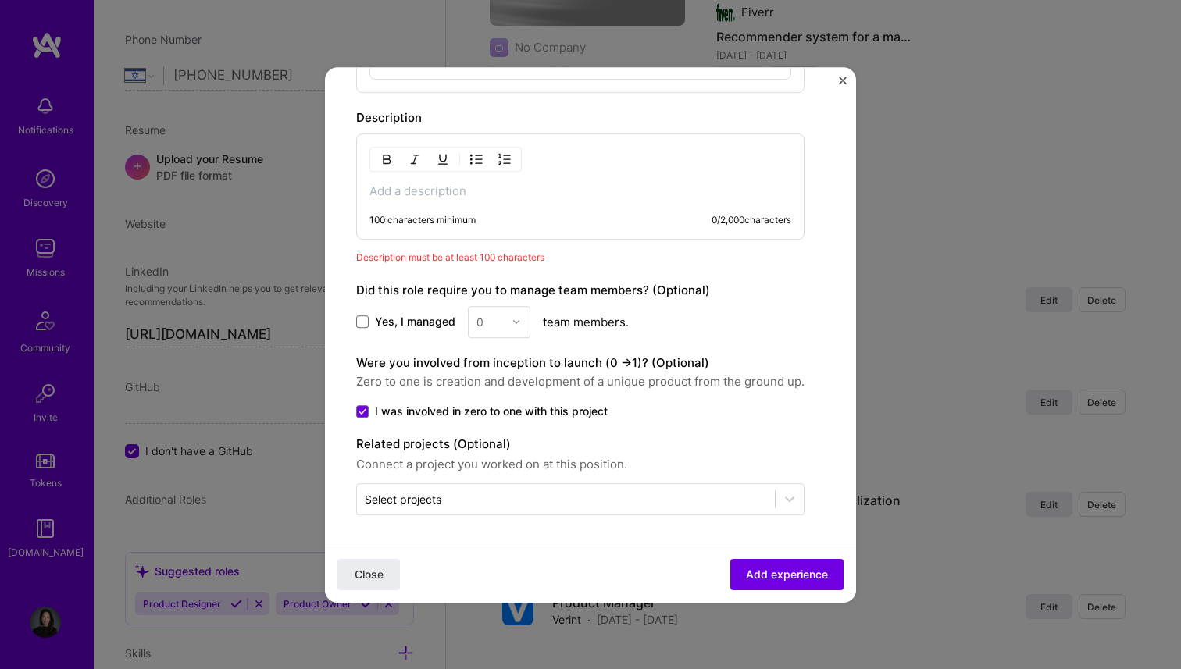
scroll to position [865, 0]
click at [534, 193] on p at bounding box center [580, 191] width 422 height 16
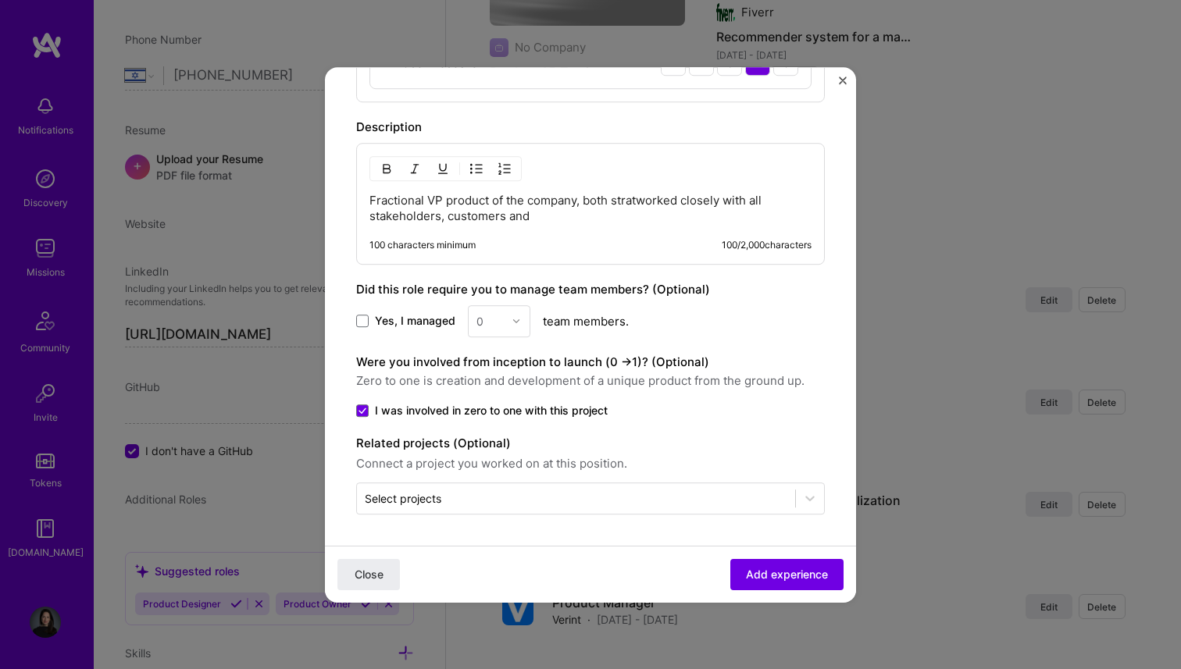
scroll to position [855, 0]
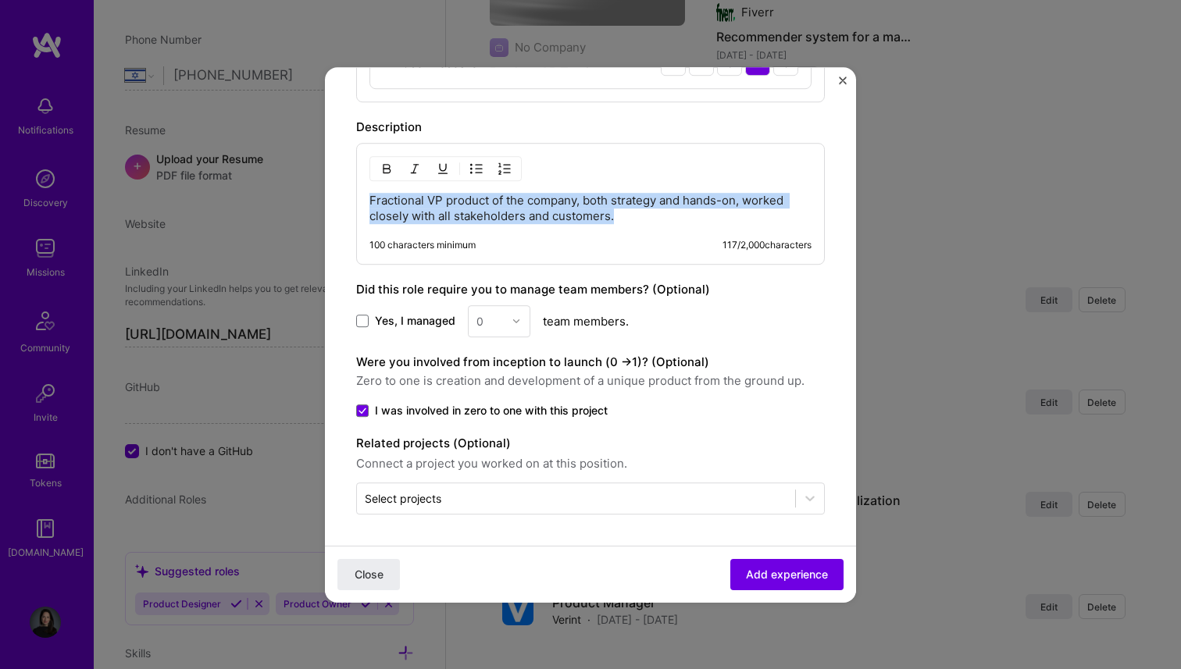
copy p "Fractional VP product of the company, both strategy and hands-on, worked closel…"
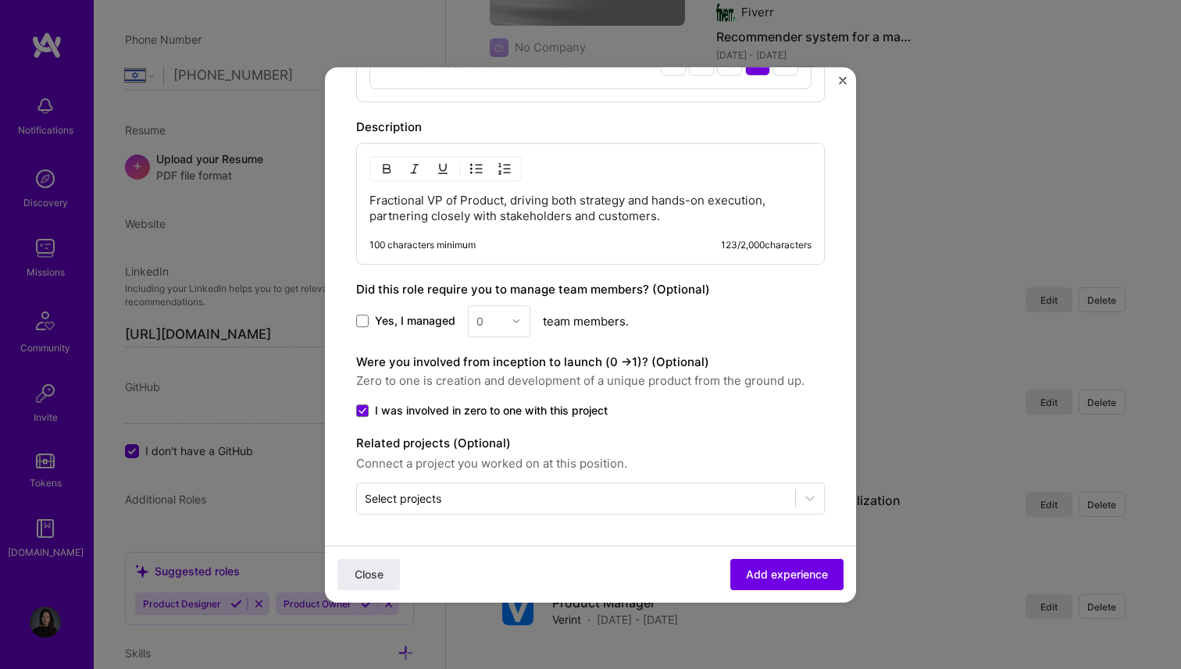
click at [779, 573] on span "Add experience" at bounding box center [787, 574] width 82 height 16
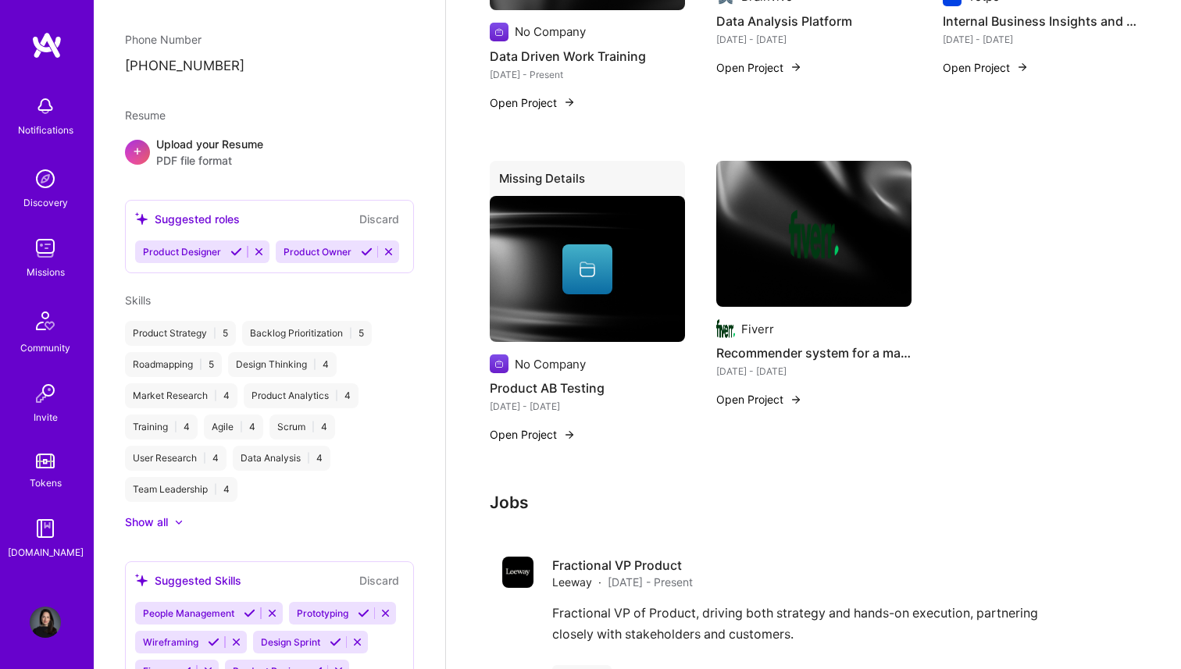
scroll to position [902, 0]
